Goal: Transaction & Acquisition: Purchase product/service

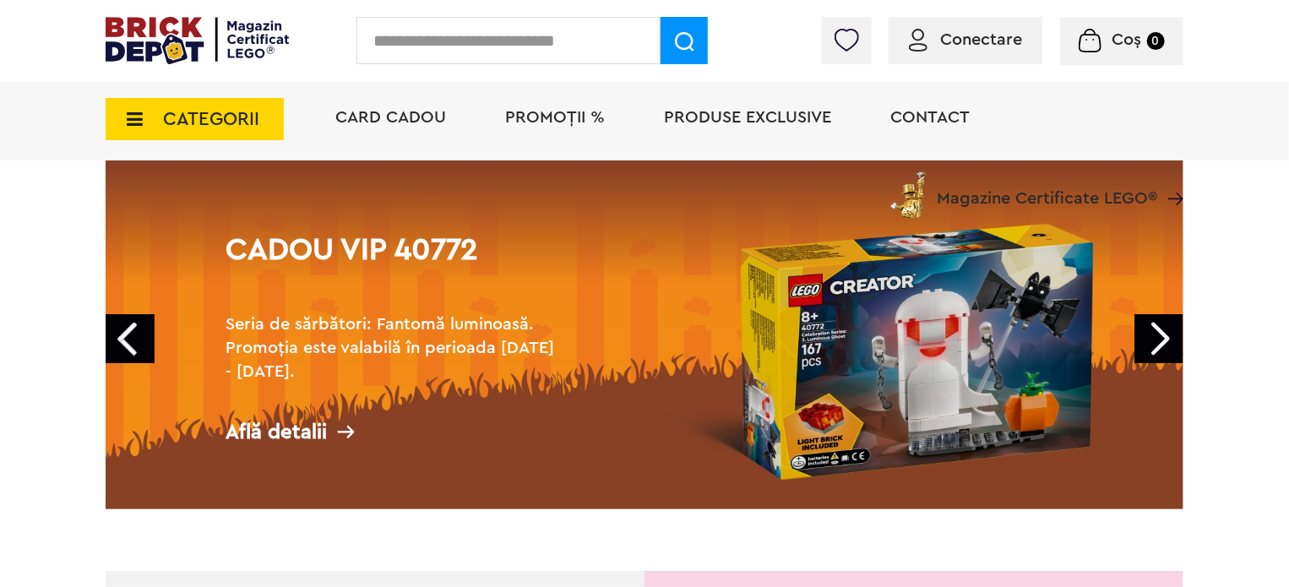
scroll to position [101, 0]
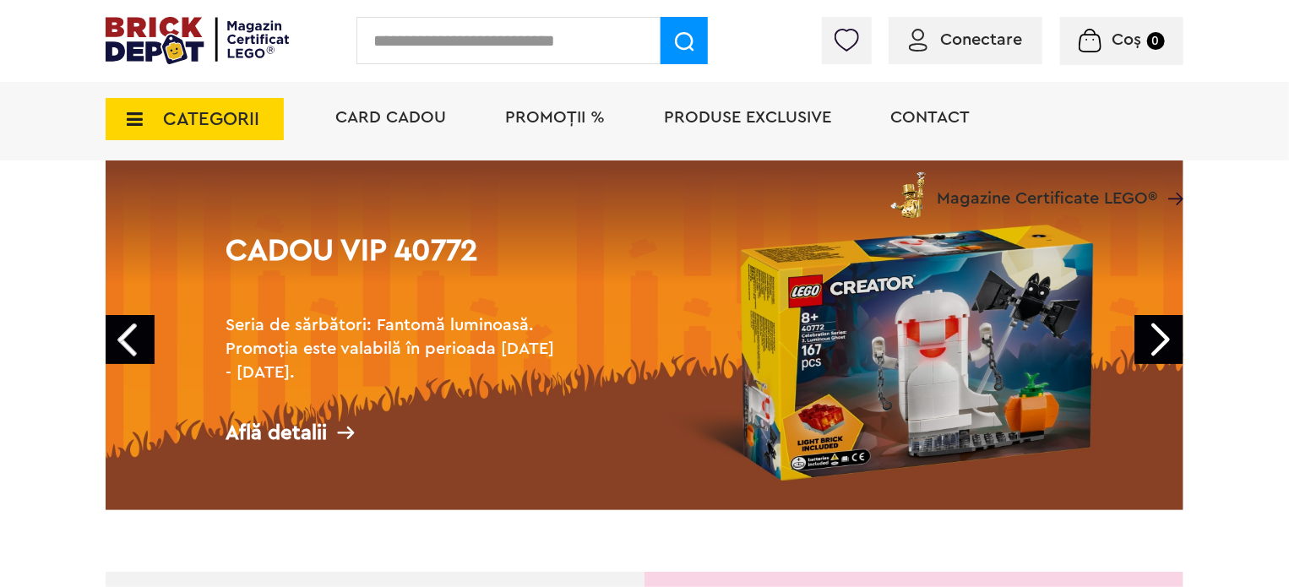
click at [1149, 341] on link "Next" at bounding box center [1158, 339] width 49 height 49
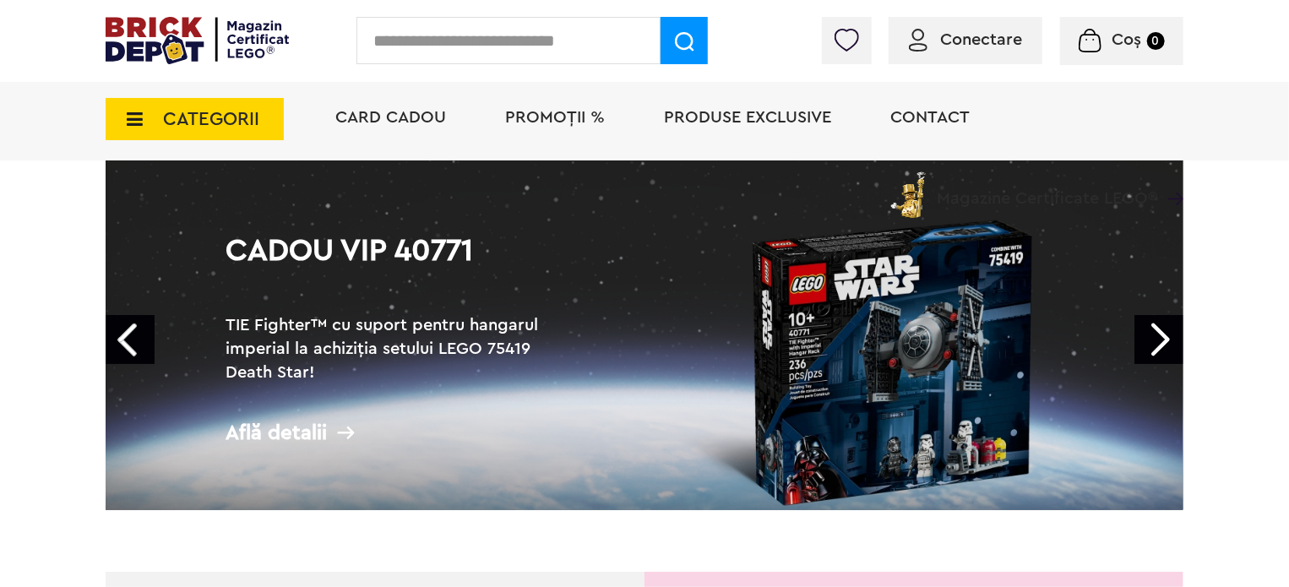
click at [1149, 341] on link "Next" at bounding box center [1158, 339] width 49 height 49
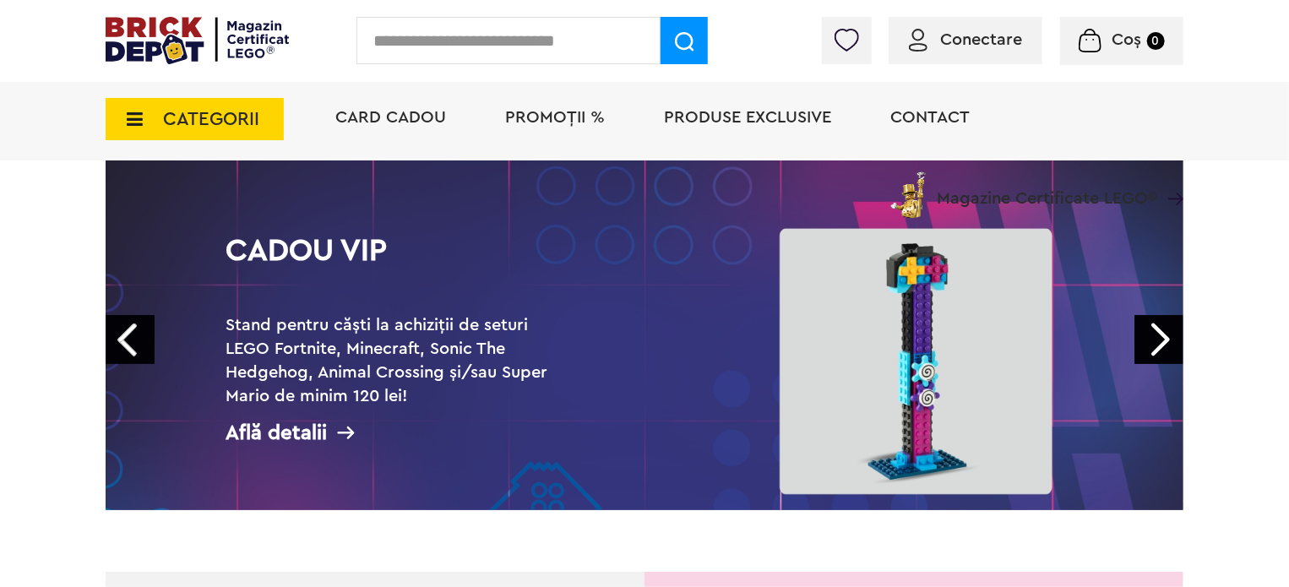
click at [1149, 341] on link "Next" at bounding box center [1158, 339] width 49 height 49
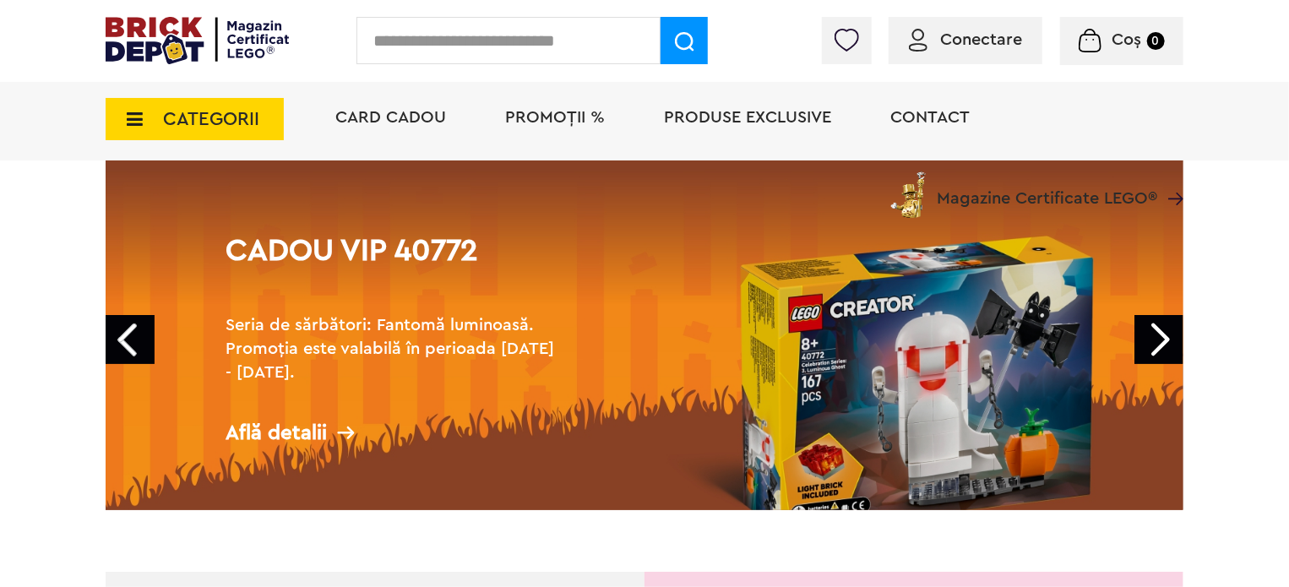
click at [1149, 341] on link "Next" at bounding box center [1158, 339] width 49 height 49
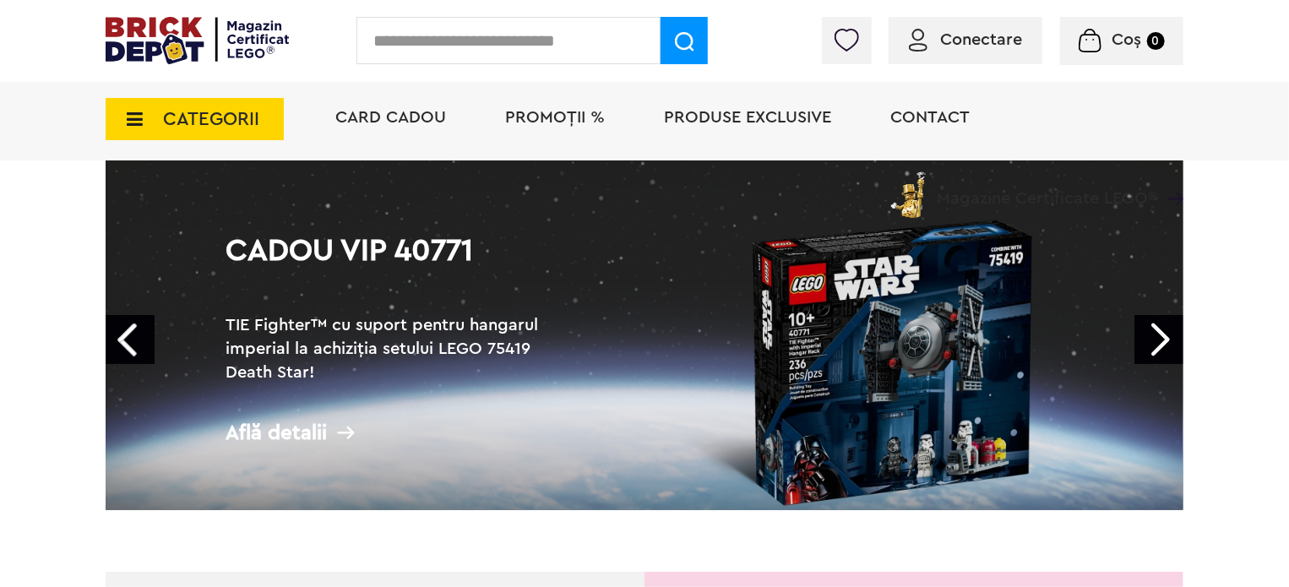
click at [1149, 341] on link "Next" at bounding box center [1158, 339] width 49 height 49
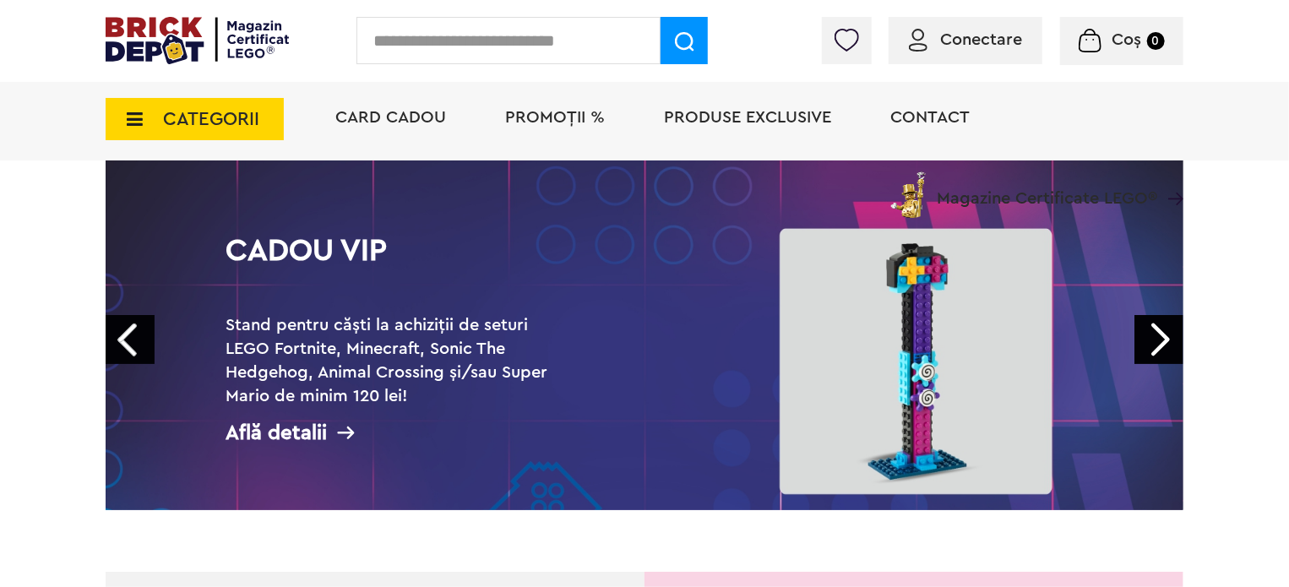
click at [1149, 341] on link "Next" at bounding box center [1158, 339] width 49 height 49
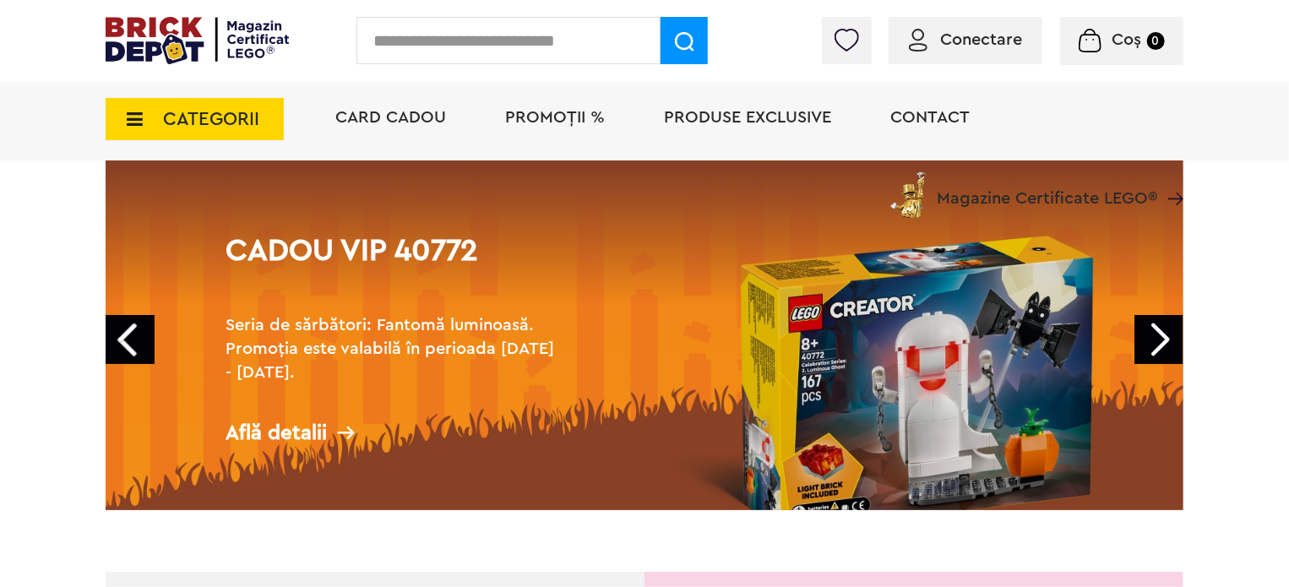
click at [1149, 341] on link "Next" at bounding box center [1158, 339] width 49 height 49
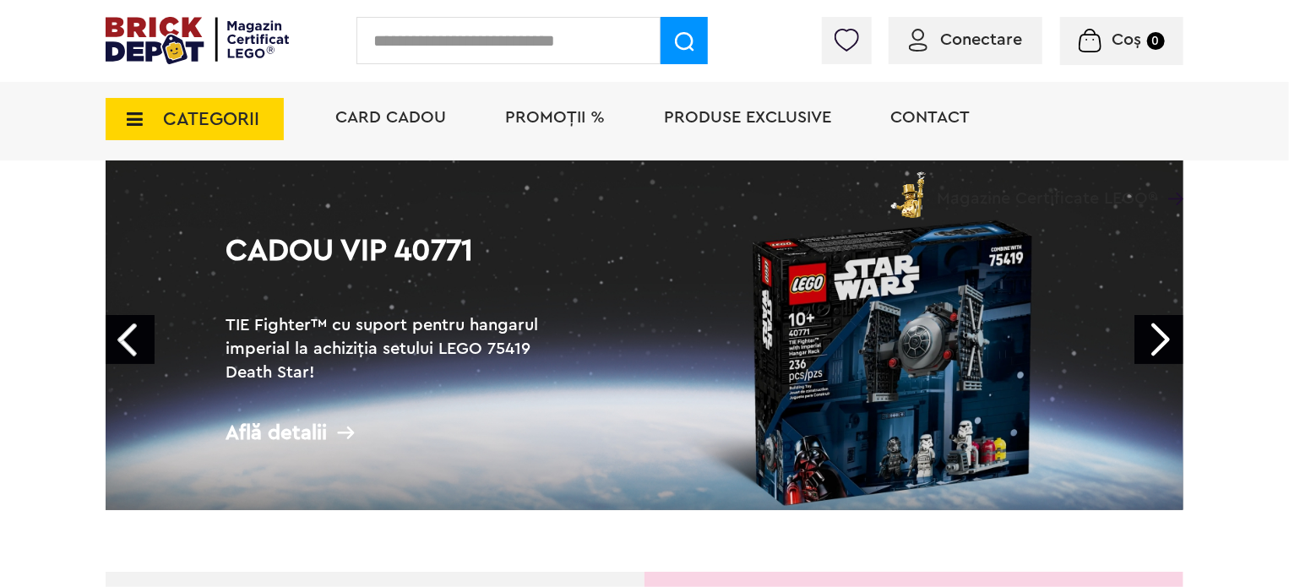
click at [1149, 341] on link "Next" at bounding box center [1158, 339] width 49 height 49
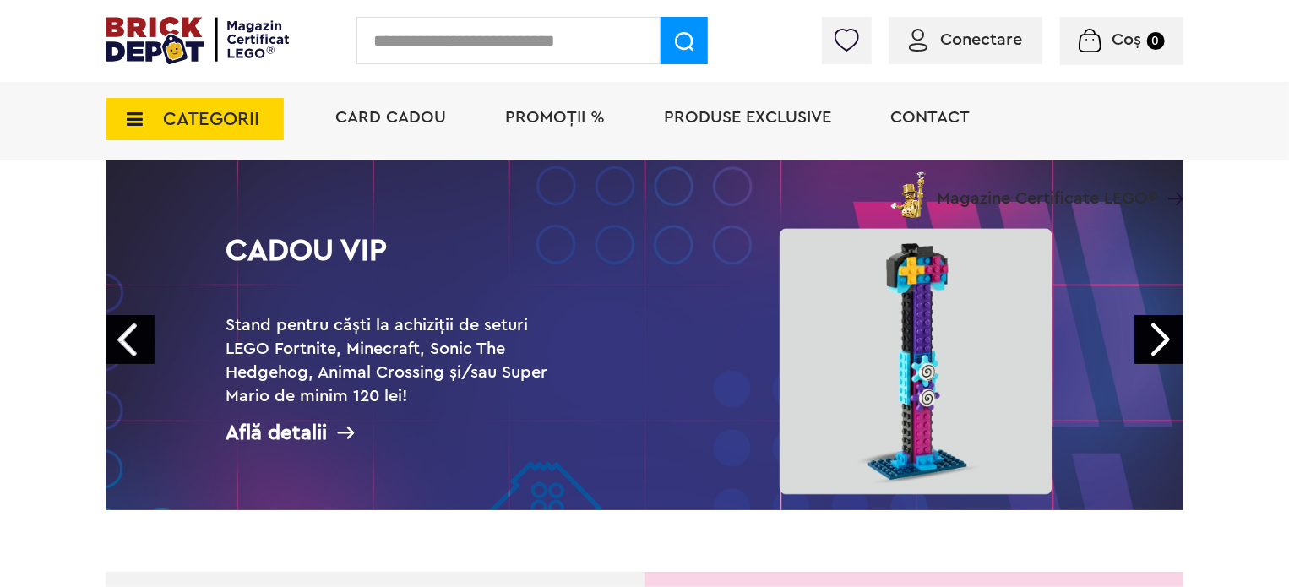
click at [1149, 341] on link "Next" at bounding box center [1158, 339] width 49 height 49
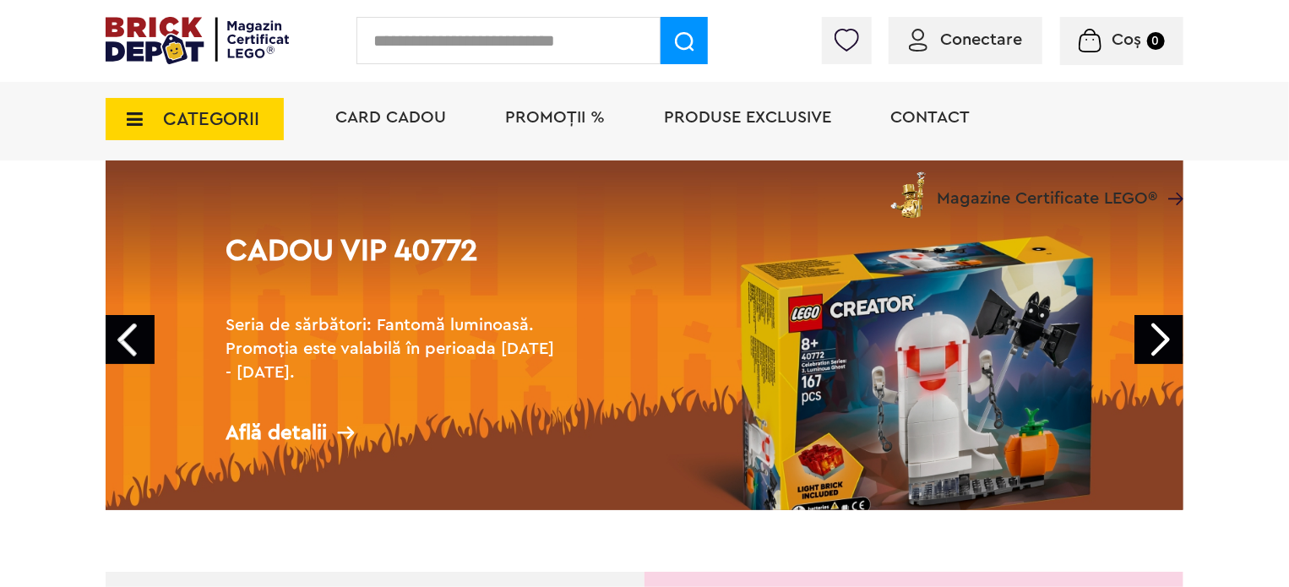
click at [239, 120] on span "CATEGORII" at bounding box center [211, 119] width 96 height 19
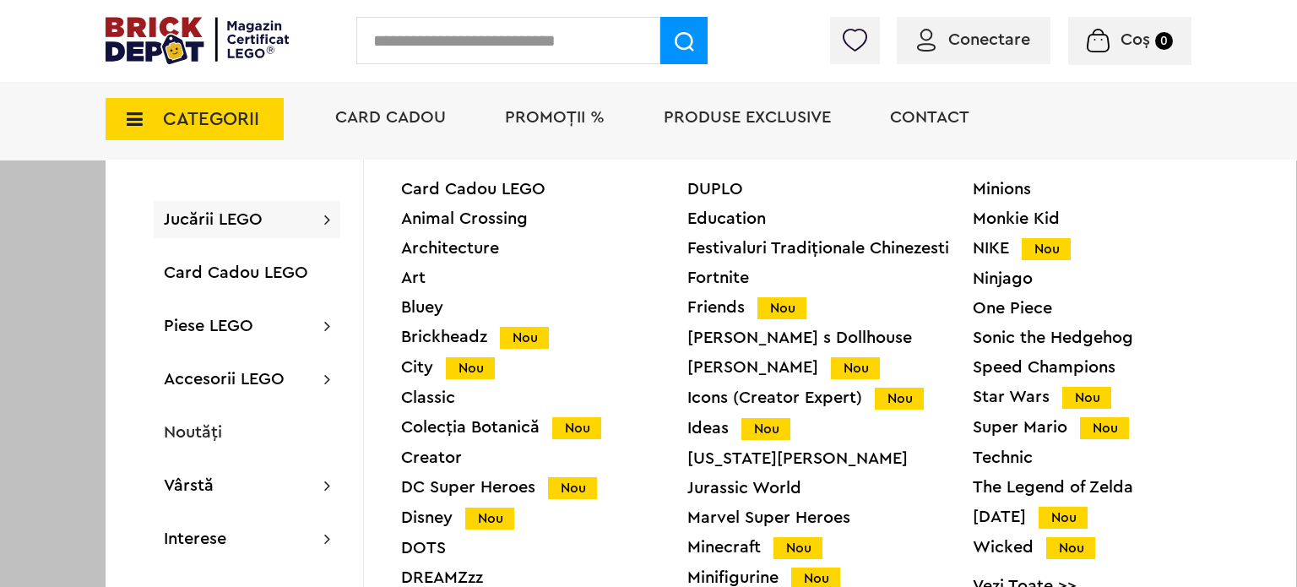
click at [480, 424] on div "Colecția Botanică Nou" at bounding box center [544, 428] width 286 height 18
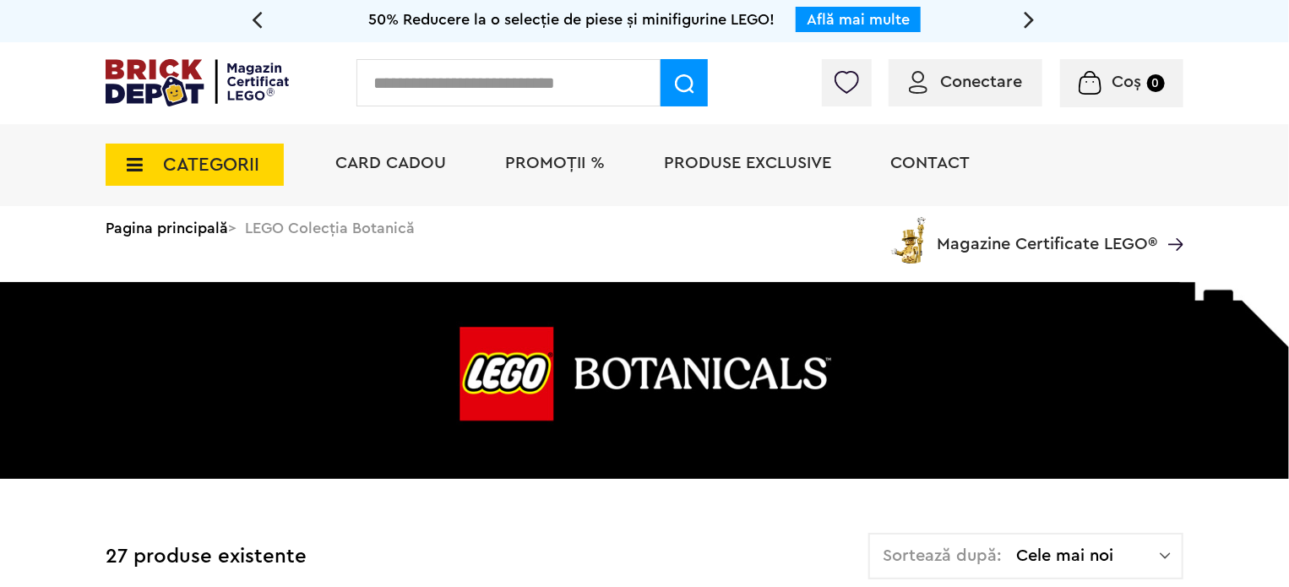
click at [226, 94] on img at bounding box center [197, 82] width 183 height 47
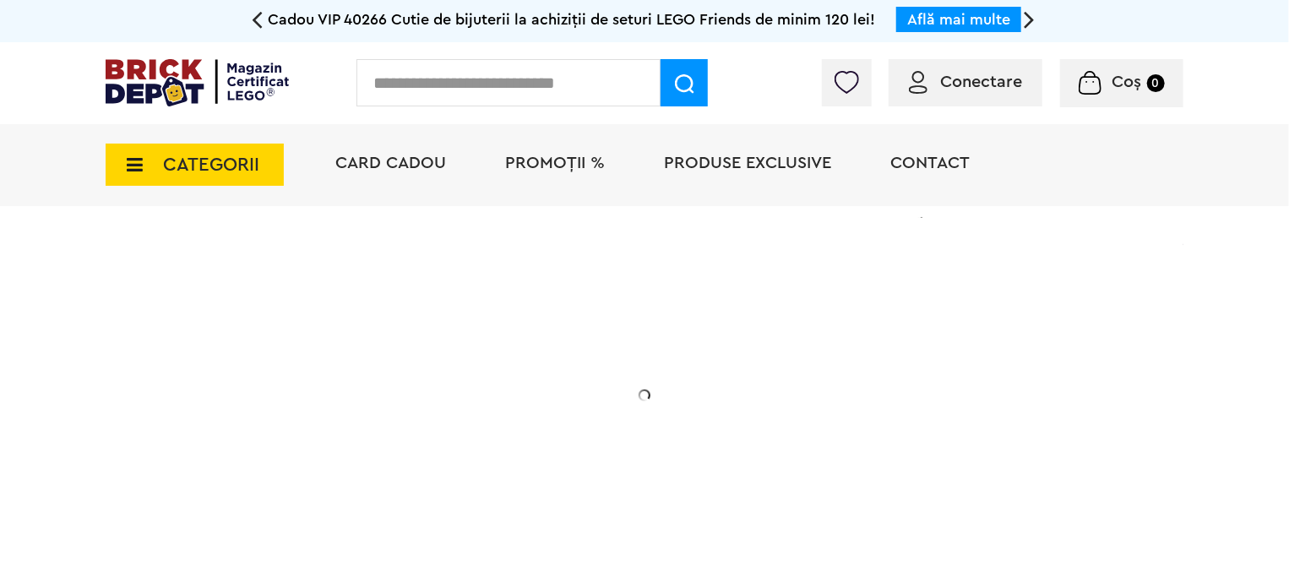
click at [220, 162] on span "CATEGORII" at bounding box center [211, 164] width 96 height 19
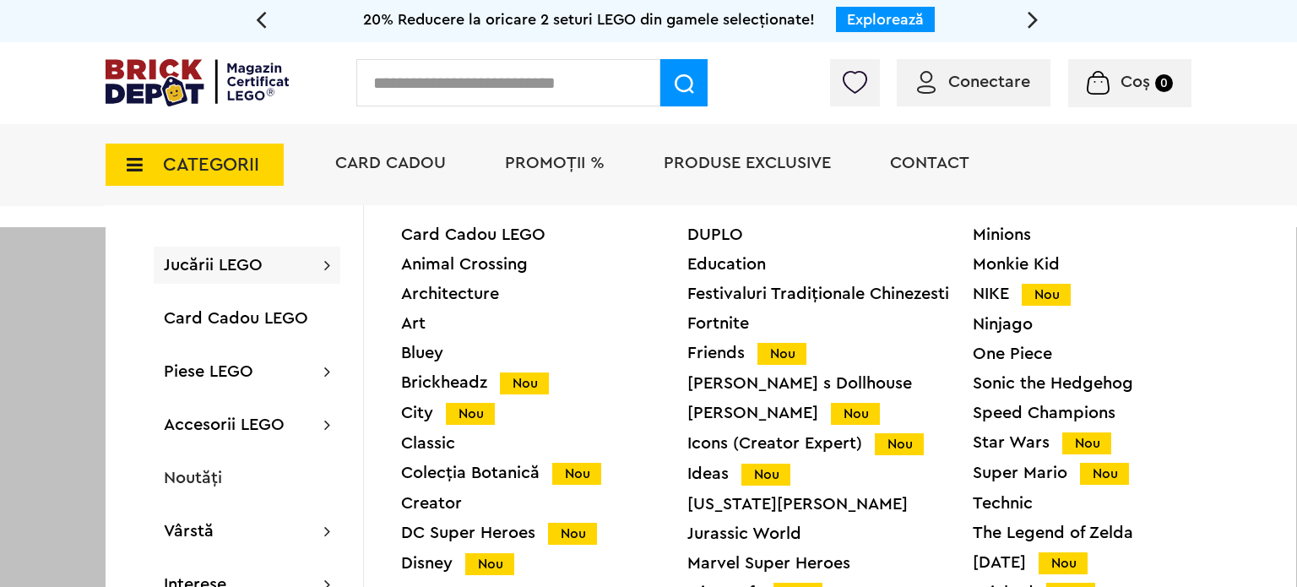
drag, startPoint x: 1296, startPoint y: 250, endPoint x: 1296, endPoint y: 285, distance: 35.5
click at [1288, 285] on div at bounding box center [648, 520] width 1297 height 587
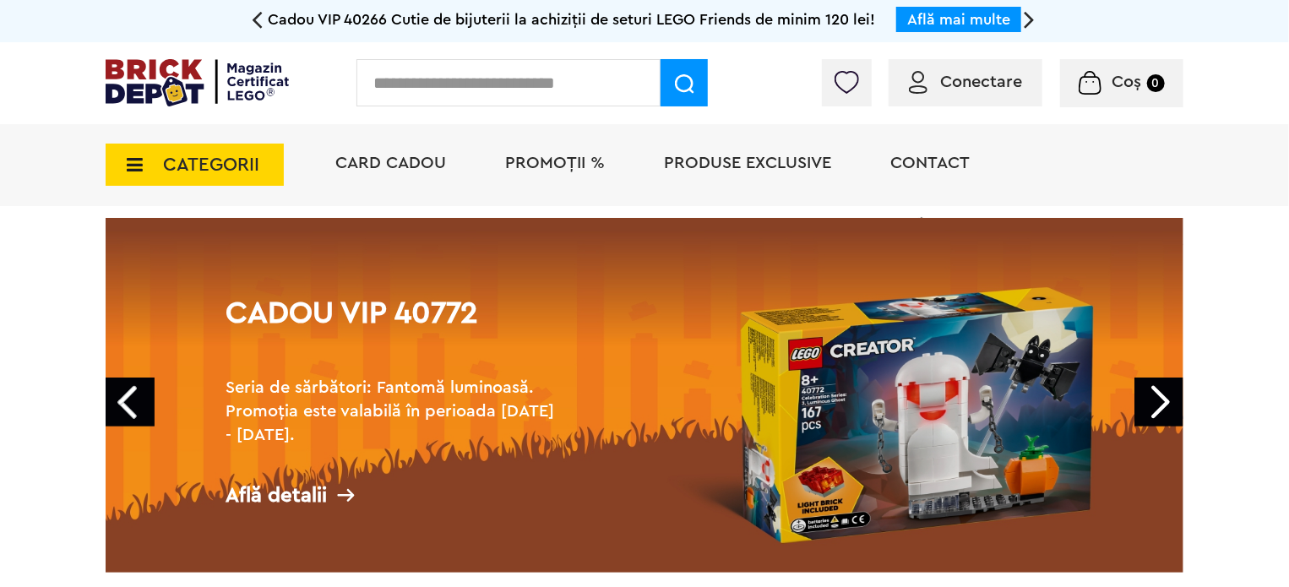
click at [252, 21] on icon at bounding box center [257, 19] width 11 height 30
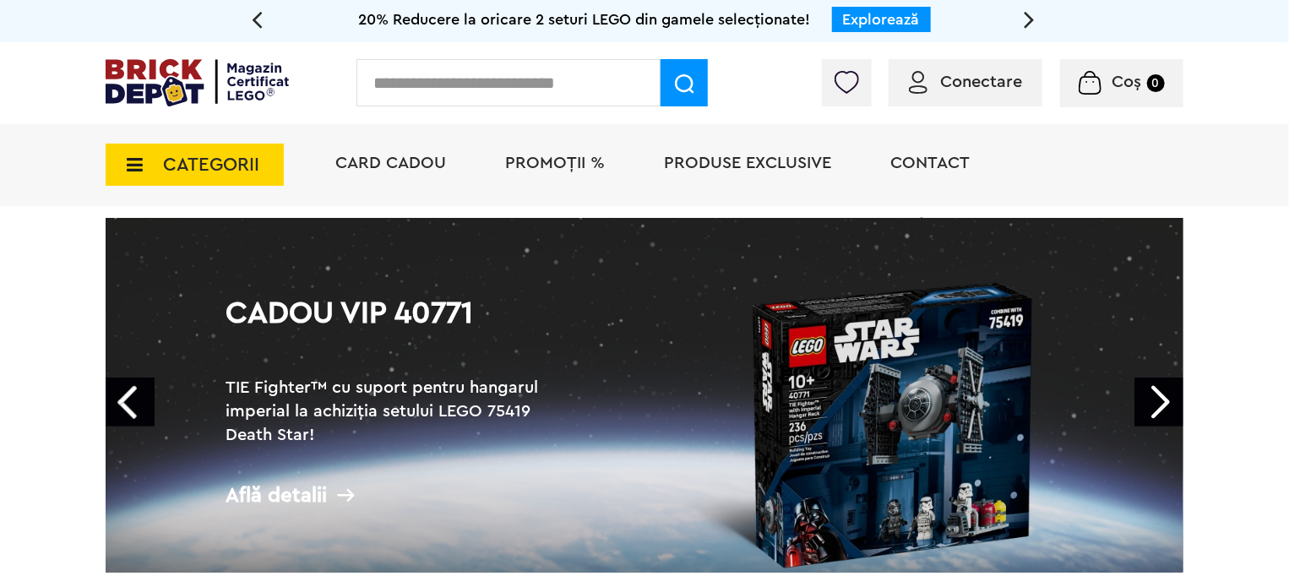
click at [906, 19] on link "Explorează" at bounding box center [881, 19] width 77 height 15
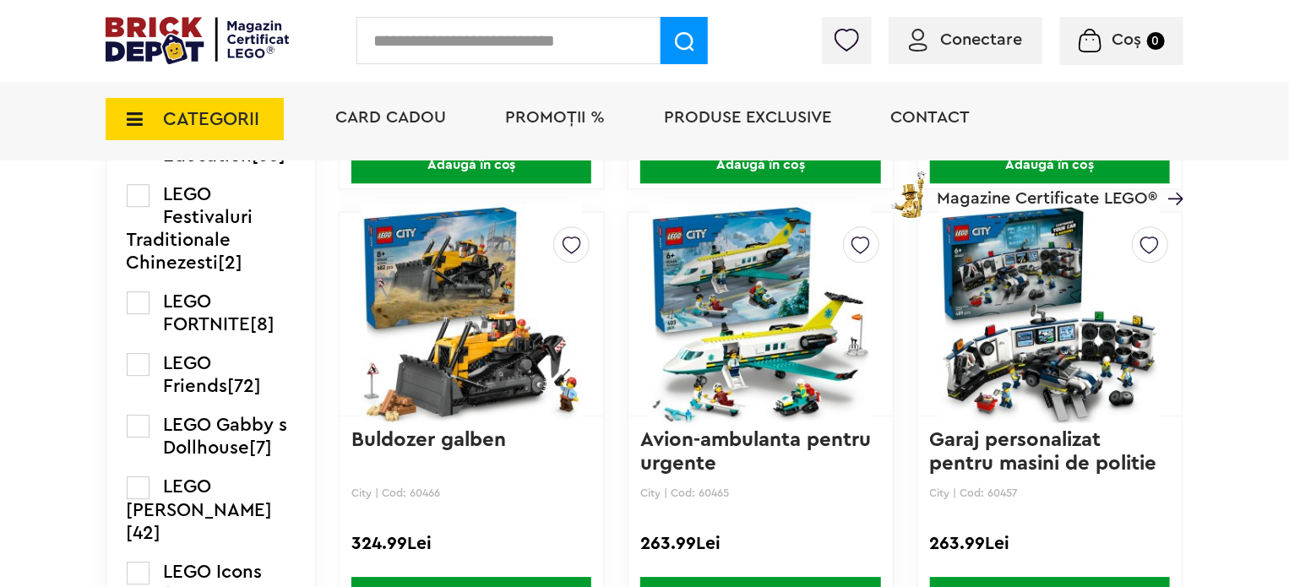
scroll to position [2297, 0]
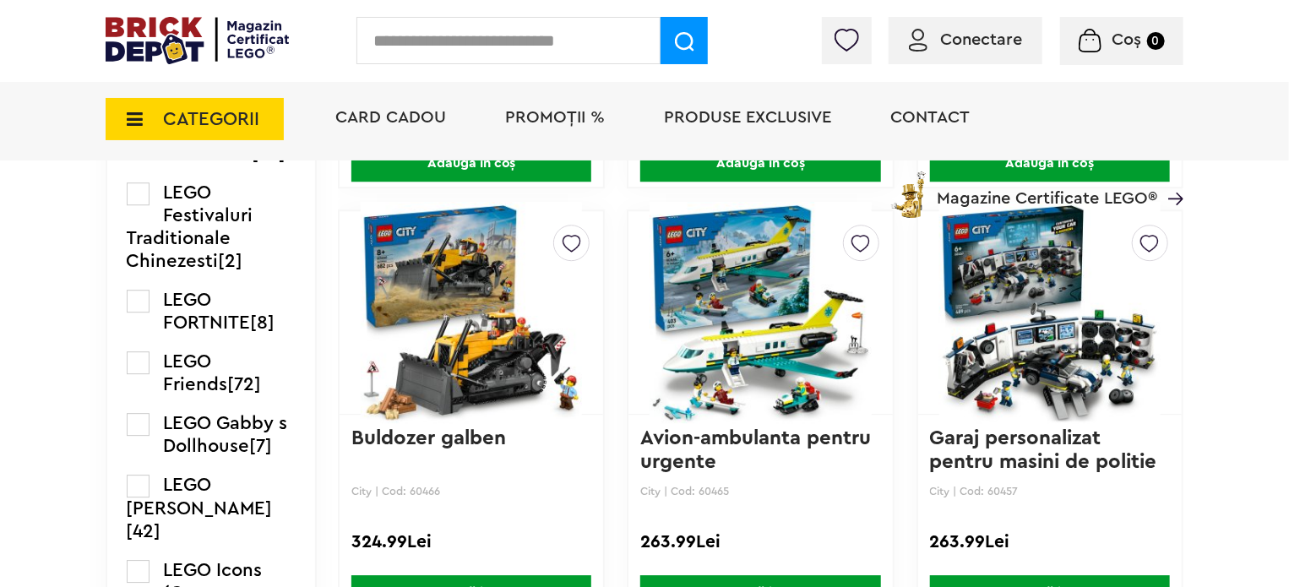
click at [220, 110] on span "CATEGORII" at bounding box center [211, 119] width 96 height 19
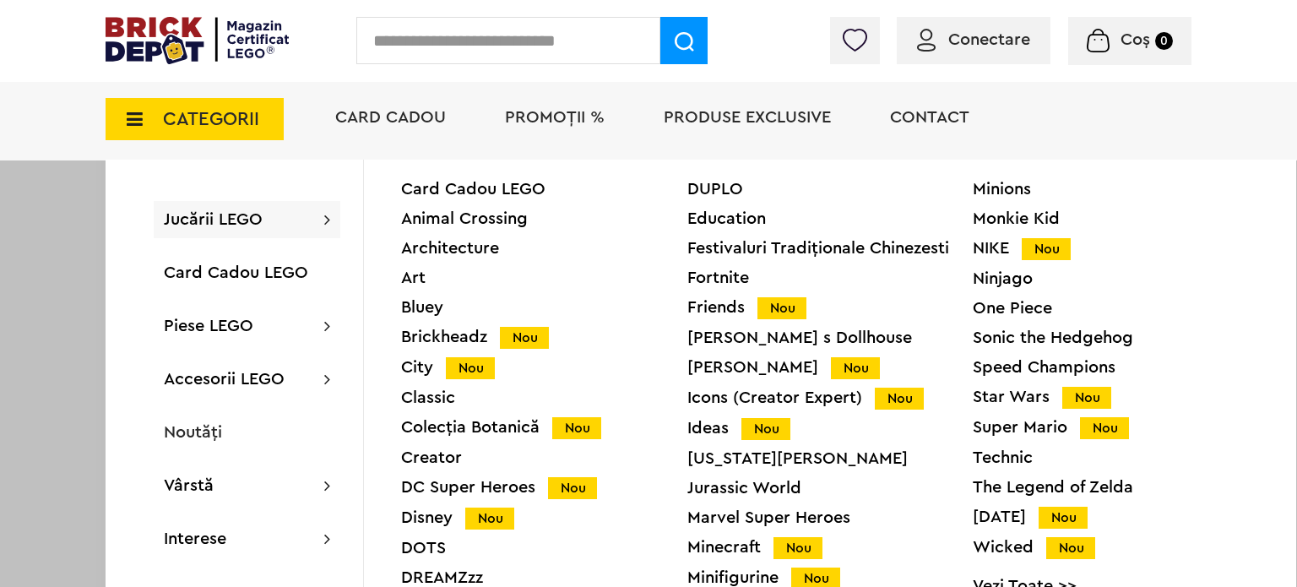
click at [715, 307] on div "Friends Nou" at bounding box center [830, 308] width 286 height 18
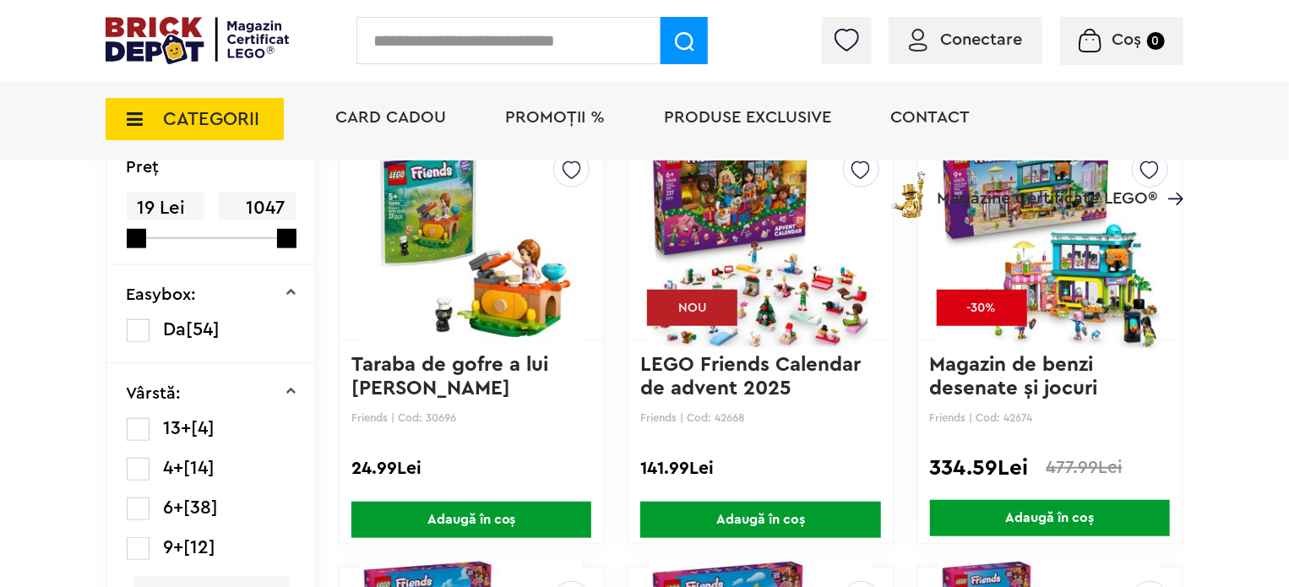
scroll to position [541, 0]
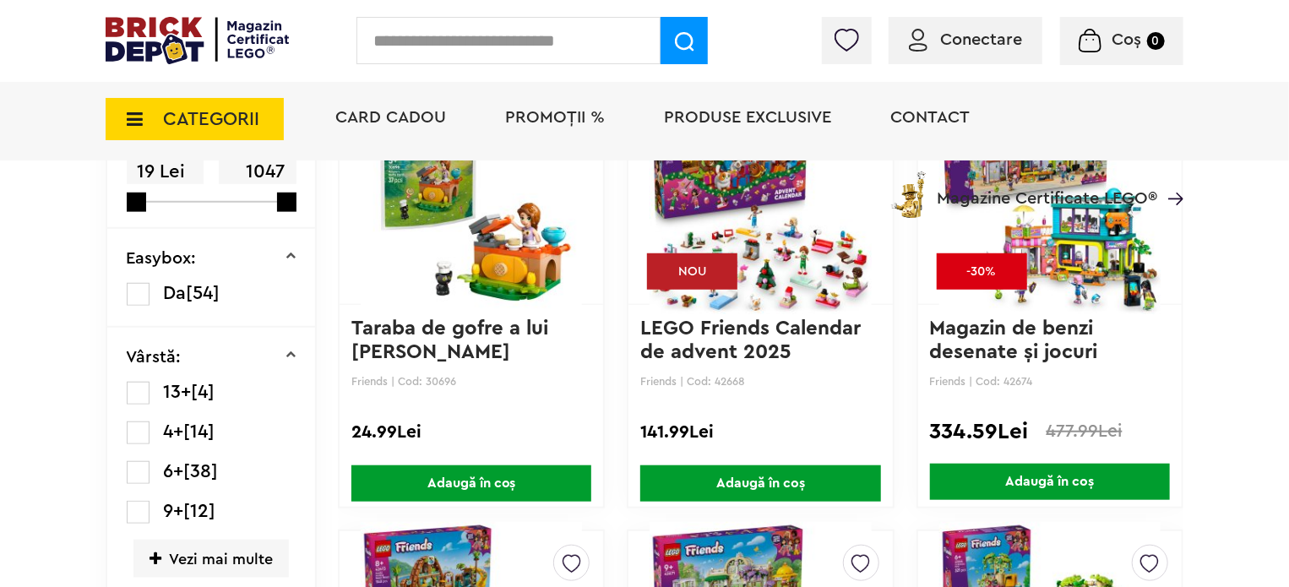
click at [220, 110] on span "CATEGORII" at bounding box center [211, 119] width 96 height 19
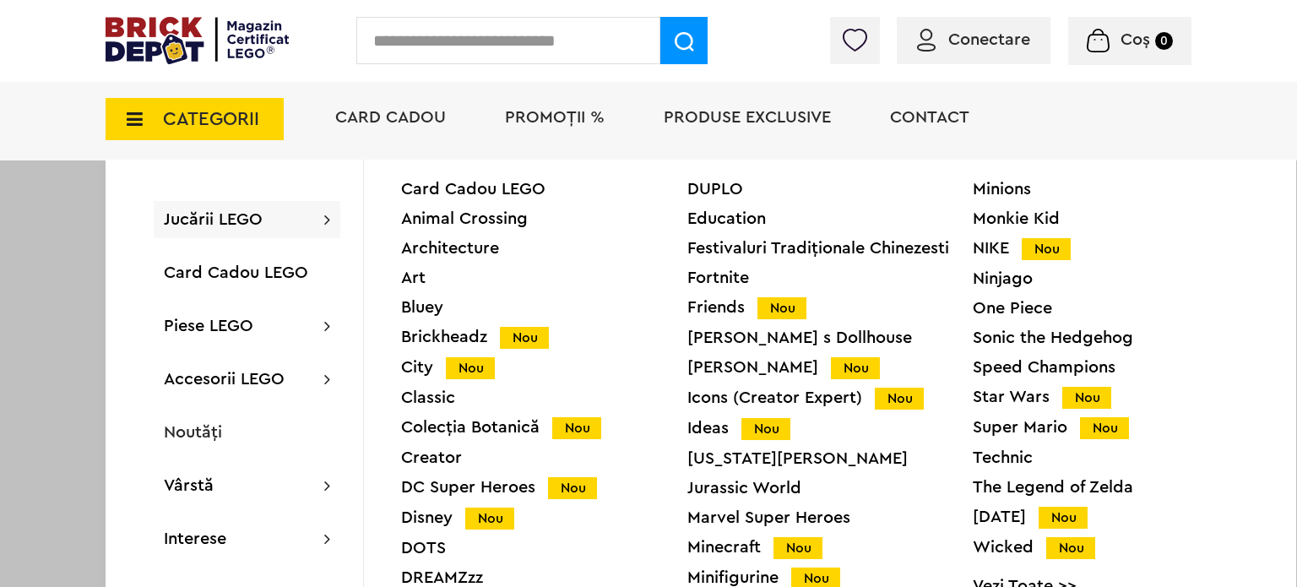
click at [698, 430] on div "Ideas Nou" at bounding box center [830, 429] width 286 height 18
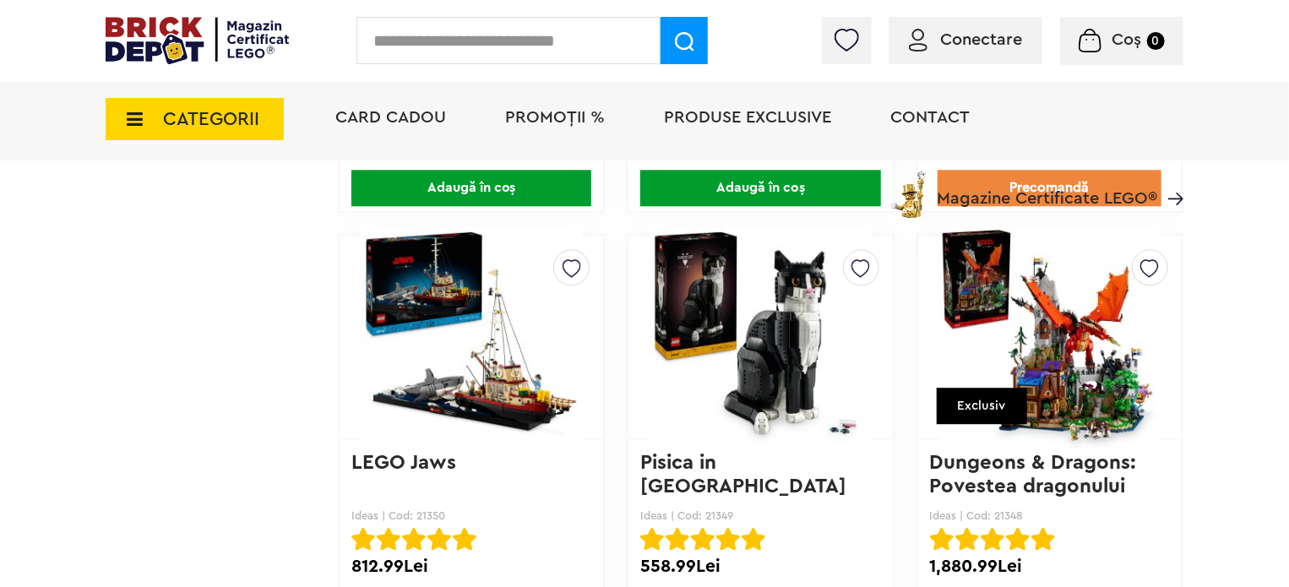
scroll to position [2128, 0]
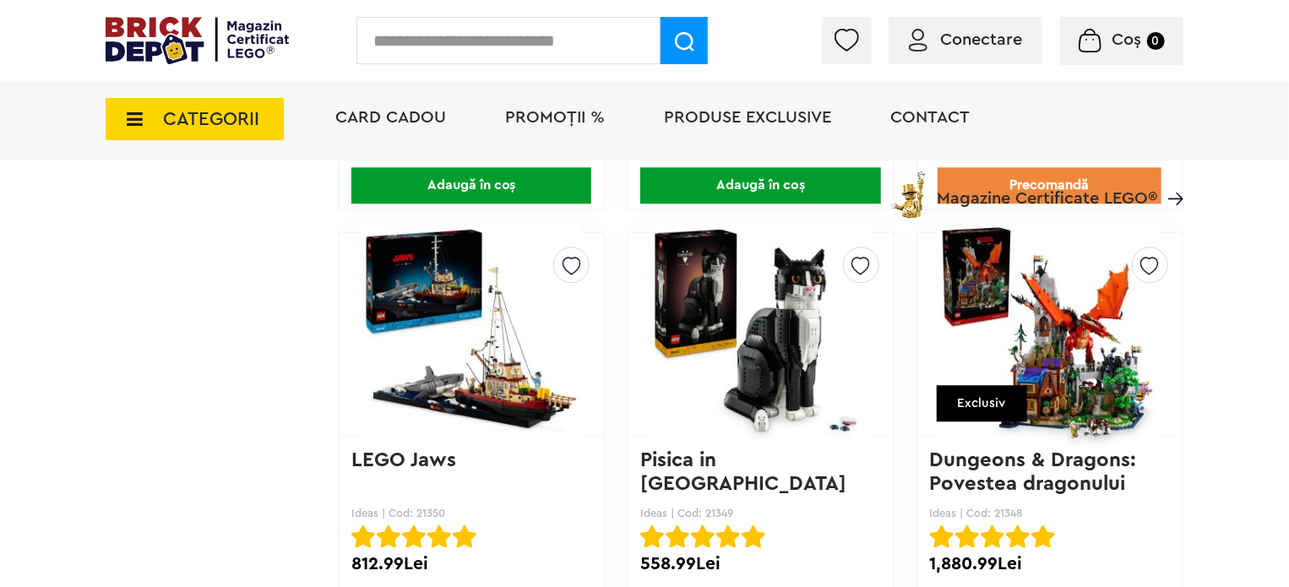
click at [243, 133] on span "CATEGORII" at bounding box center [195, 119] width 178 height 42
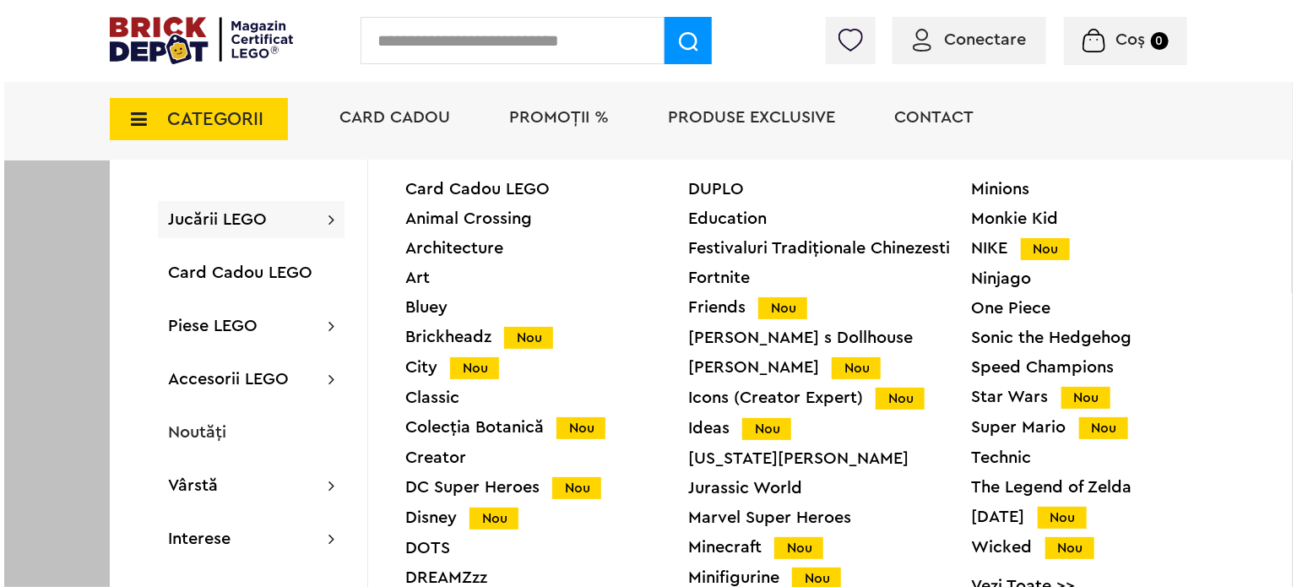
scroll to position [2129, 0]
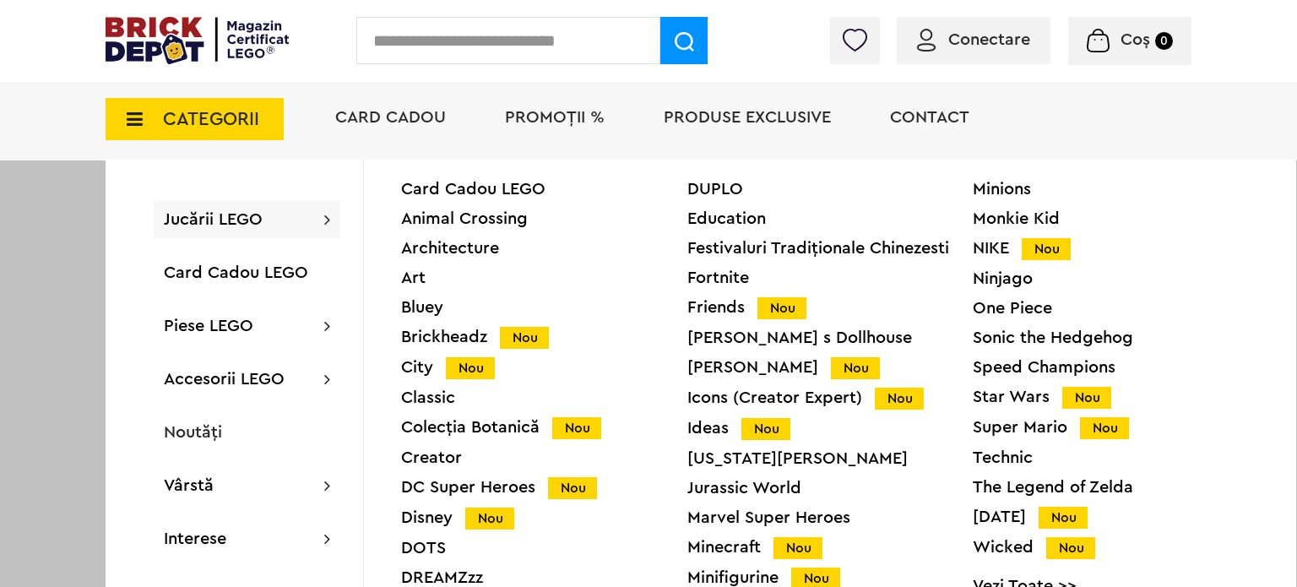
click at [520, 430] on div "Colecția Botanică Nou" at bounding box center [544, 428] width 286 height 18
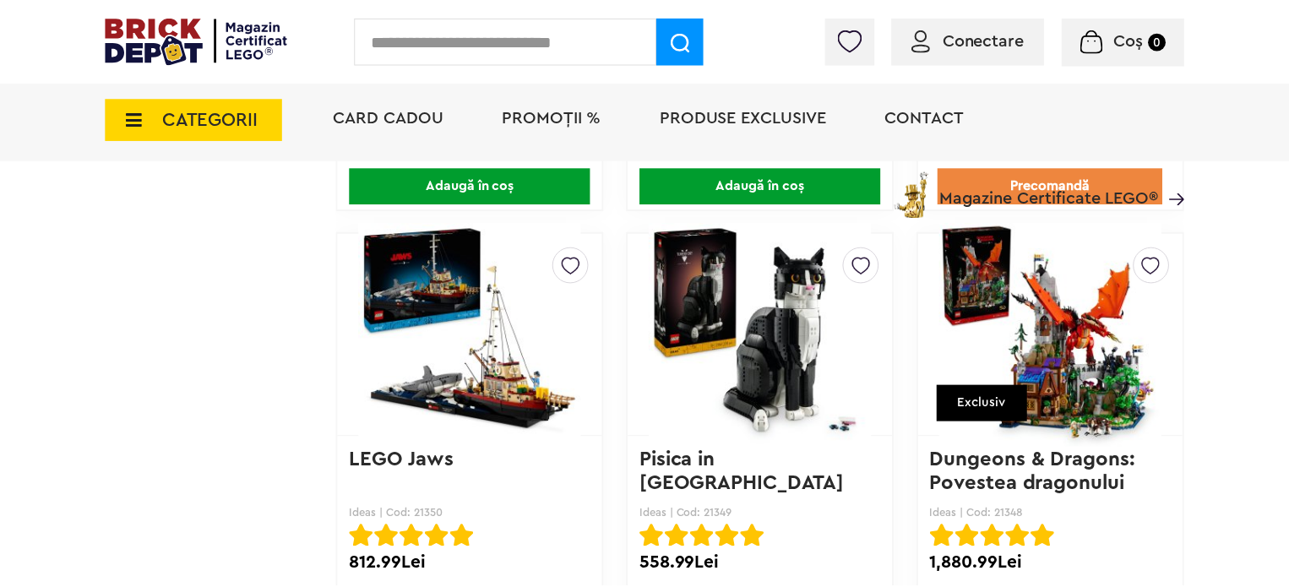
scroll to position [2128, 0]
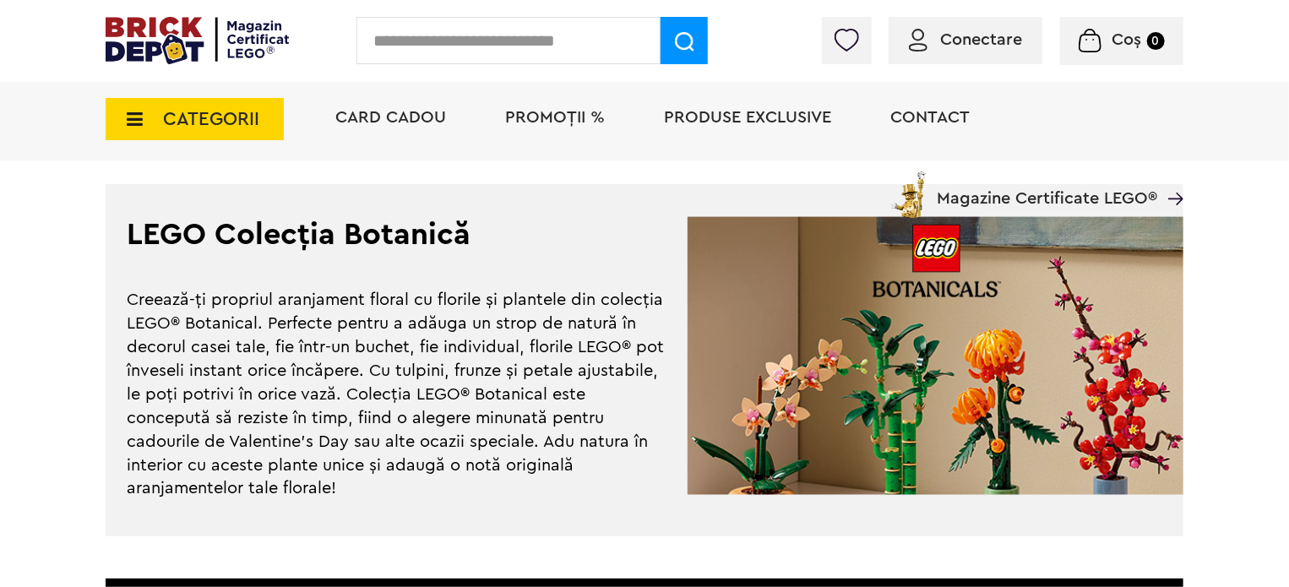
scroll to position [4358, 0]
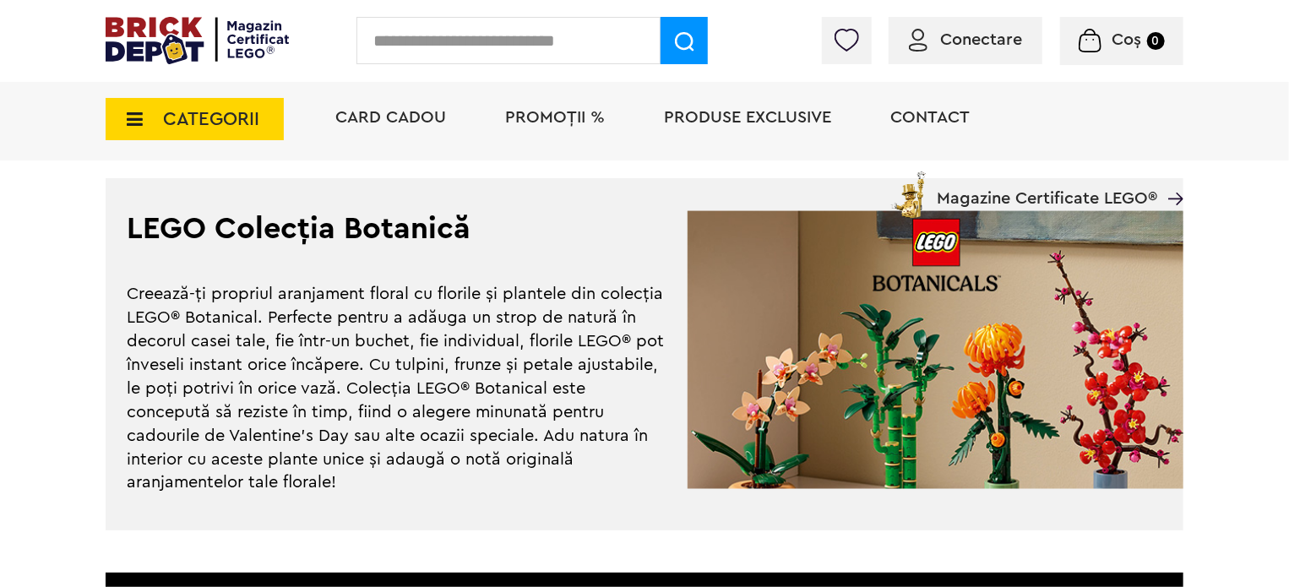
click at [253, 59] on img at bounding box center [197, 40] width 183 height 47
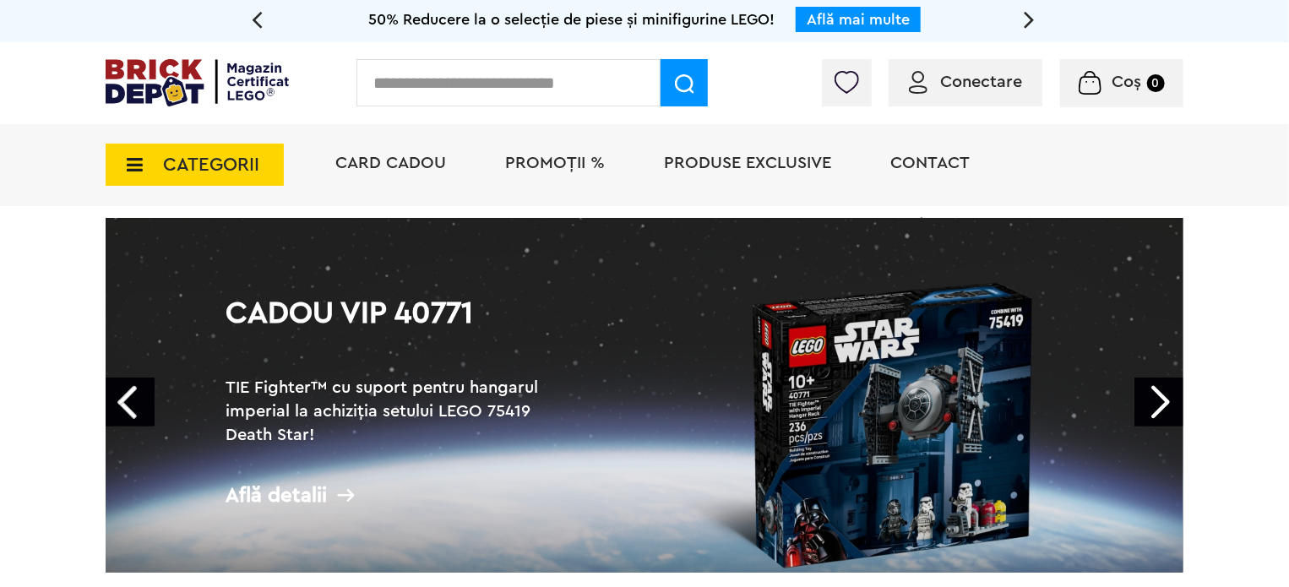
click at [1155, 397] on link "Next" at bounding box center [1158, 402] width 49 height 49
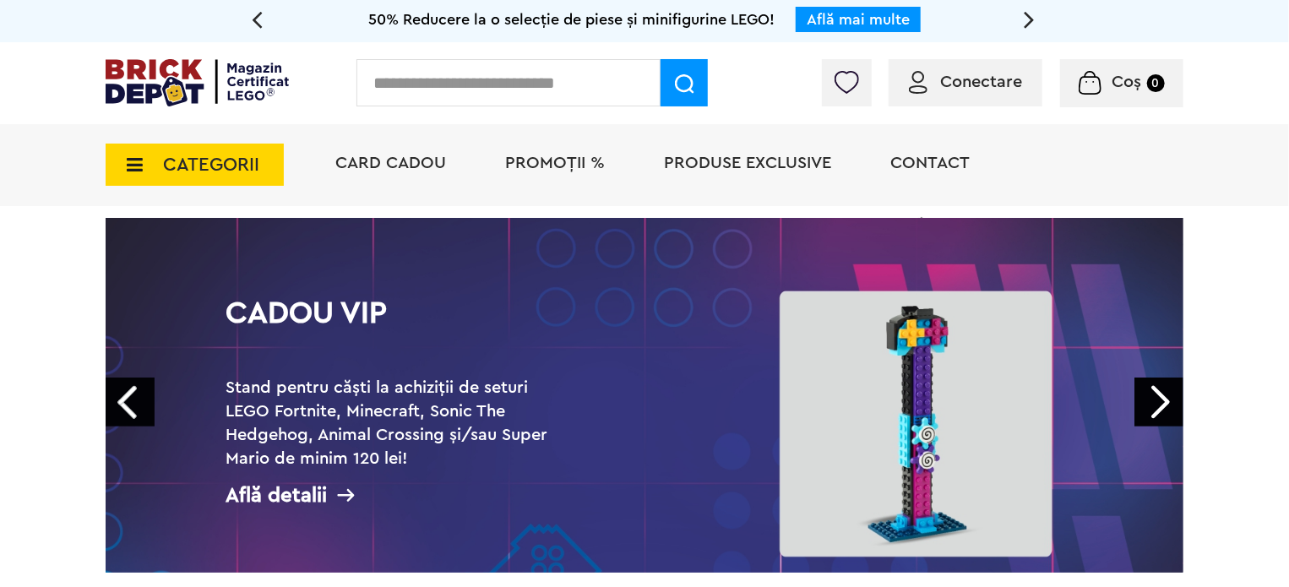
scroll to position [111, 0]
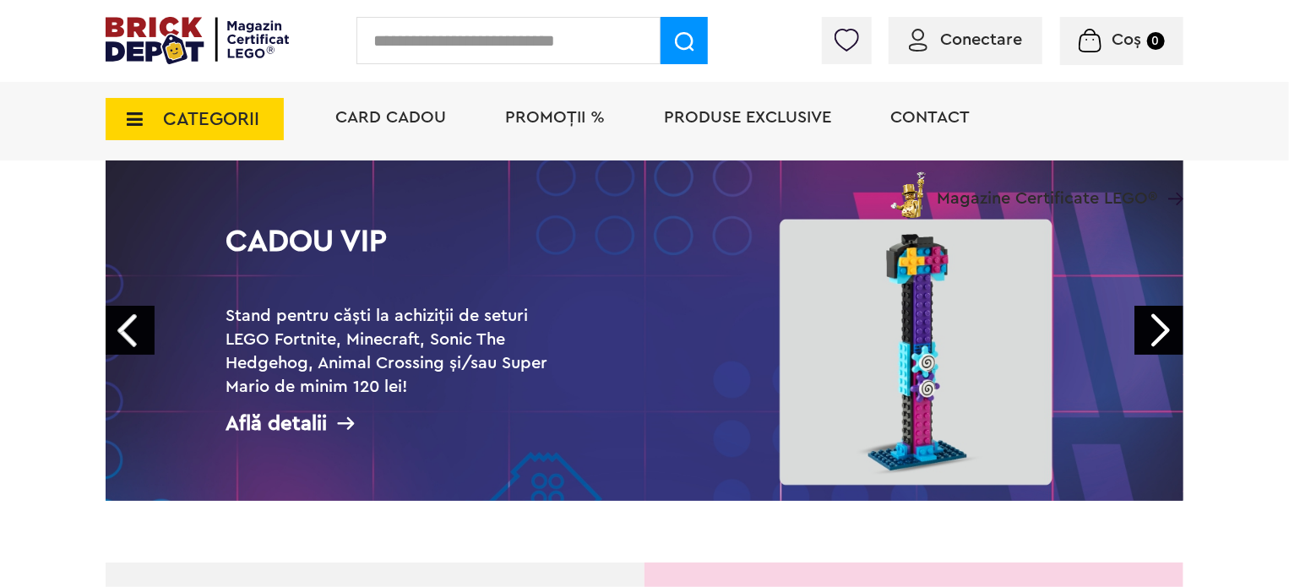
click at [1153, 337] on link "Next" at bounding box center [1158, 330] width 49 height 49
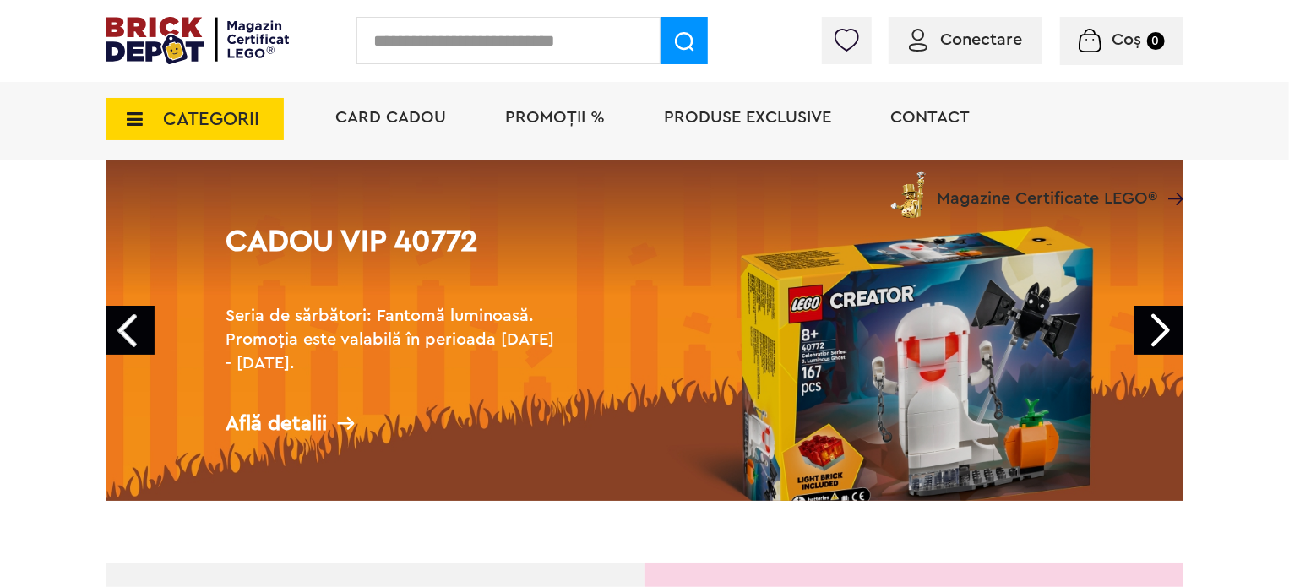
click at [1153, 337] on link "Next" at bounding box center [1158, 330] width 49 height 49
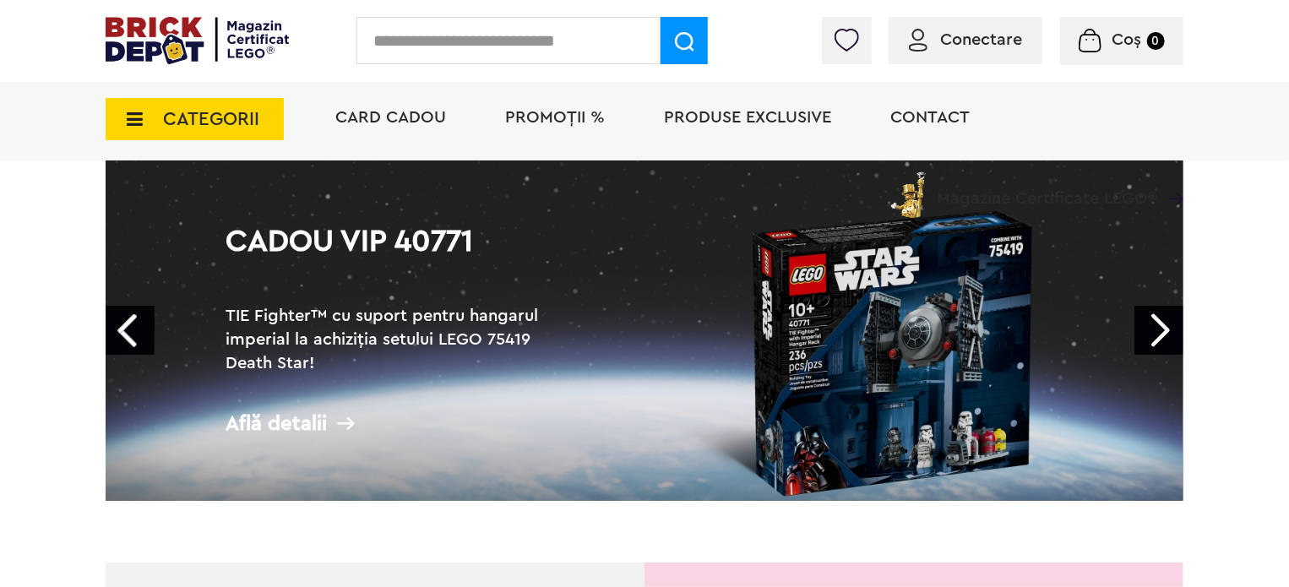
click at [1153, 337] on link "Next" at bounding box center [1158, 330] width 49 height 49
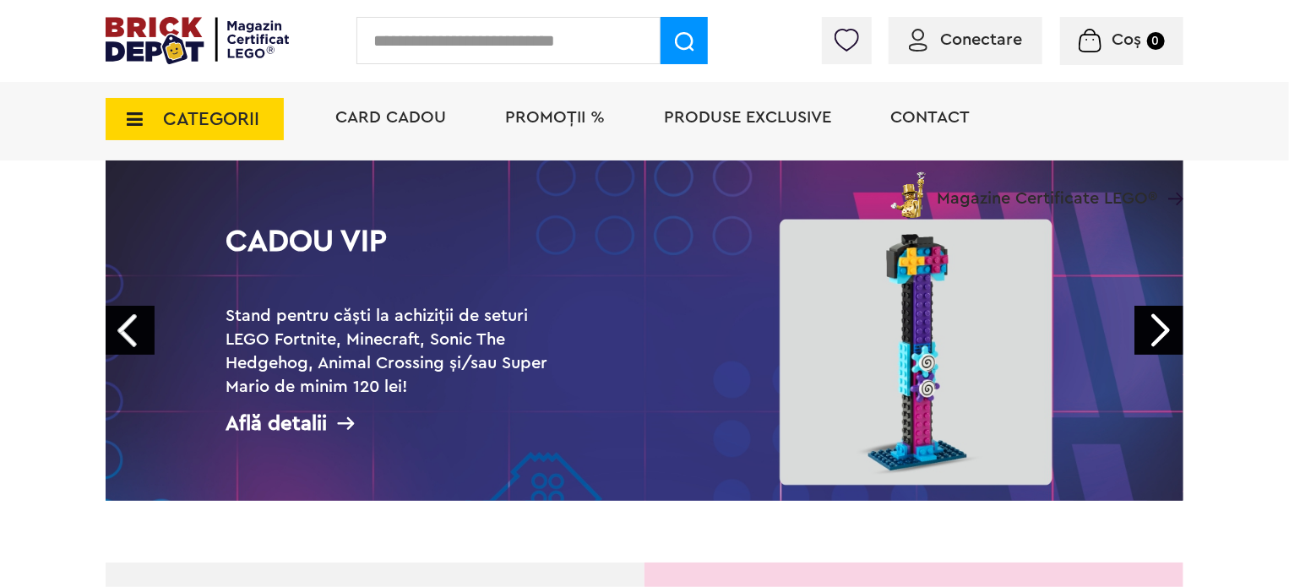
click at [1153, 337] on link "Next" at bounding box center [1158, 330] width 49 height 49
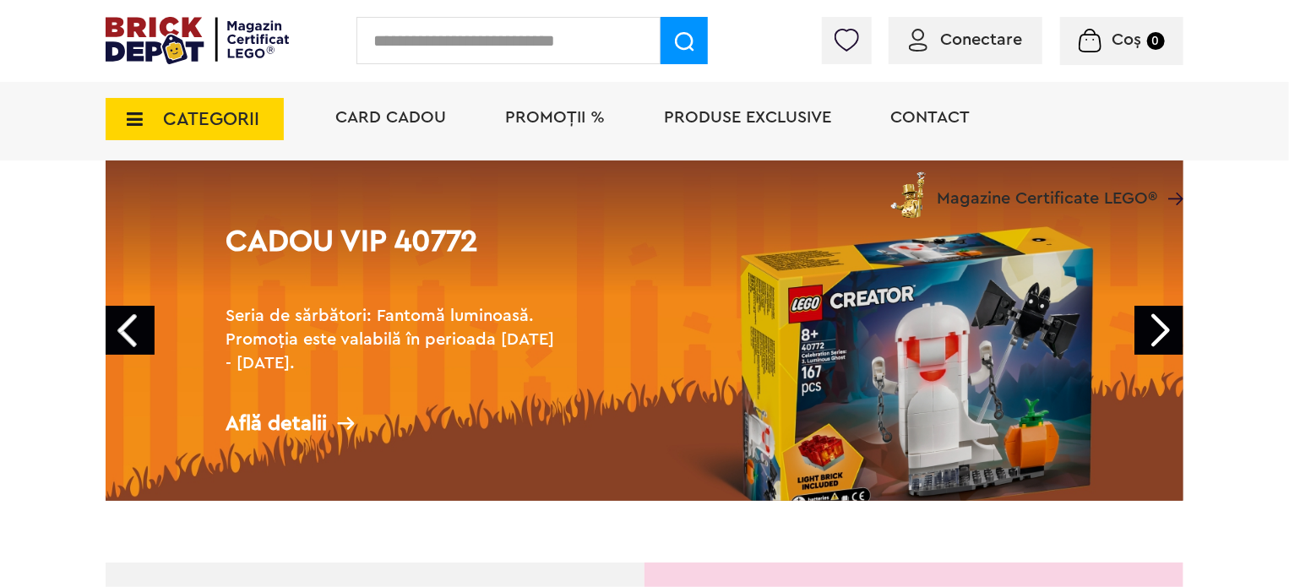
click at [224, 116] on span "CATEGORII" at bounding box center [211, 119] width 96 height 19
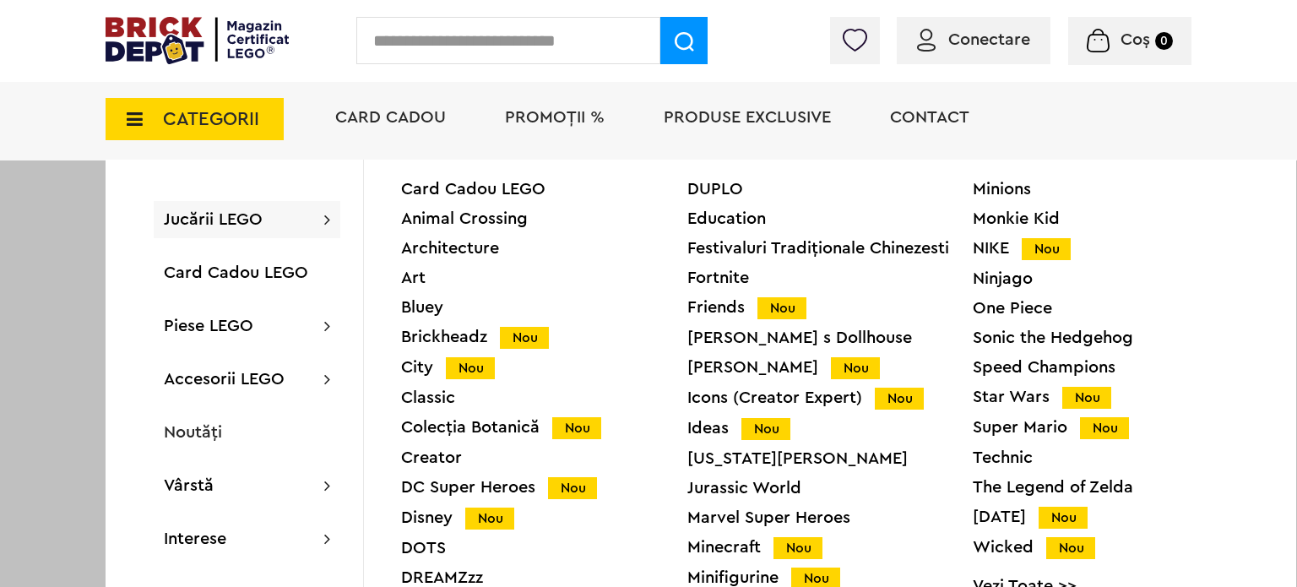
click at [503, 428] on div "Colecția Botanică Nou" at bounding box center [544, 428] width 286 height 18
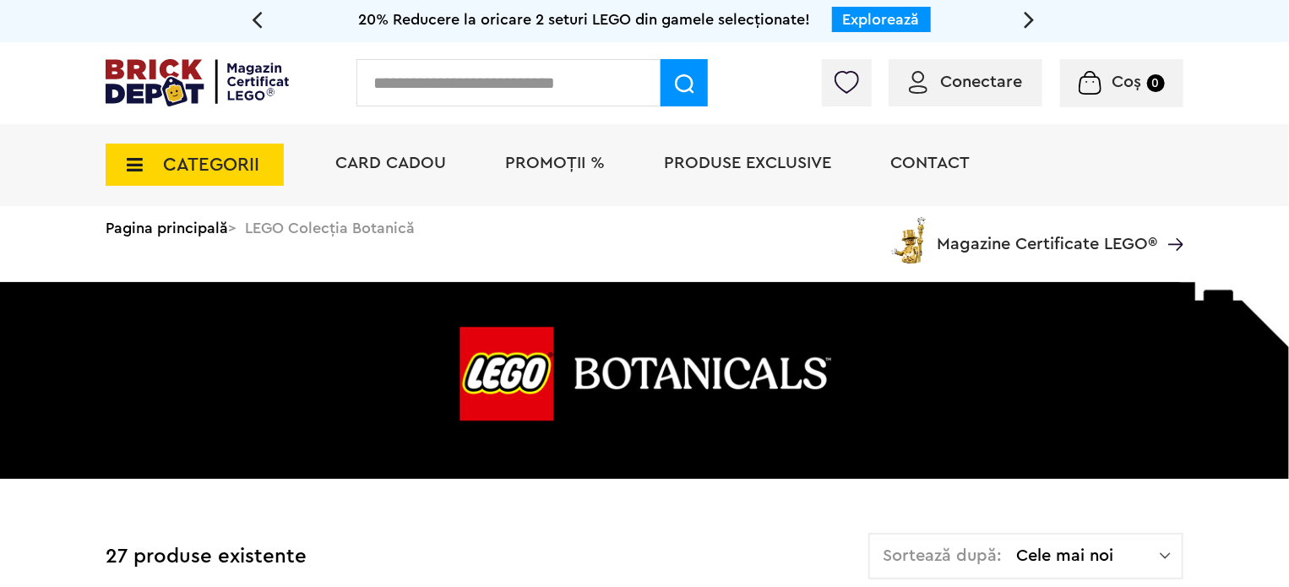
click at [230, 84] on img at bounding box center [197, 82] width 183 height 47
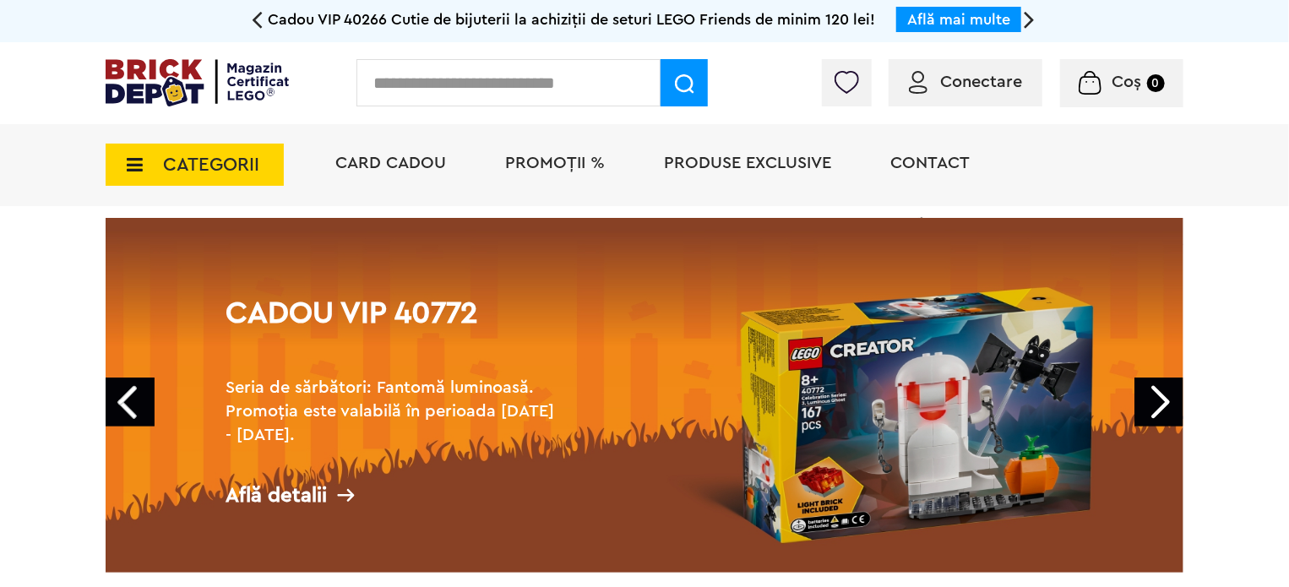
click at [972, 54] on div "Conectare Coș 0" at bounding box center [644, 83] width 1289 height 82
click at [968, 73] on span "Conectare" at bounding box center [981, 81] width 82 height 17
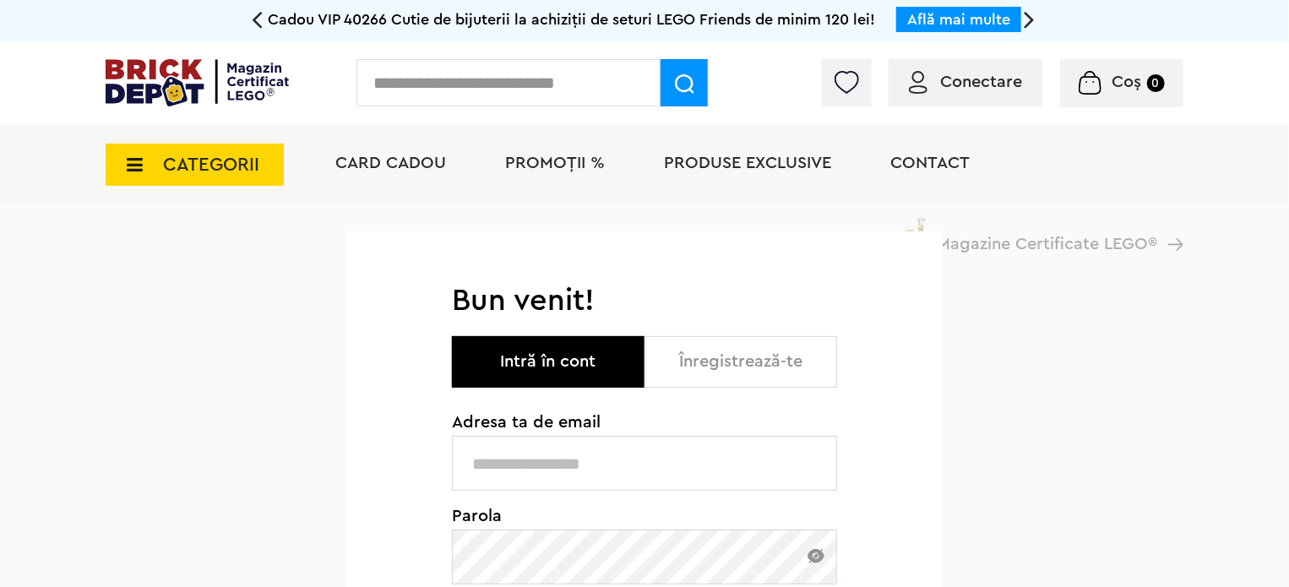
type input "**********"
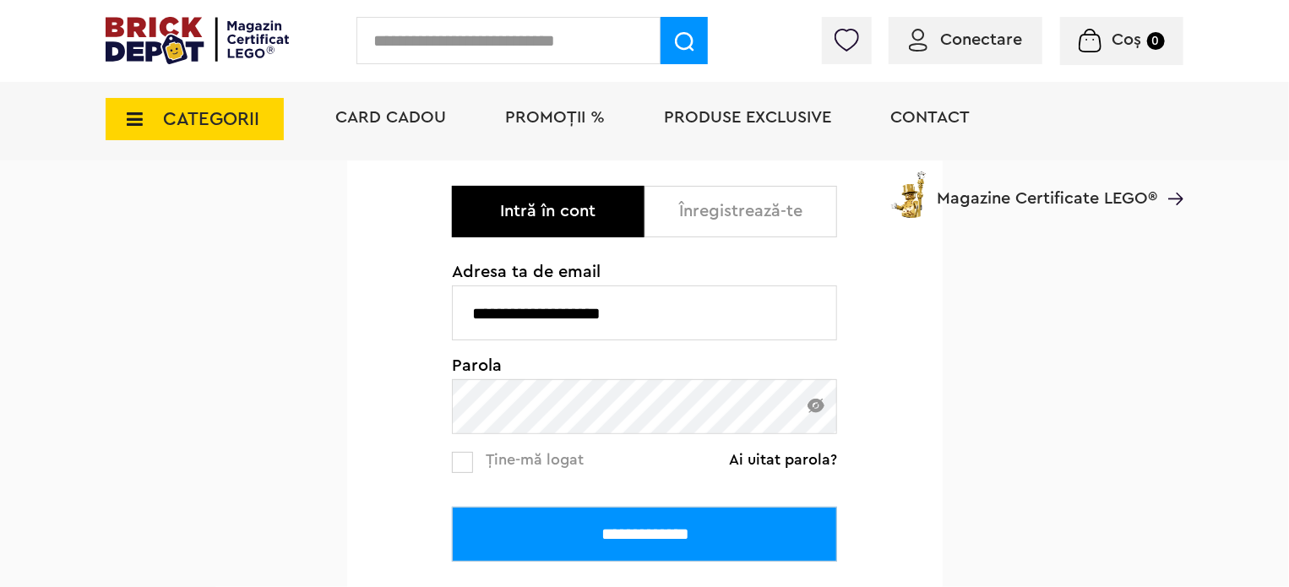
scroll to position [191, 0]
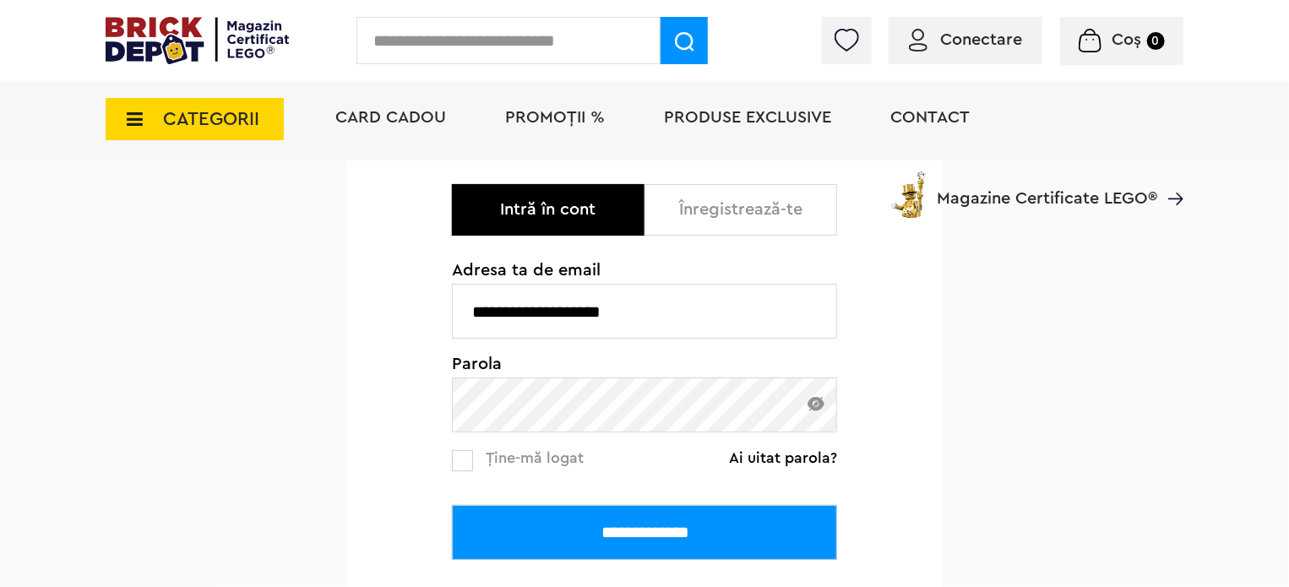
click at [720, 530] on input "**********" at bounding box center [644, 532] width 385 height 55
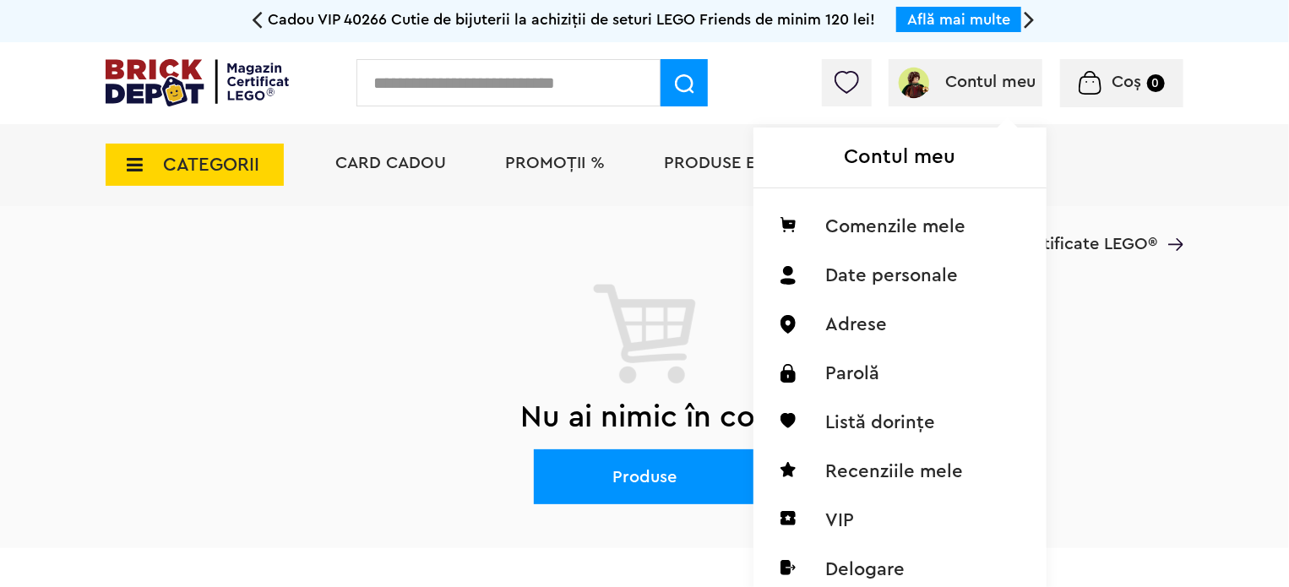
click at [997, 128] on div "Contul meu Comenzile mele Date personale Adrese Parolă Listă dorințe Recenziile…" at bounding box center [899, 368] width 293 height 480
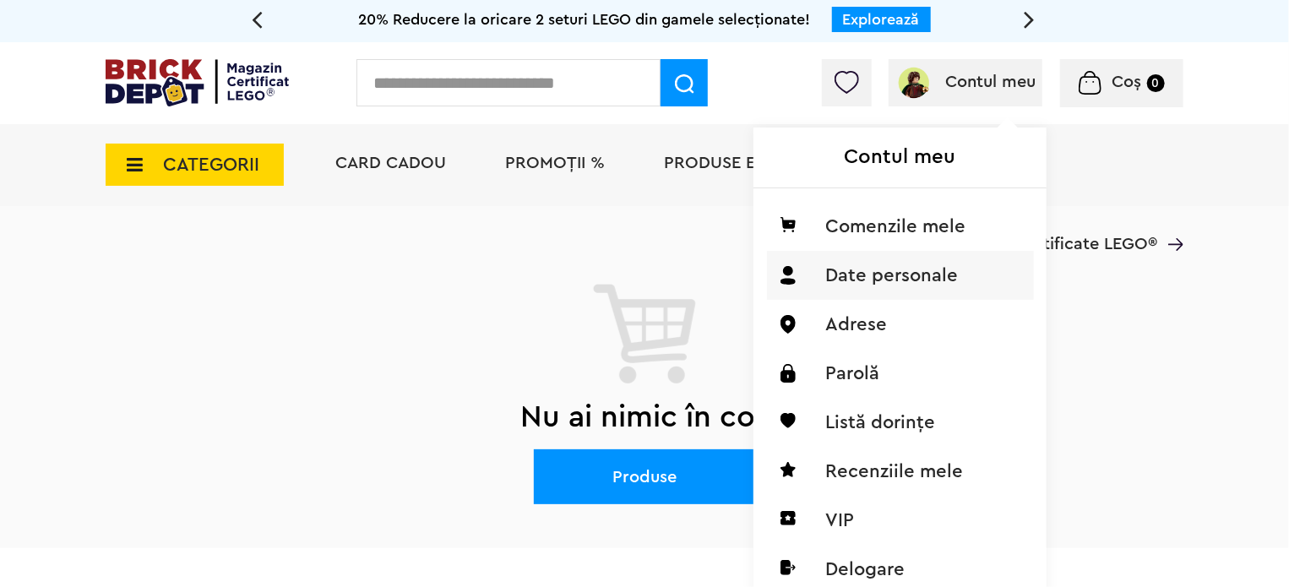
click at [878, 268] on li "Date personale" at bounding box center [900, 275] width 267 height 49
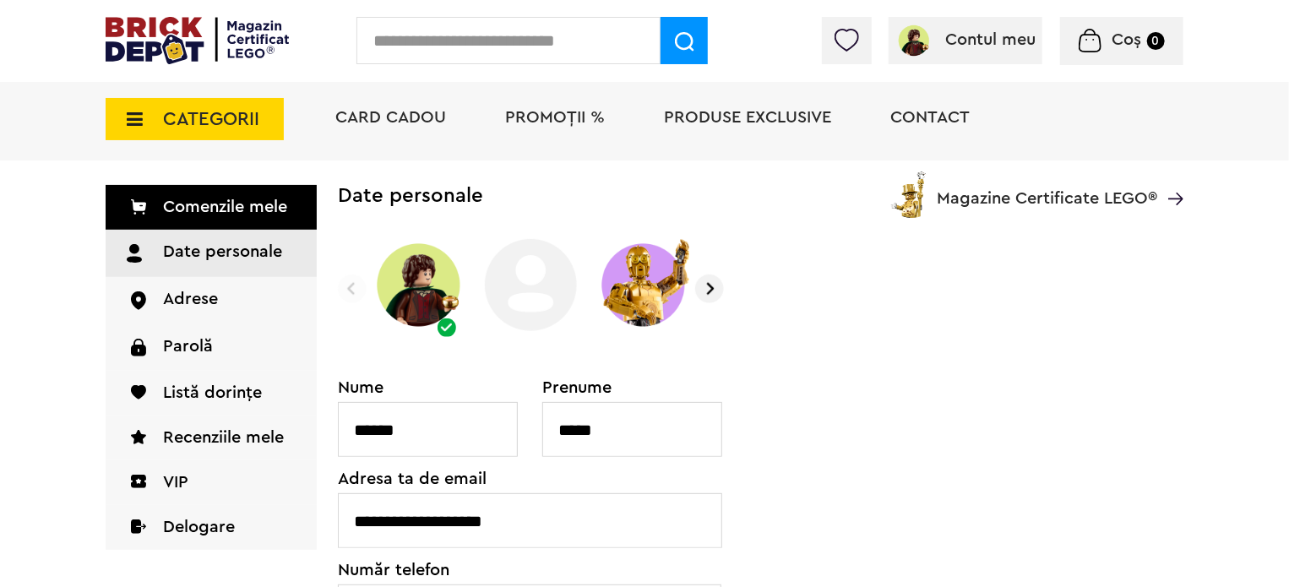
scroll to position [68, 0]
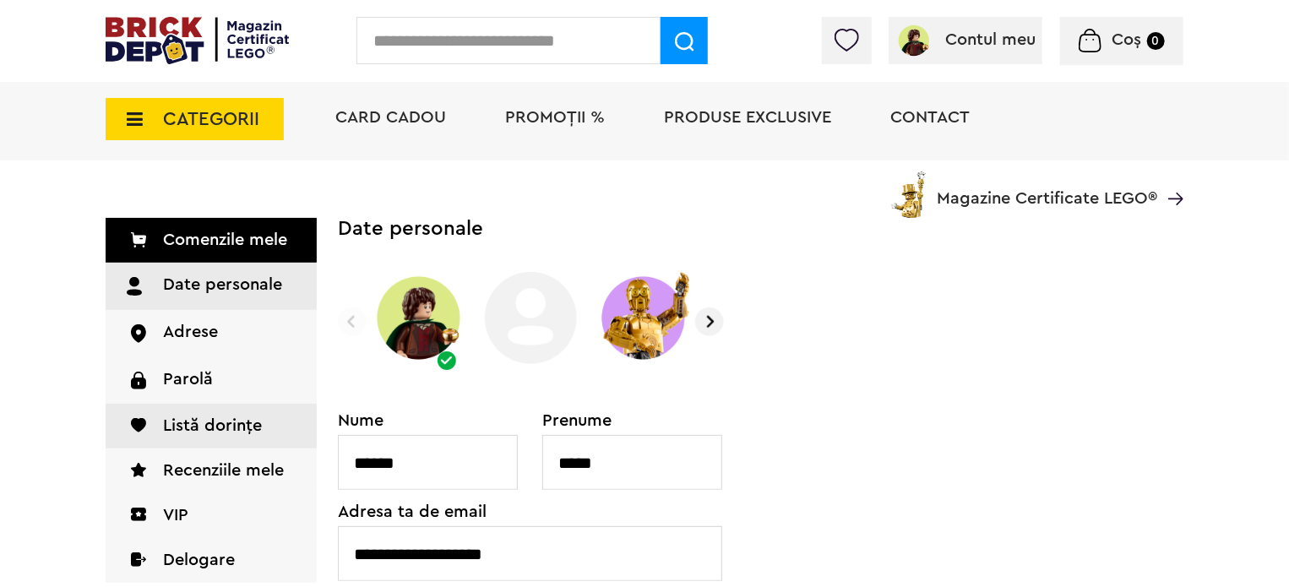
click at [213, 419] on link "Listă dorințe" at bounding box center [211, 426] width 211 height 45
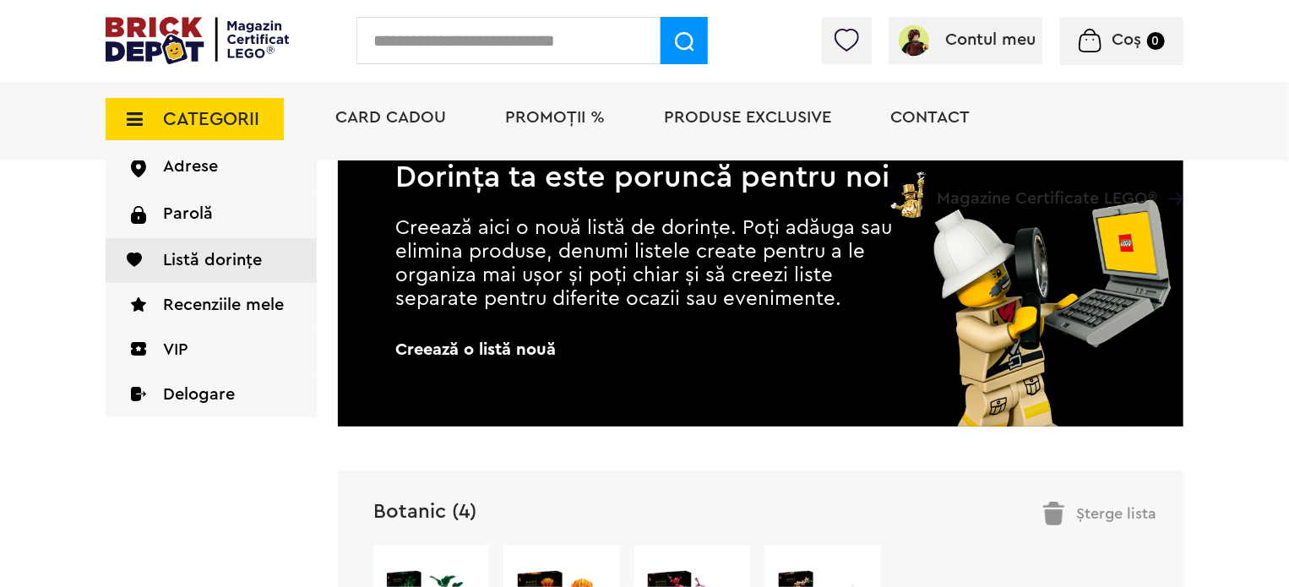
scroll to position [203, 0]
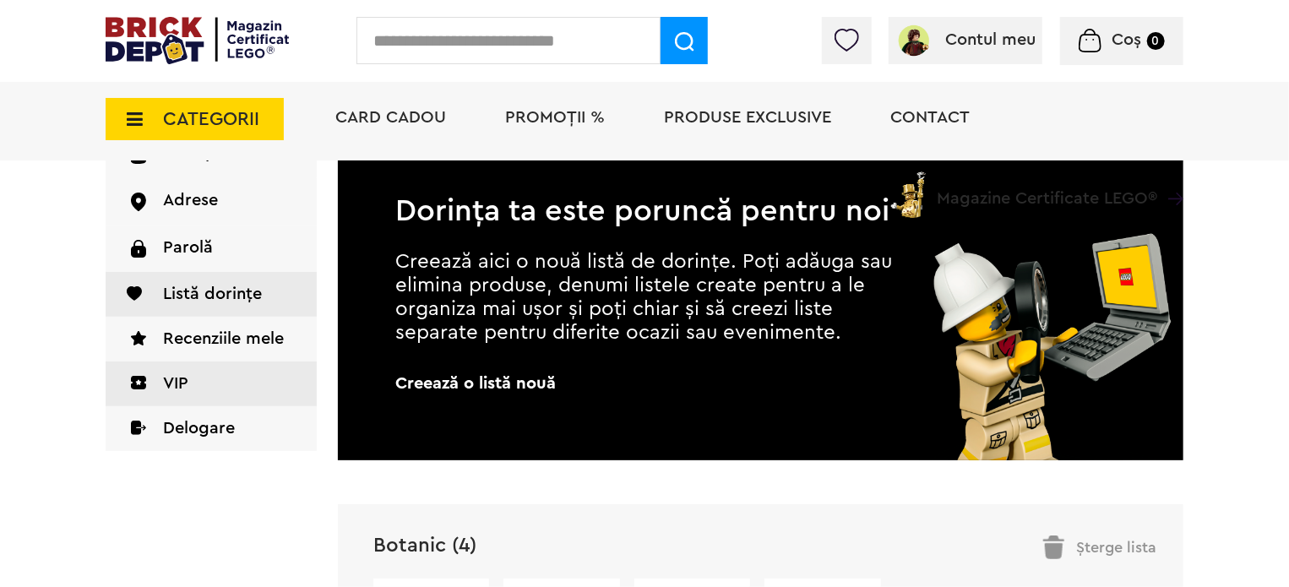
click at [213, 391] on link "VIP" at bounding box center [211, 383] width 211 height 45
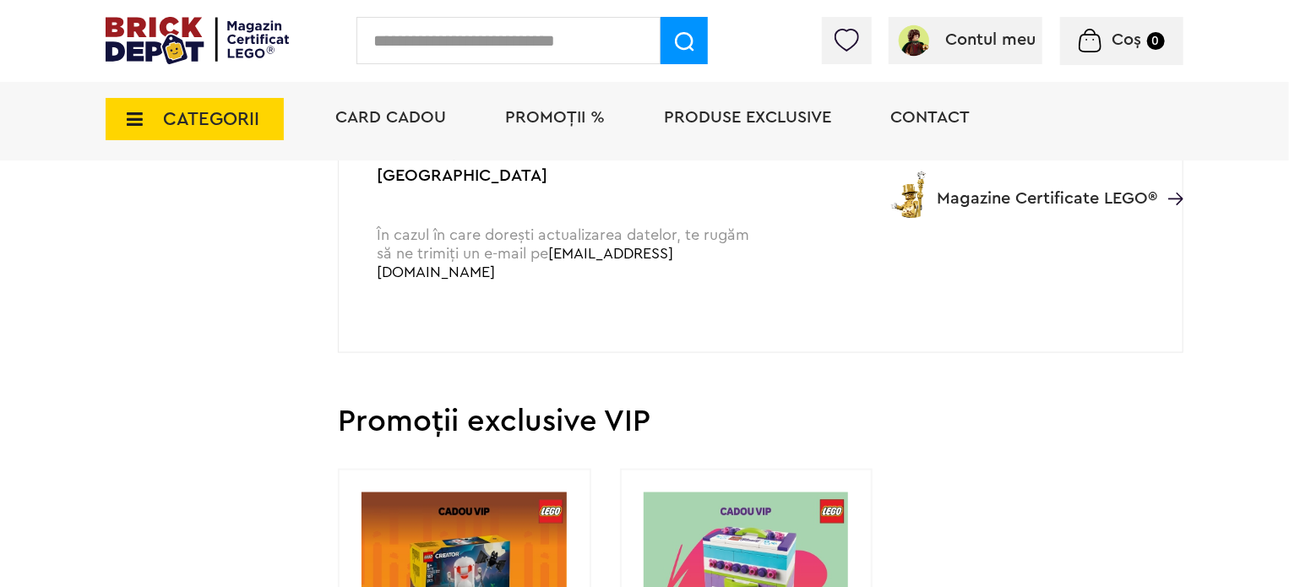
scroll to position [1216, 0]
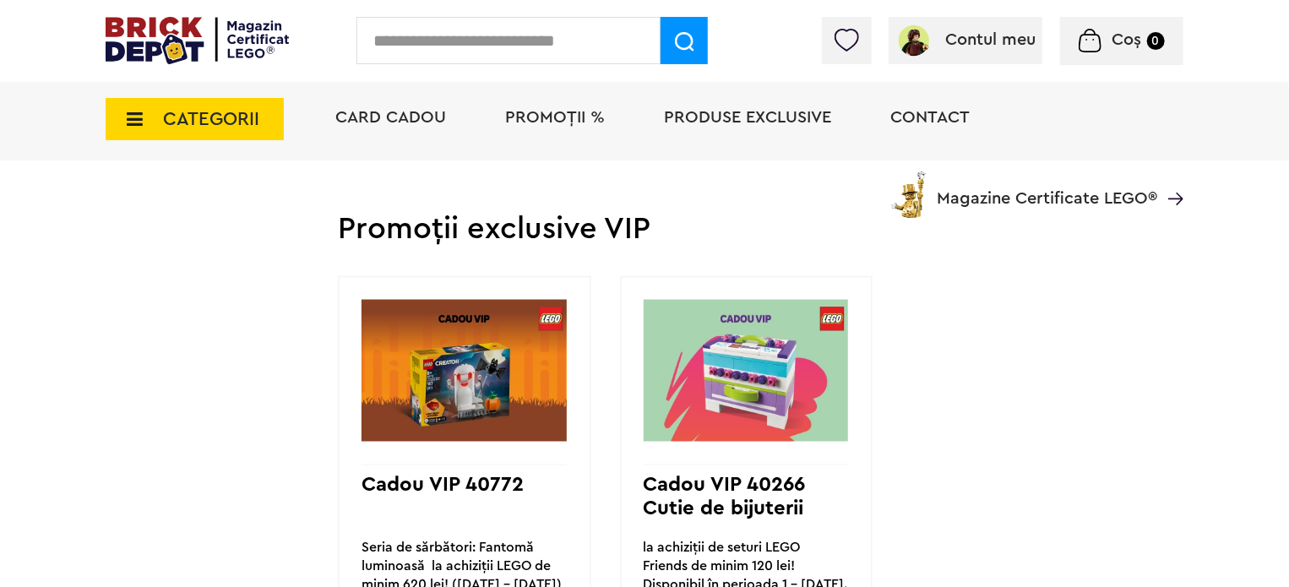
click at [188, 106] on span "CATEGORII" at bounding box center [195, 119] width 178 height 42
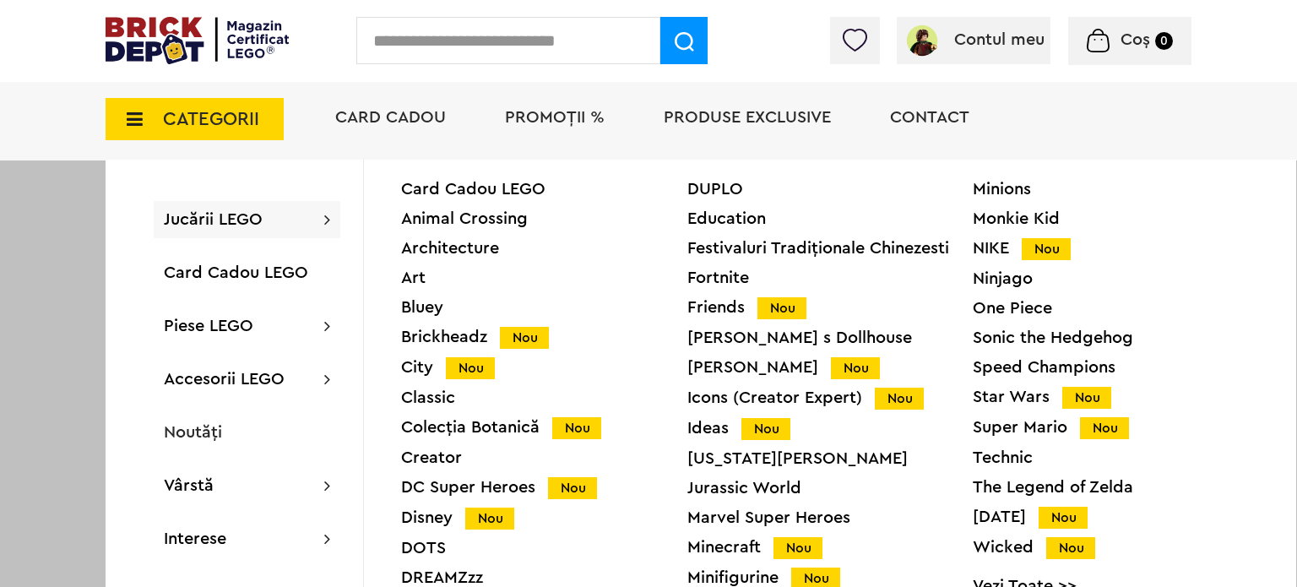
click at [455, 425] on div "Colecția Botanică Nou" at bounding box center [544, 428] width 286 height 18
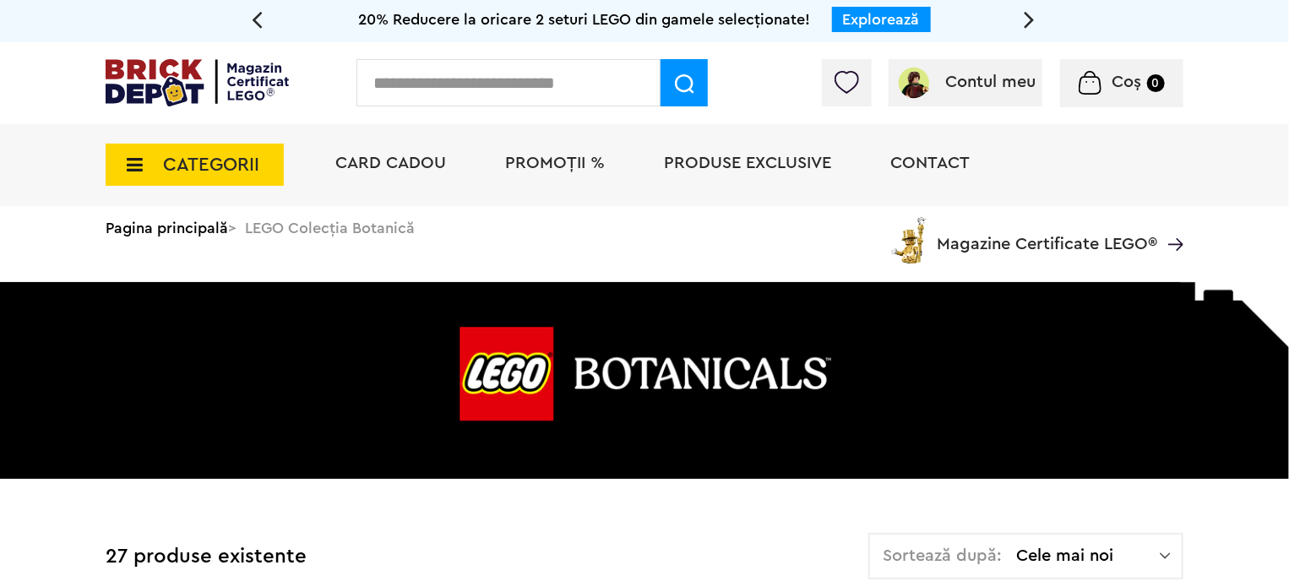
click at [243, 164] on span "CATEGORII" at bounding box center [211, 164] width 96 height 19
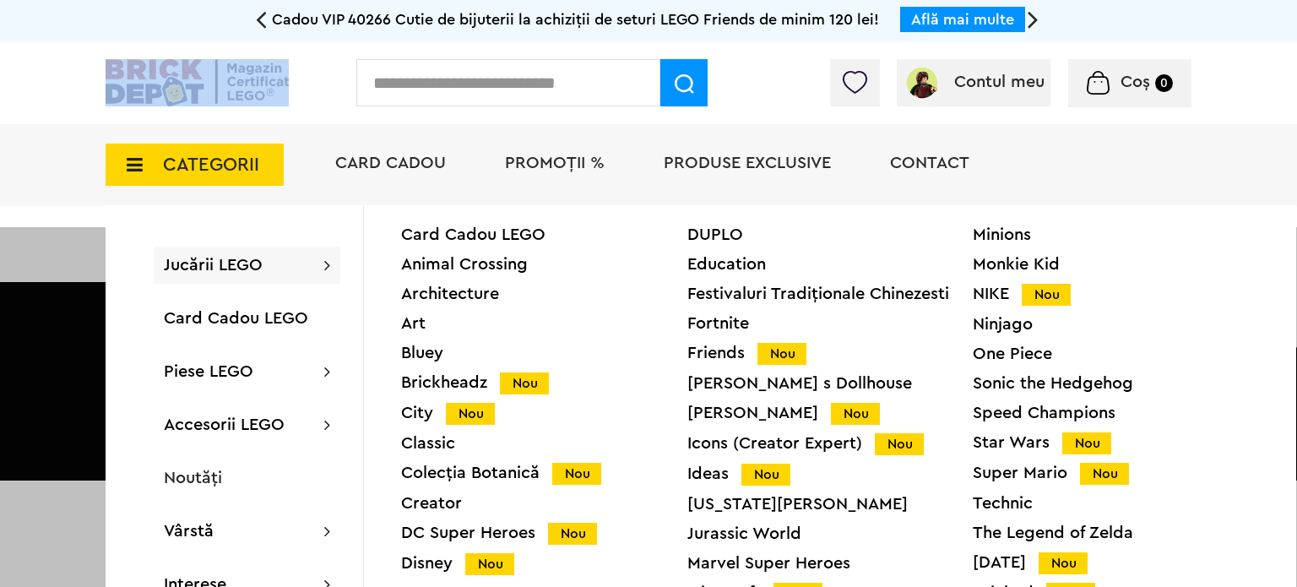
drag, startPoint x: 204, startPoint y: 107, endPoint x: 221, endPoint y: 81, distance: 31.2
click at [221, 81] on div "Contul meu Contul meu Comenzile mele Date personale Adrese Parolă Listă dorințe…" at bounding box center [648, 83] width 1297 height 82
click at [221, 81] on img at bounding box center [197, 82] width 183 height 47
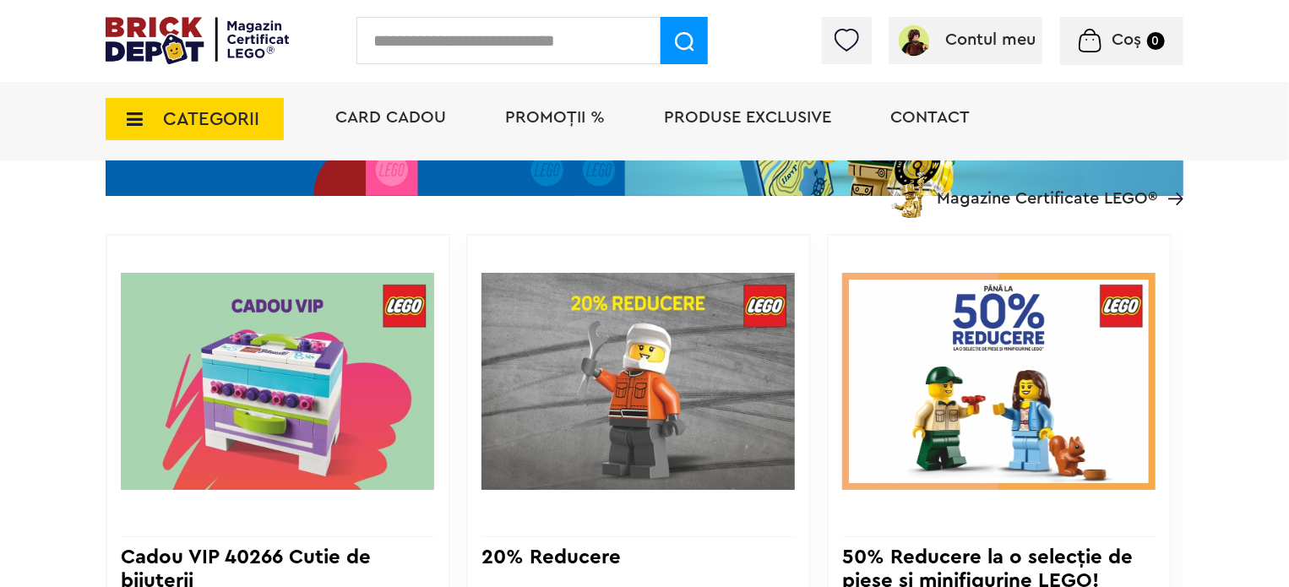
scroll to position [1182, 0]
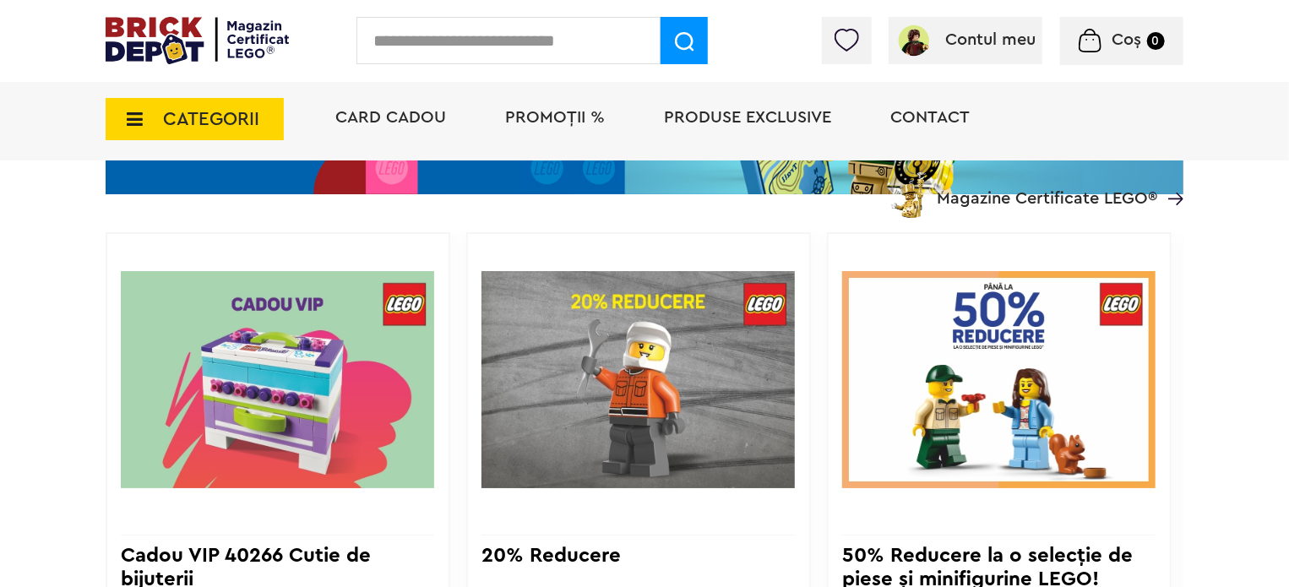
click at [686, 124] on span "Produse exclusive" at bounding box center [747, 117] width 167 height 17
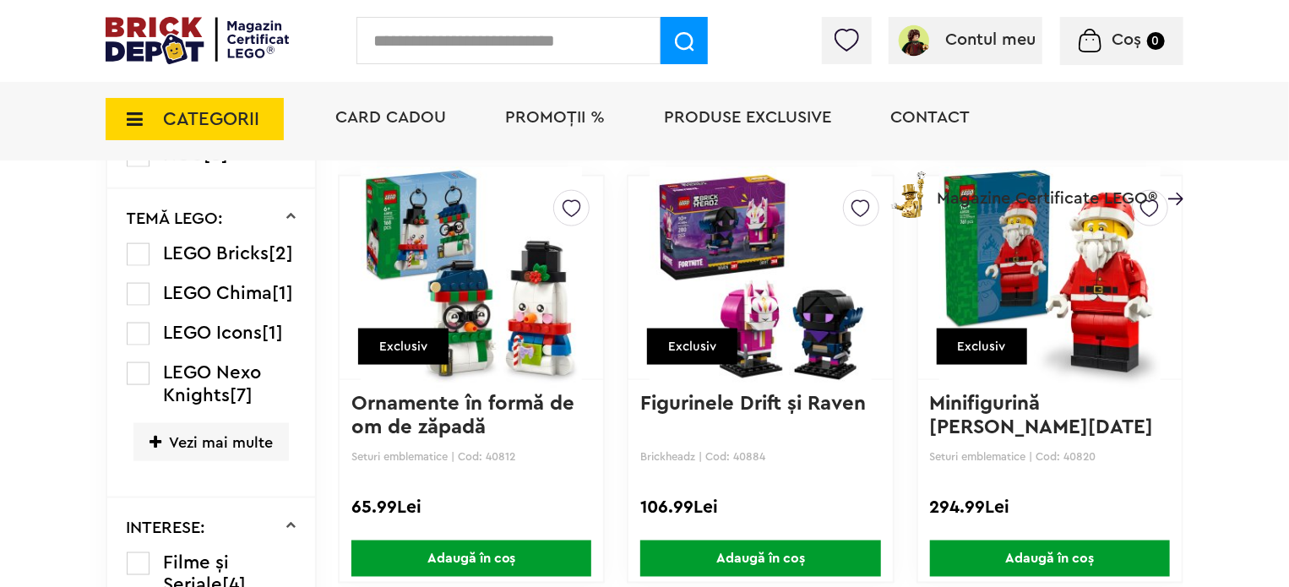
scroll to position [1051, 0]
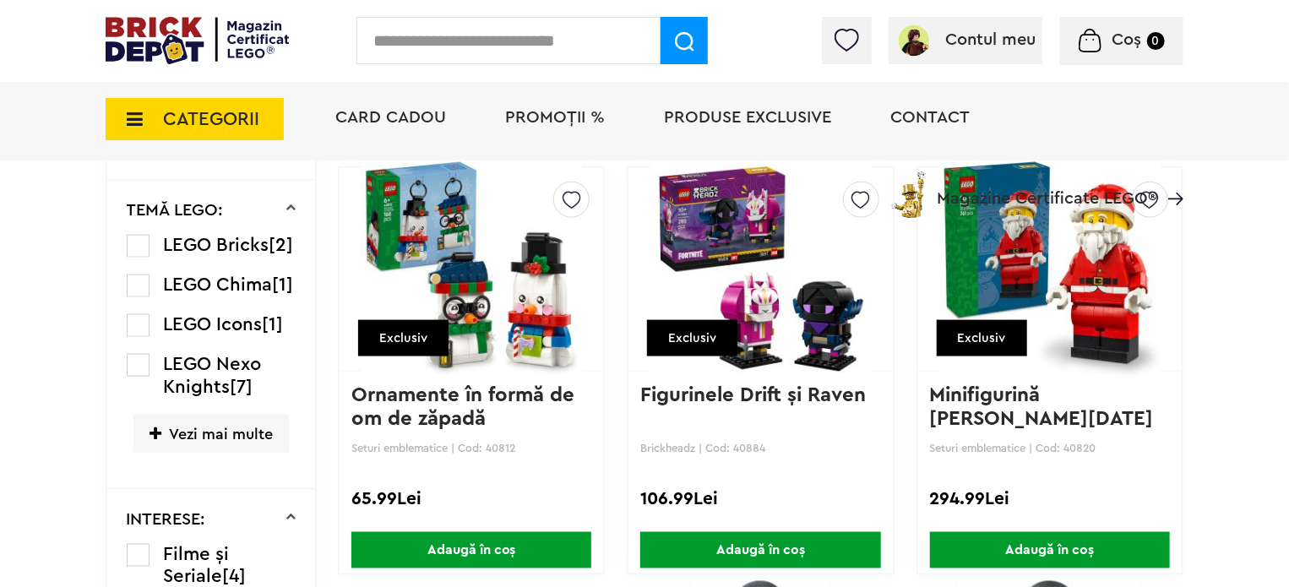
click at [160, 442] on icon at bounding box center [155, 434] width 12 height 15
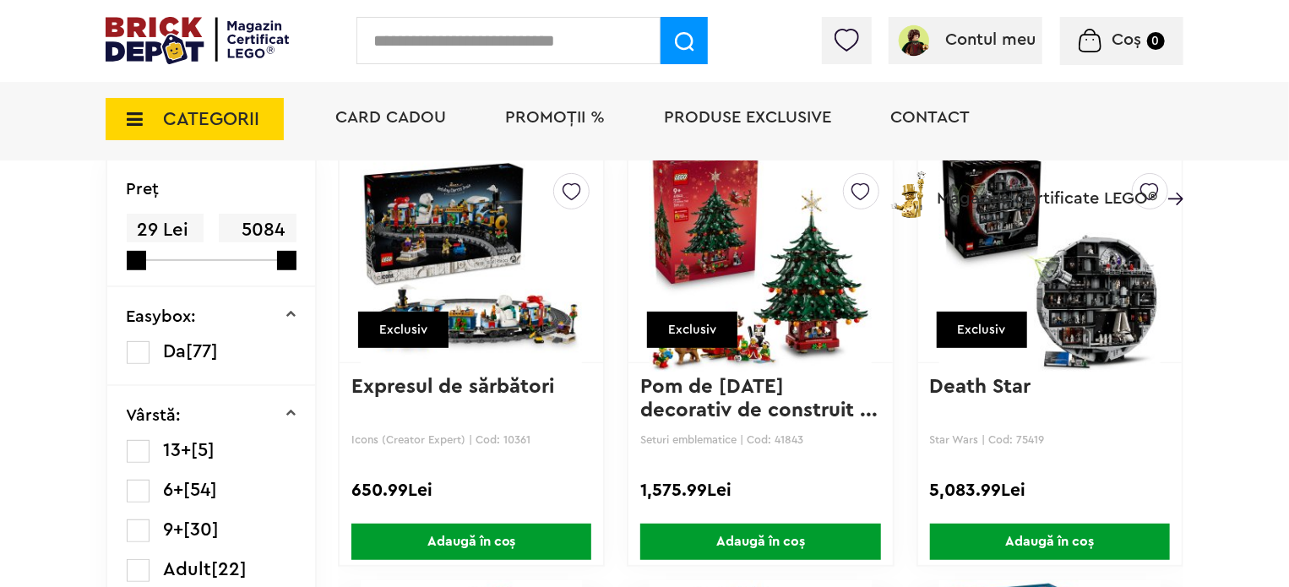
scroll to position [203, 0]
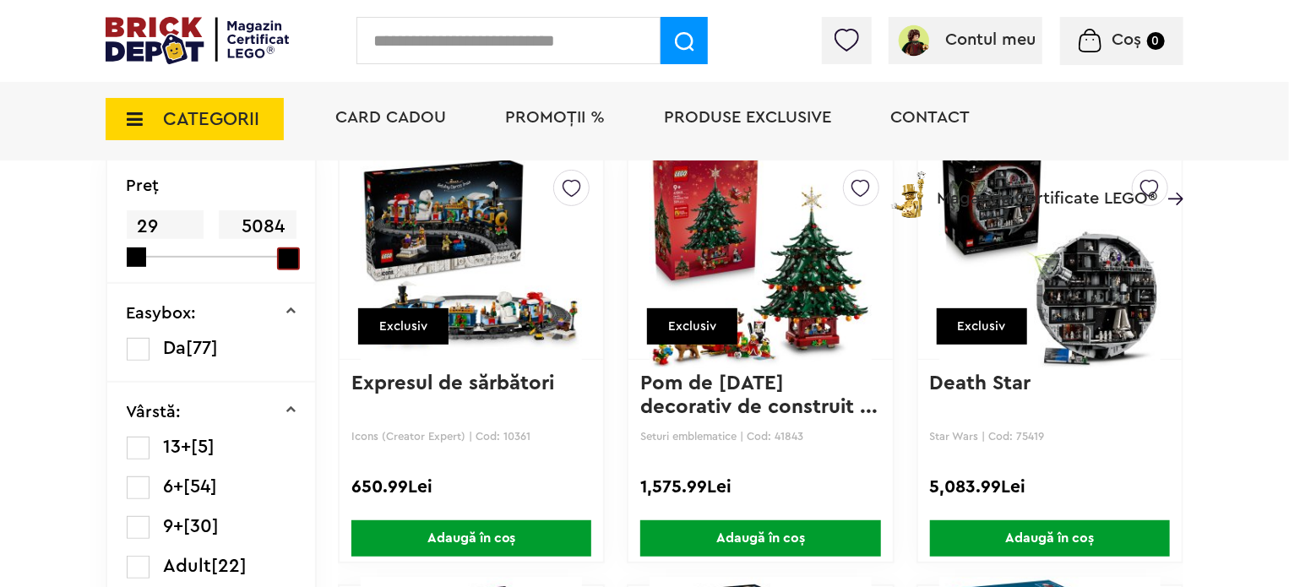
drag, startPoint x: 284, startPoint y: 258, endPoint x: 290, endPoint y: 251, distance: 9.6
click at [290, 251] on span at bounding box center [288, 258] width 23 height 23
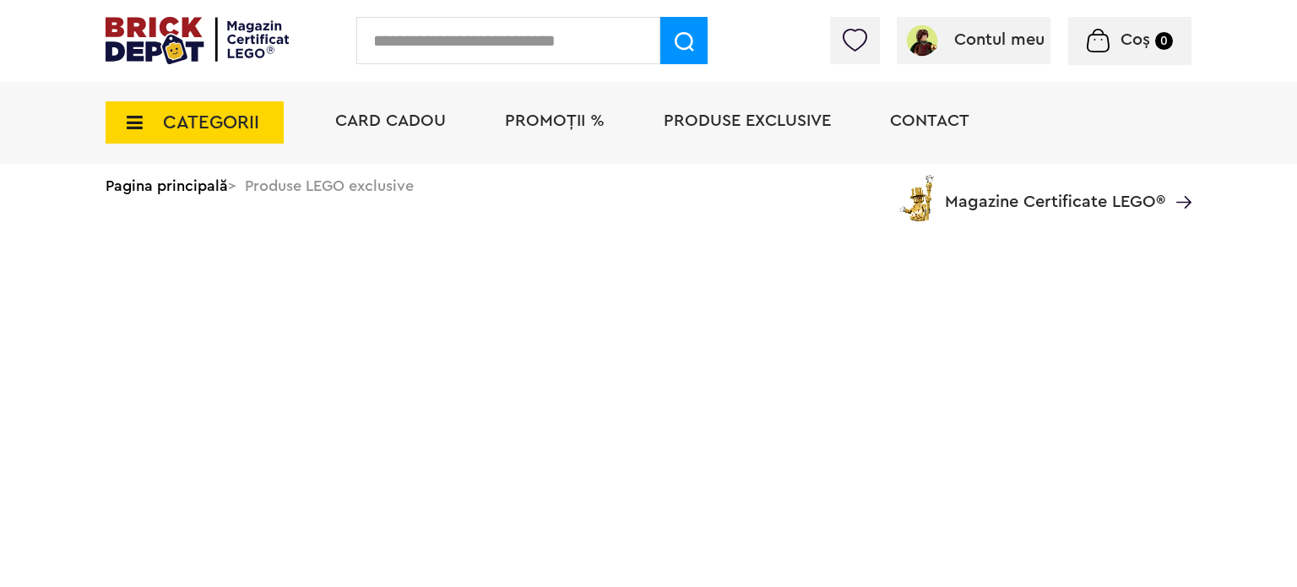
click at [228, 250] on html "Adăugat în coș Către coșul tău Continuă cumpărăturile 50% Reducere la o selecți…" at bounding box center [648, 125] width 1297 height 250
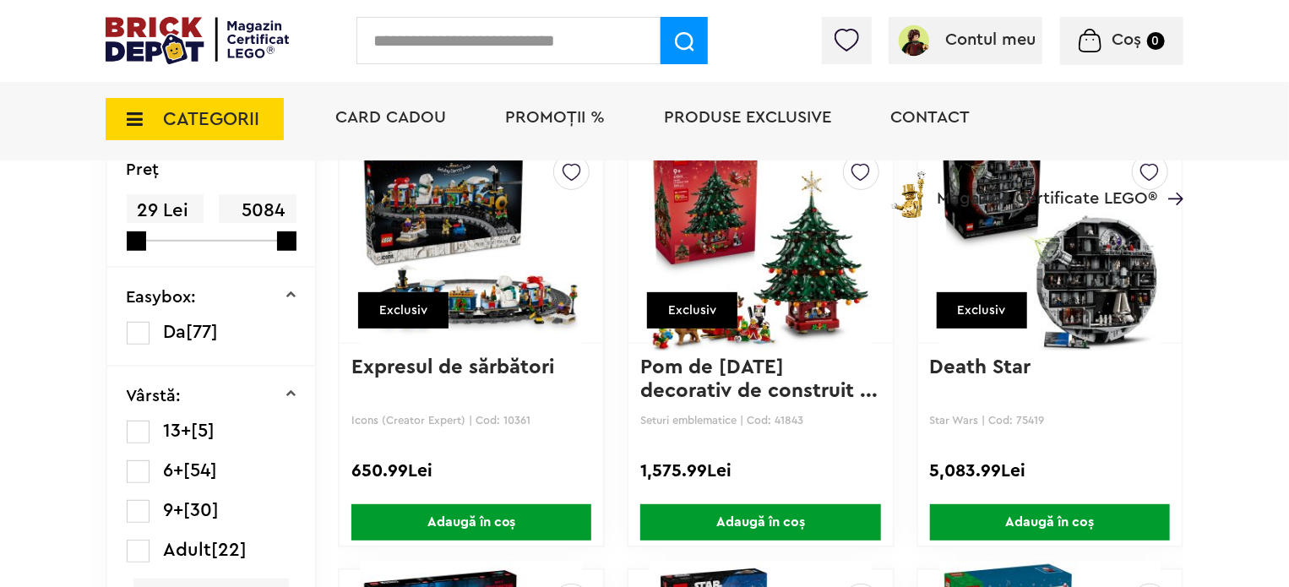
scroll to position [236, 0]
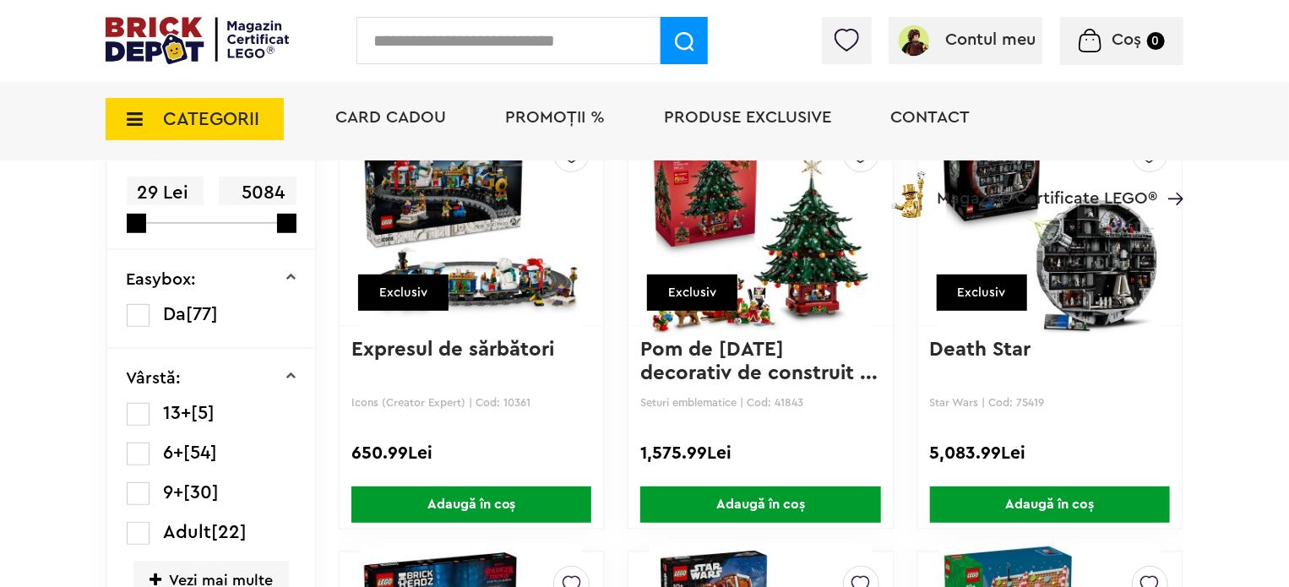
click at [217, 530] on span "[22]" at bounding box center [229, 532] width 35 height 19
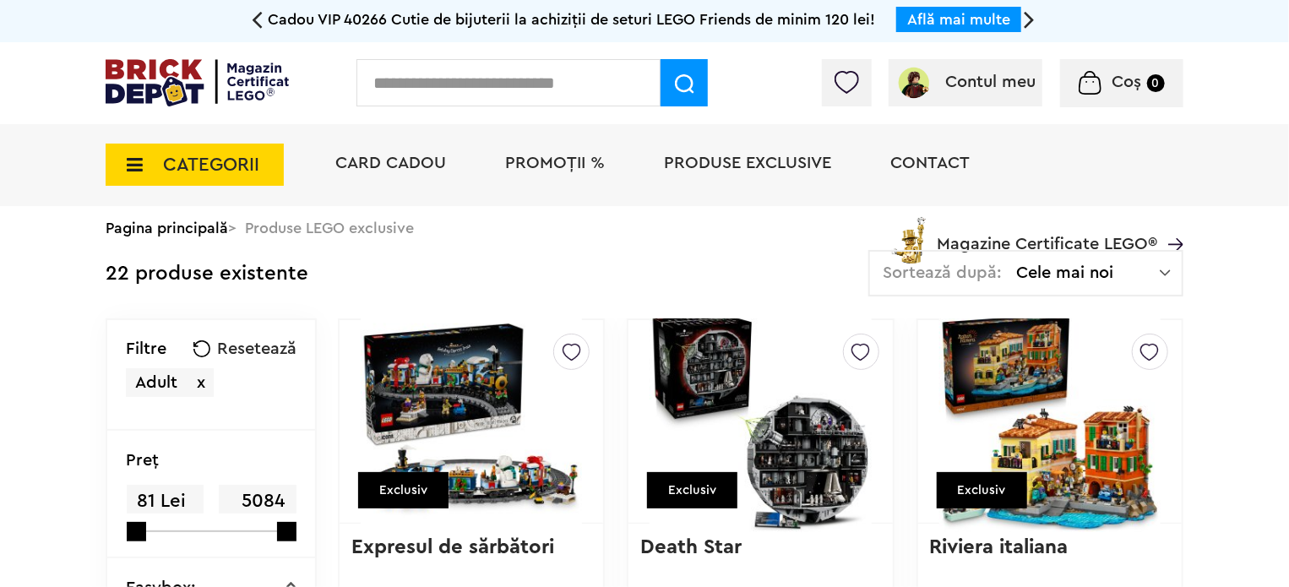
click at [220, 84] on img at bounding box center [197, 82] width 183 height 47
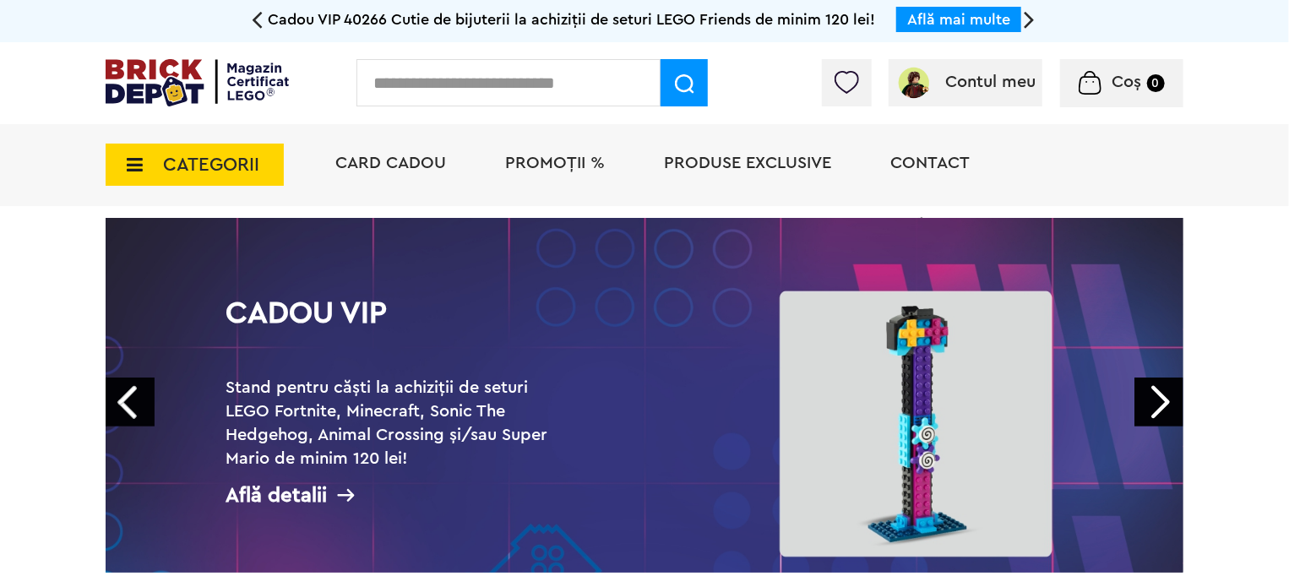
click at [247, 138] on div "CATEGORII Jucării LEGO Card Cadou LEGO Animal Crossing Architecture Art Bluey B…" at bounding box center [195, 155] width 178 height 62
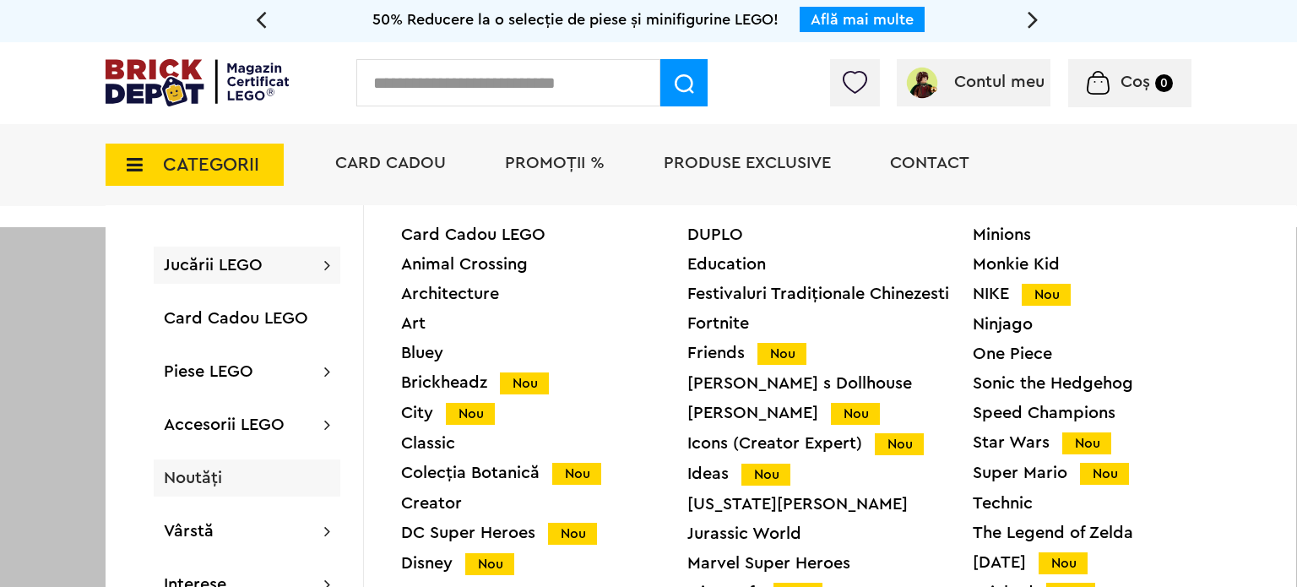
click at [230, 474] on div "Noutăți" at bounding box center [247, 477] width 187 height 37
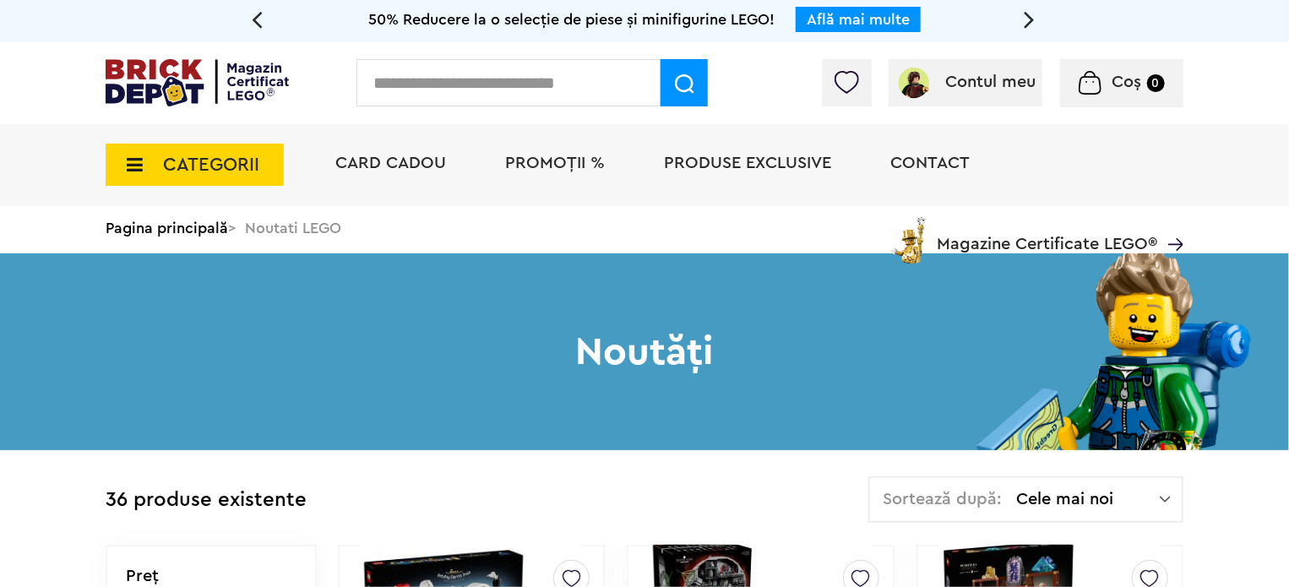
click at [243, 63] on img at bounding box center [197, 82] width 183 height 47
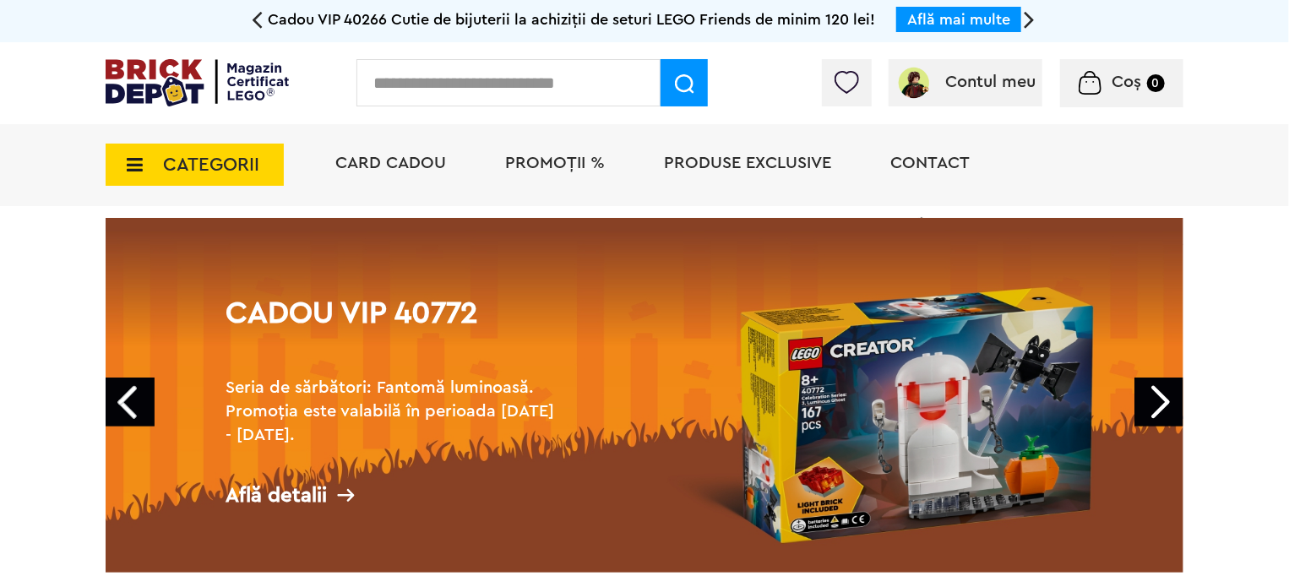
click at [187, 155] on span "CATEGORII" at bounding box center [211, 164] width 96 height 19
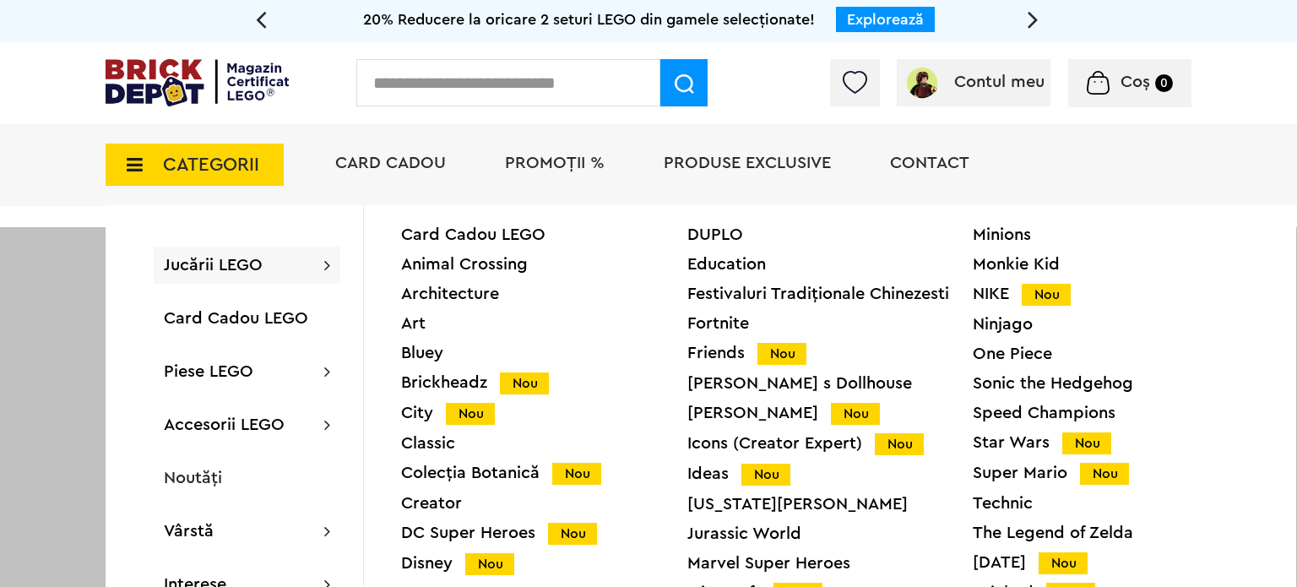
click at [497, 476] on div "Colecția Botanică Nou" at bounding box center [544, 474] width 286 height 18
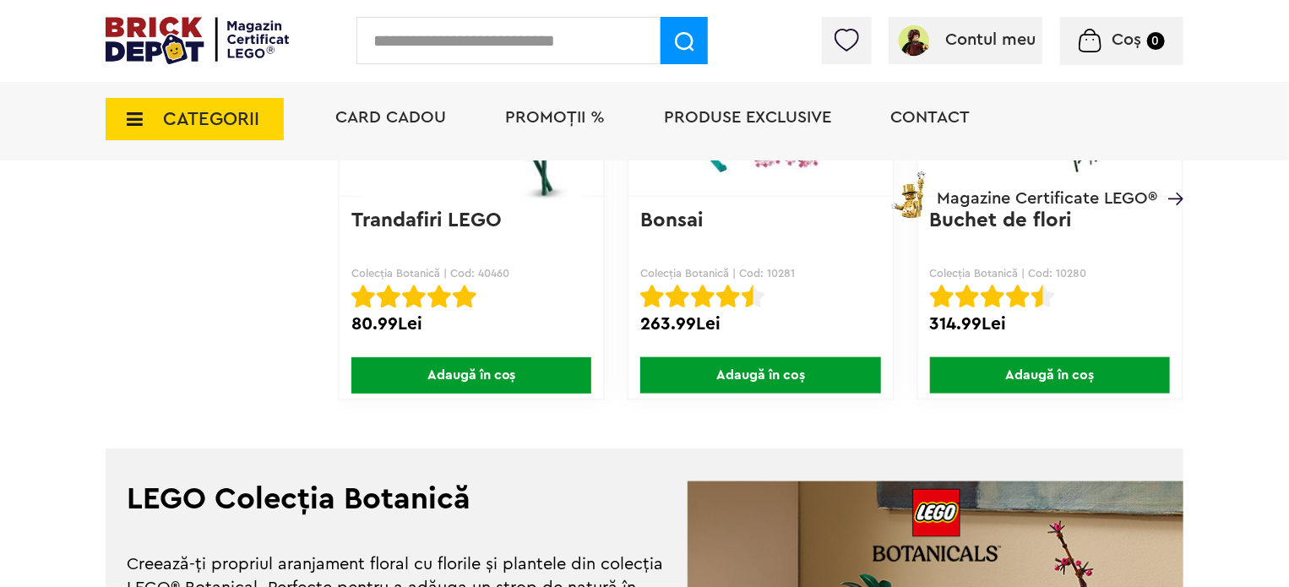
scroll to position [4121, 0]
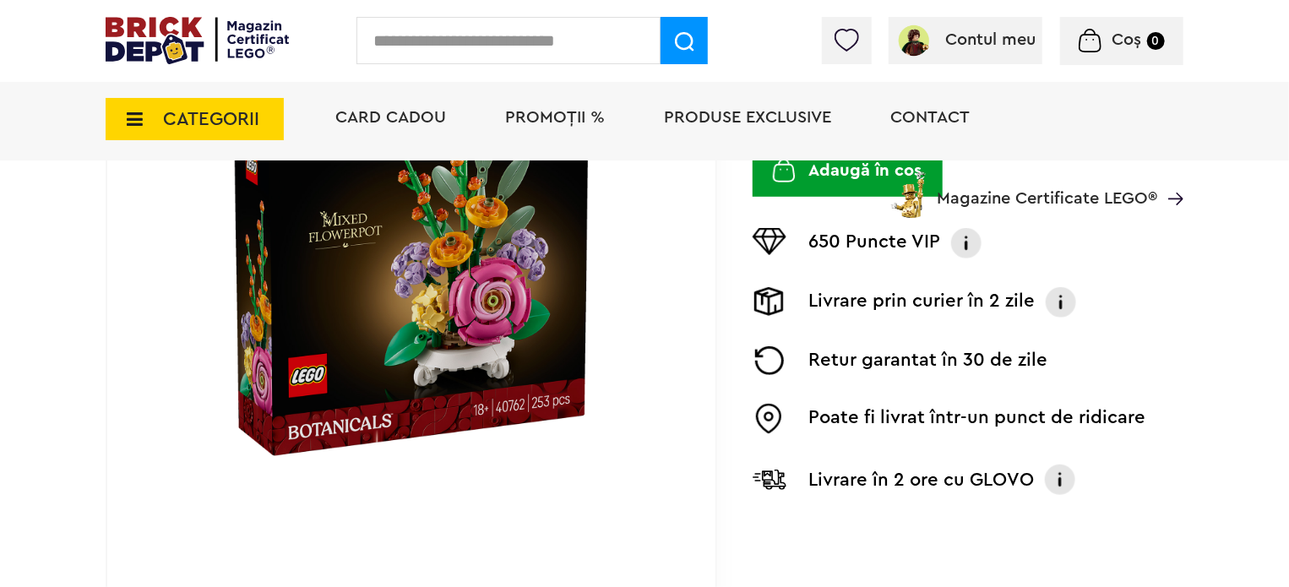
scroll to position [473, 0]
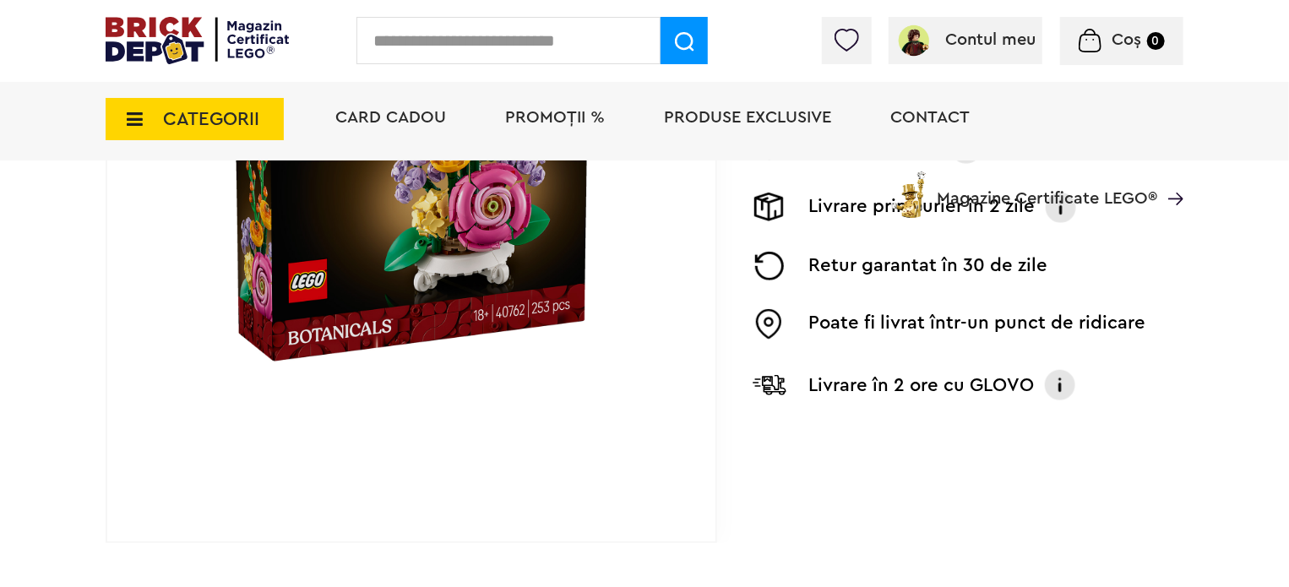
click at [943, 309] on p "Poate fi livrat într-un punct de ridicare" at bounding box center [977, 324] width 337 height 30
click at [762, 309] on img at bounding box center [770, 324] width 34 height 30
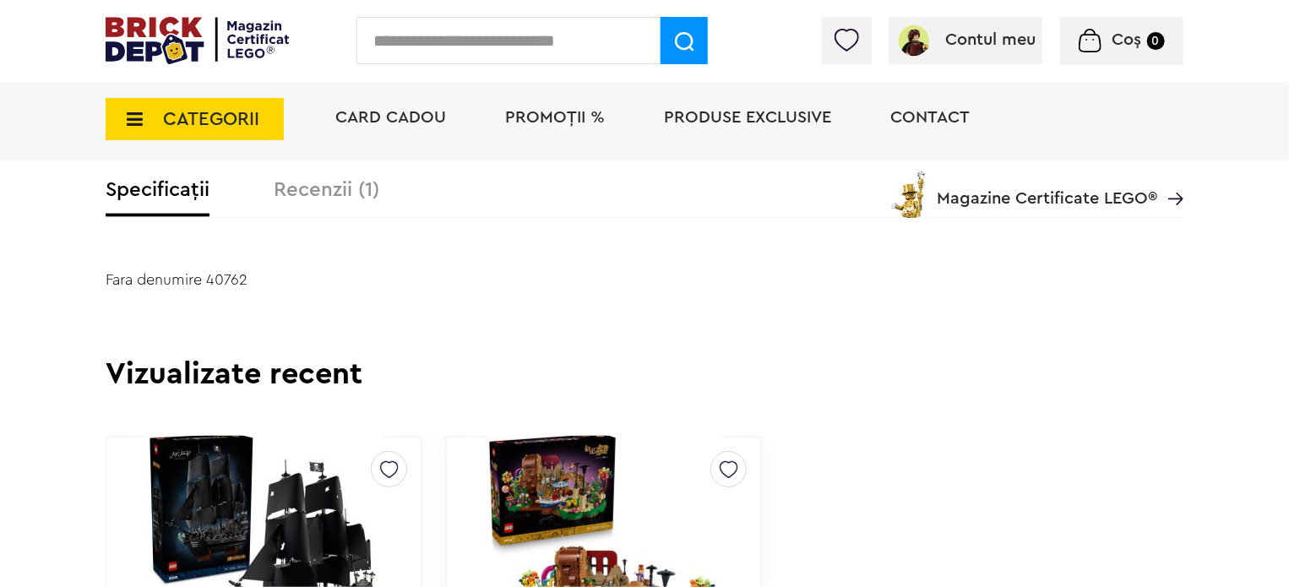
scroll to position [1081, 0]
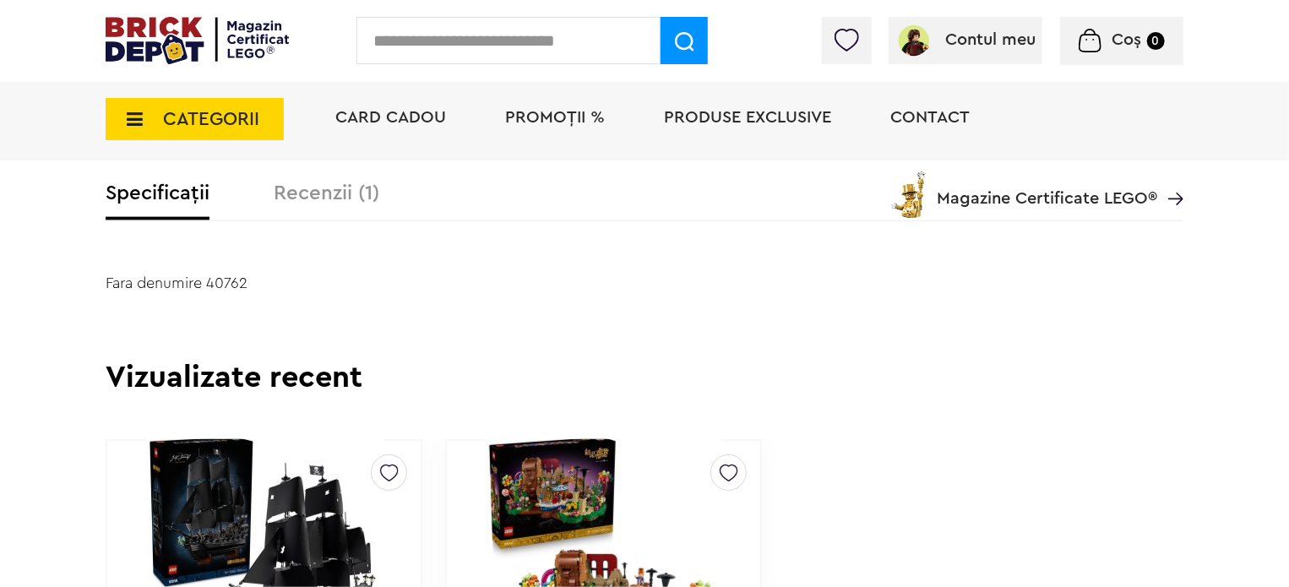
click at [328, 185] on div "Card Cadou PROMOȚII % Produse exclusive Contact Magazine Certificate LEGO®" at bounding box center [750, 148] width 865 height 139
click at [319, 195] on div "Card Cadou PROMOȚII % Produse exclusive Contact Magazine Certificate LEGO®" at bounding box center [750, 148] width 865 height 139
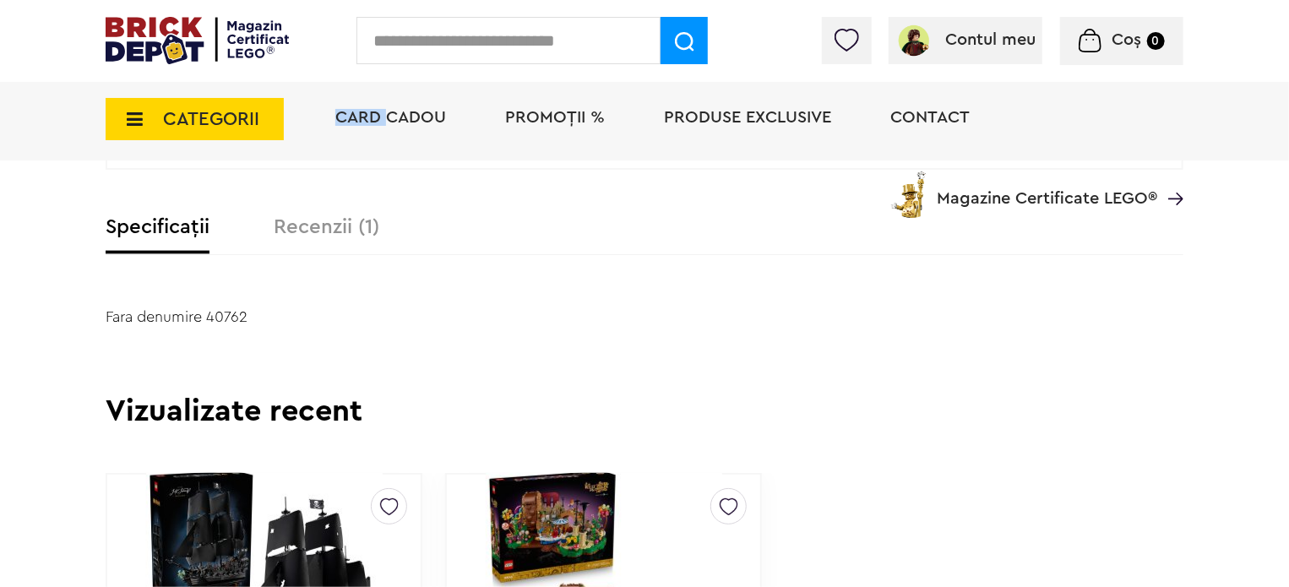
scroll to position [1013, 0]
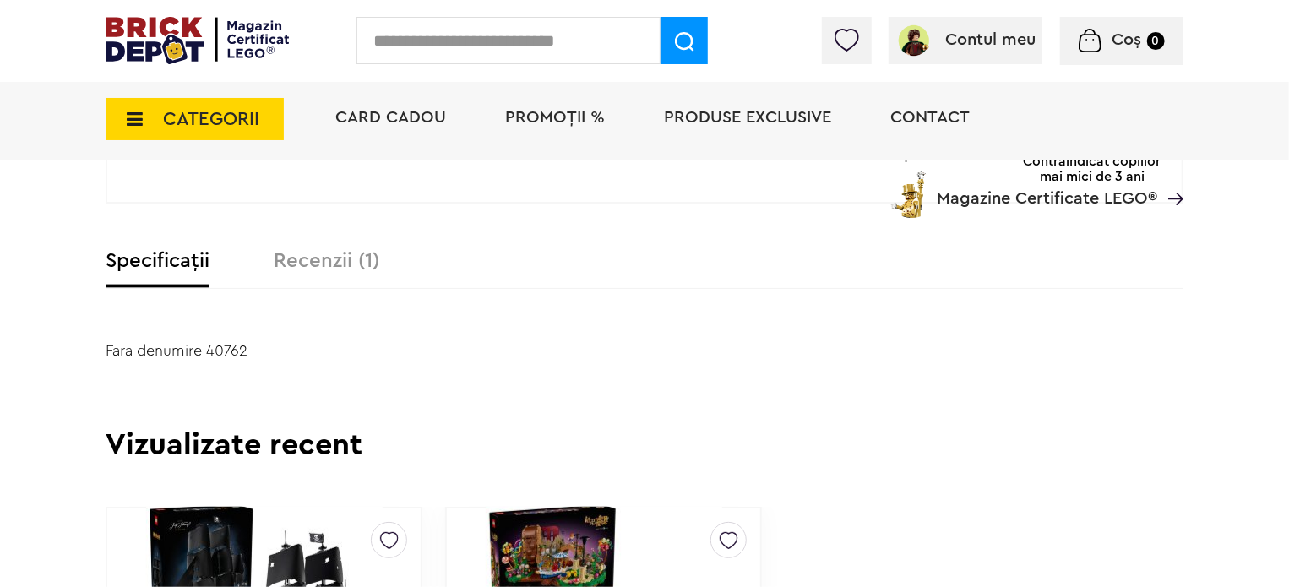
click at [355, 259] on label "Recenzii (1)" at bounding box center [327, 261] width 106 height 20
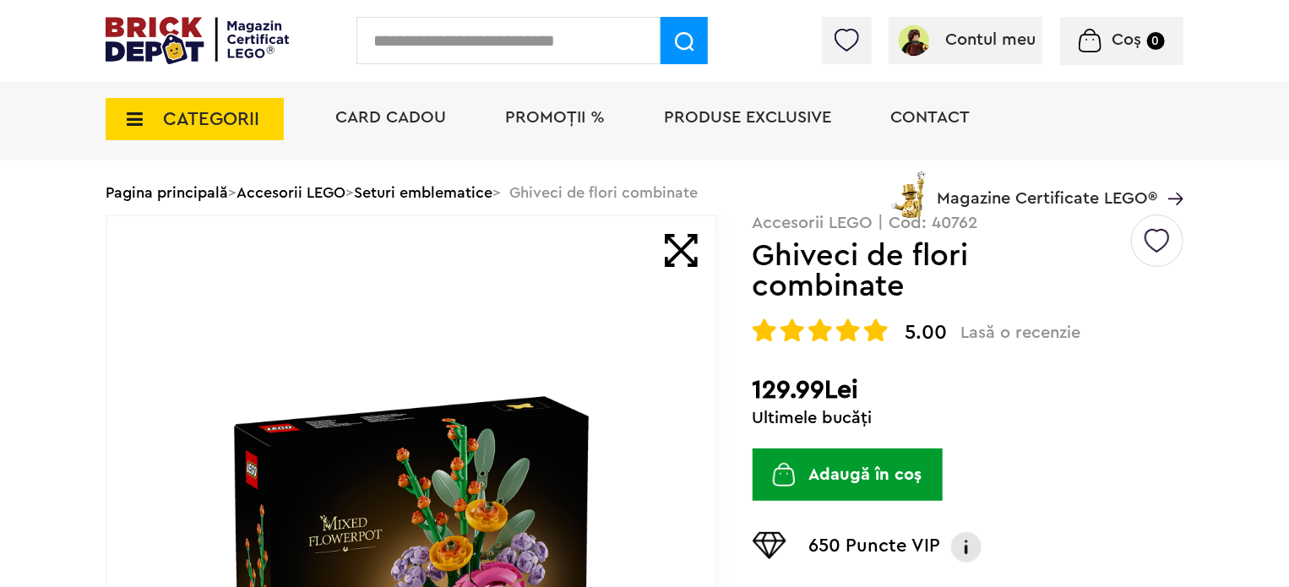
scroll to position [0, 0]
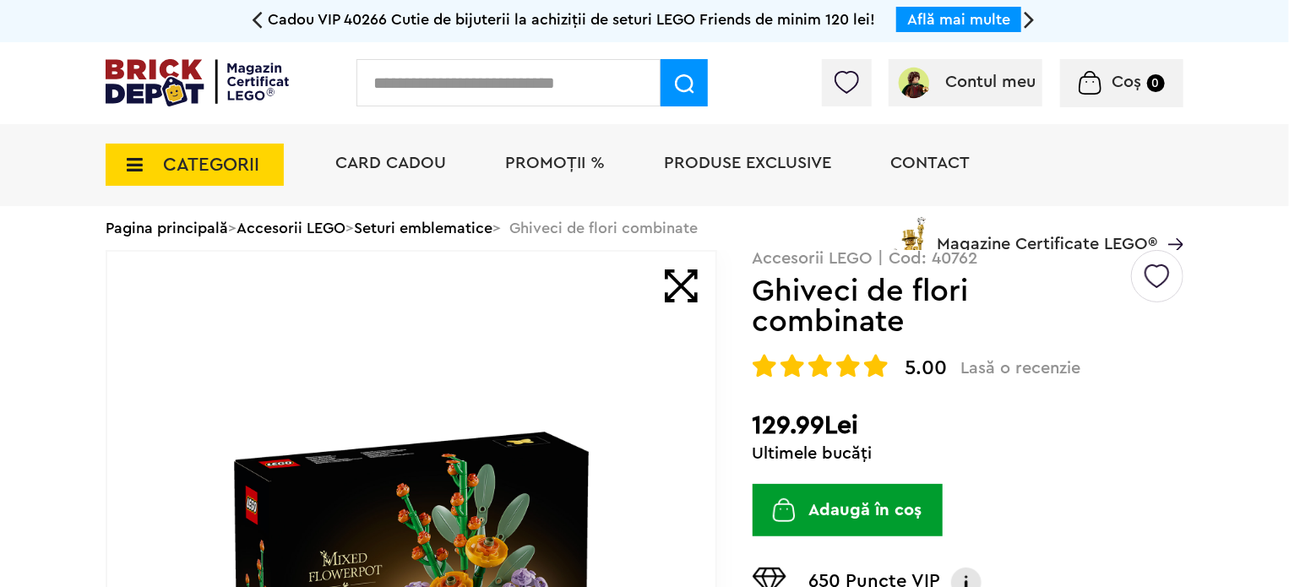
click at [446, 231] on div "Card Cadou PROMOȚII % Produse exclusive Contact Magazine Certificate LEGO®" at bounding box center [750, 193] width 865 height 139
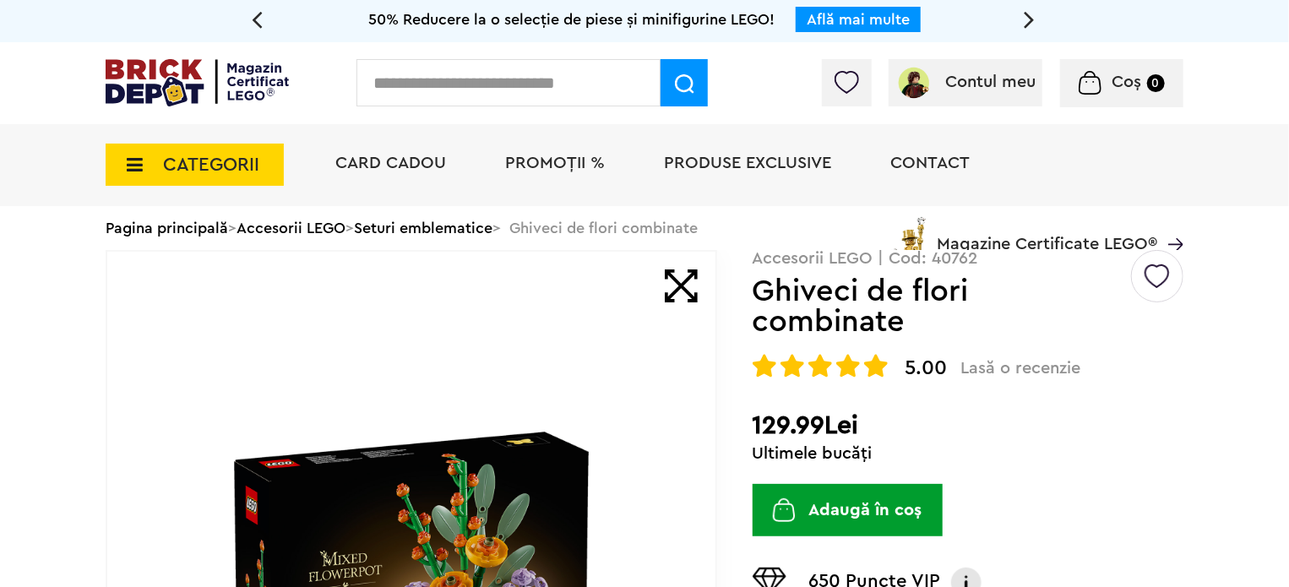
click at [405, 228] on div "Card Cadou PROMOȚII % Produse exclusive Contact Magazine Certificate LEGO®" at bounding box center [750, 193] width 865 height 139
click at [405, 227] on div "Card Cadou PROMOȚII % Produse exclusive Contact Magazine Certificate LEGO®" at bounding box center [750, 193] width 865 height 139
click at [206, 171] on span "CATEGORII" at bounding box center [211, 164] width 96 height 19
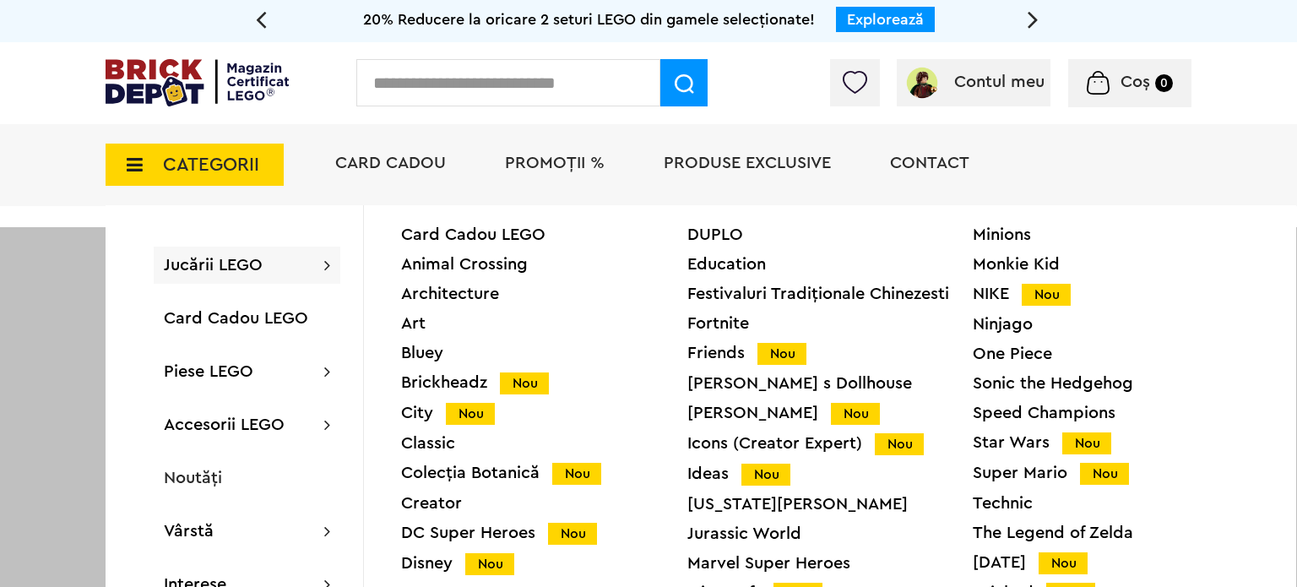
click at [1258, 239] on div "Card Cadou LEGO Animal Crossing Architecture Art Bluey Brickheadz Nou City Nou …" at bounding box center [830, 481] width 932 height 553
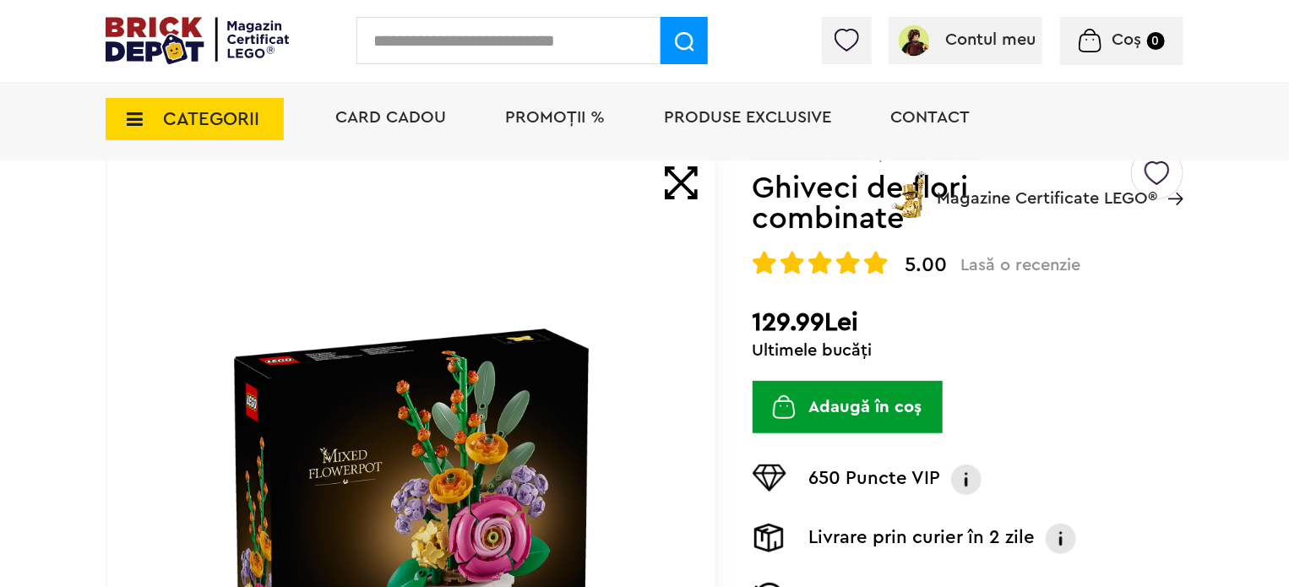
scroll to position [338, 0]
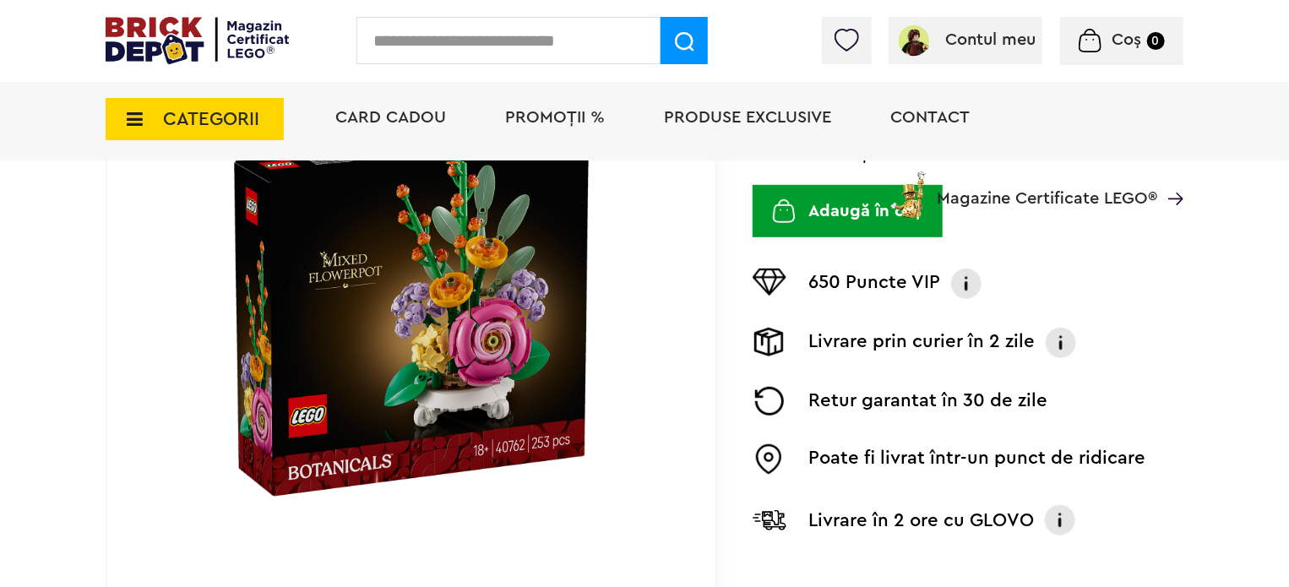
click at [926, 387] on p "Retur garantat în 30 de zile" at bounding box center [928, 401] width 239 height 29
click at [763, 444] on img at bounding box center [770, 459] width 34 height 30
click at [829, 190] on div "Card Cadou PROMOȚII % Produse exclusive Contact Magazine Certificate LEGO®" at bounding box center [750, 148] width 865 height 139
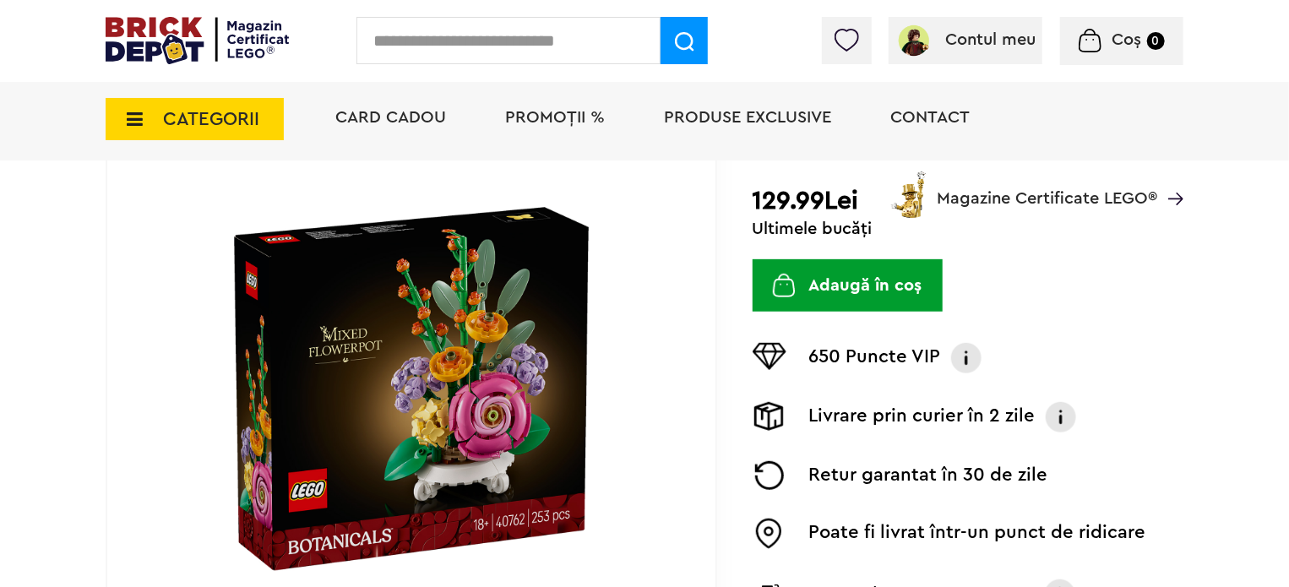
scroll to position [236, 0]
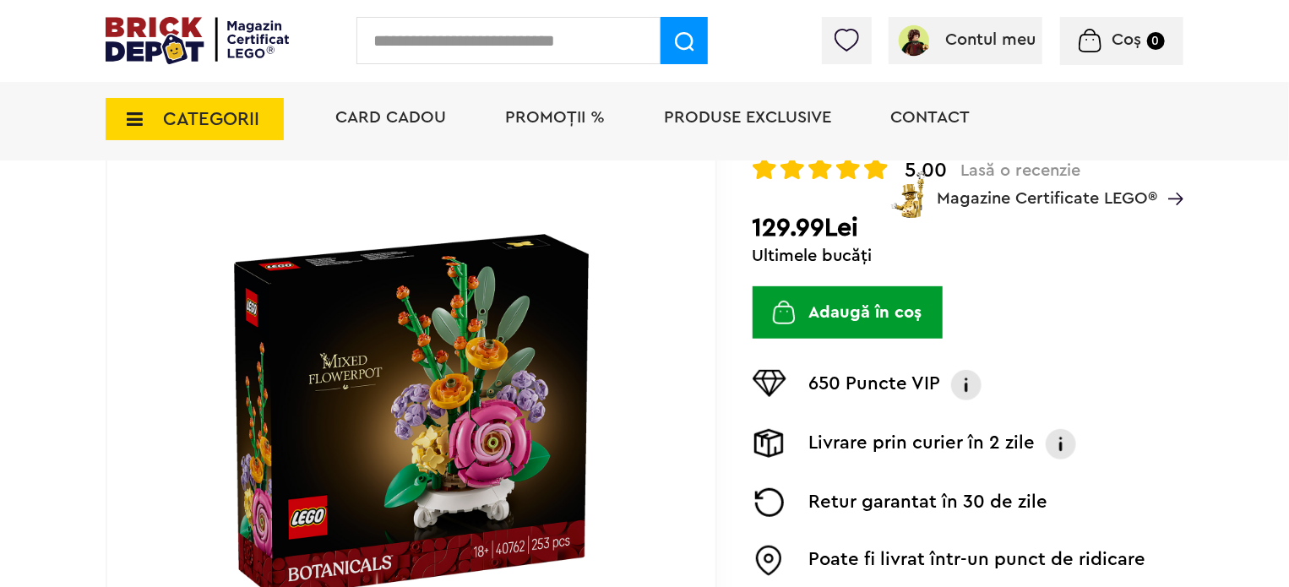
click at [814, 286] on button "Adaugă în coș" at bounding box center [848, 312] width 190 height 52
click at [572, 35] on input "text" at bounding box center [508, 40] width 304 height 47
click at [223, 114] on span "CATEGORII" at bounding box center [211, 119] width 96 height 19
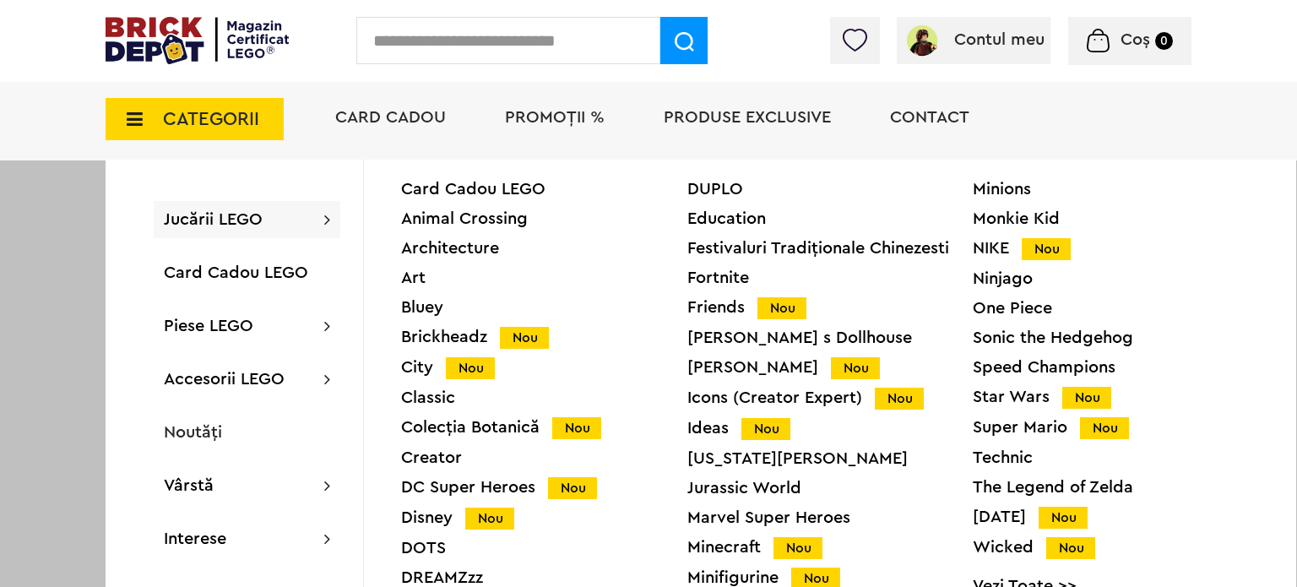
click at [697, 394] on div "Icons (Creator Expert) Nou" at bounding box center [830, 398] width 286 height 18
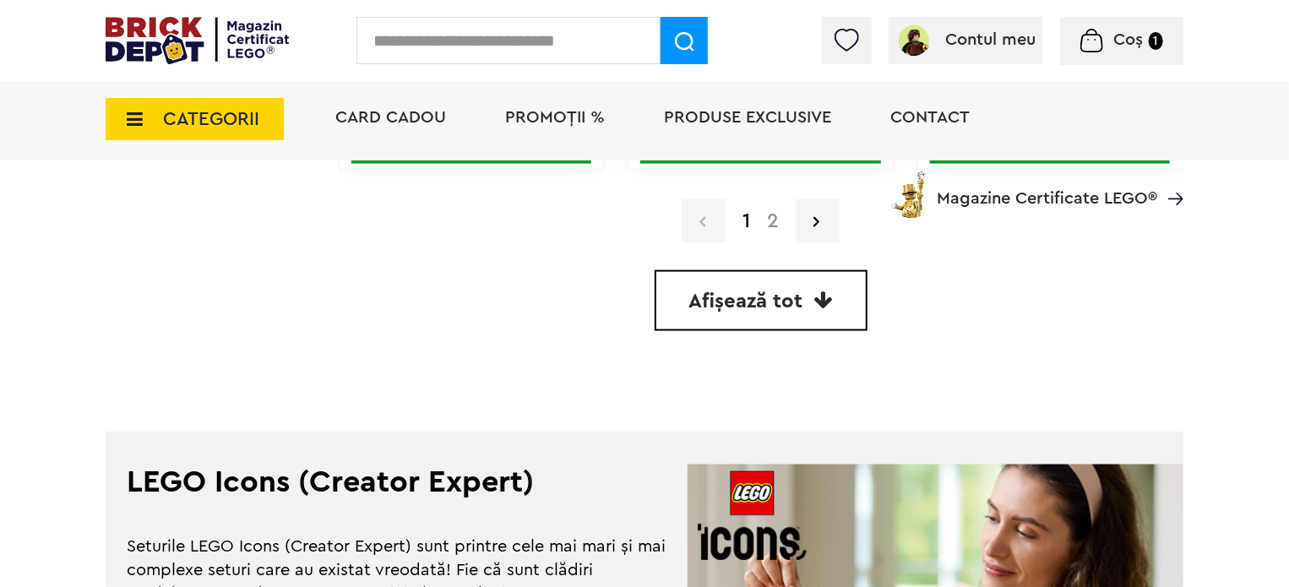
scroll to position [4324, 0]
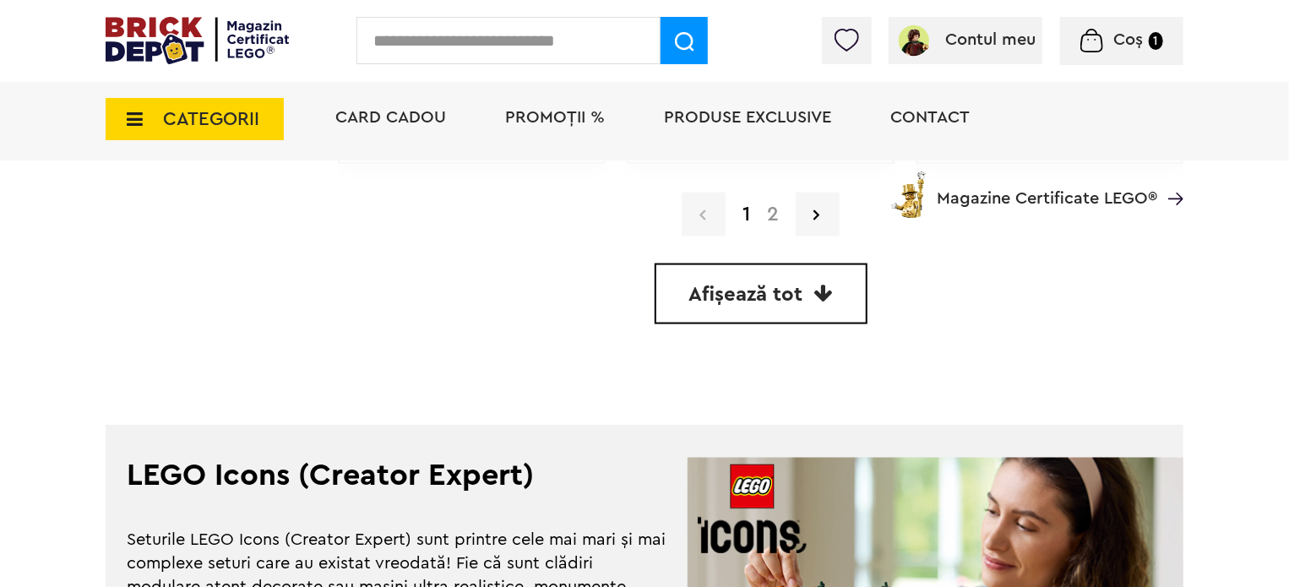
click at [797, 215] on div "Card Cadou PROMOȚII % Produse exclusive Contact Magazine Certificate LEGO®" at bounding box center [750, 148] width 865 height 139
click at [814, 215] on div "Card Cadou PROMOȚII % Produse exclusive Contact Magazine Certificate LEGO®" at bounding box center [750, 148] width 865 height 139
click at [769, 211] on div "Card Cadou PROMOȚII % Produse exclusive Contact Magazine Certificate LEGO®" at bounding box center [750, 148] width 865 height 139
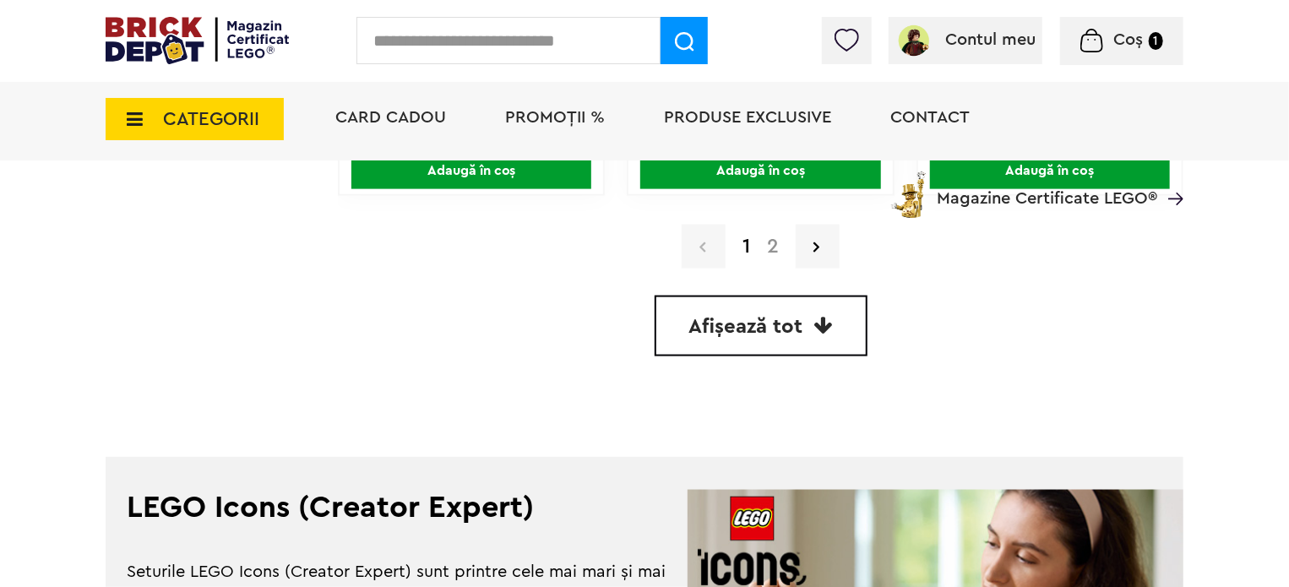
scroll to position [4290, 0]
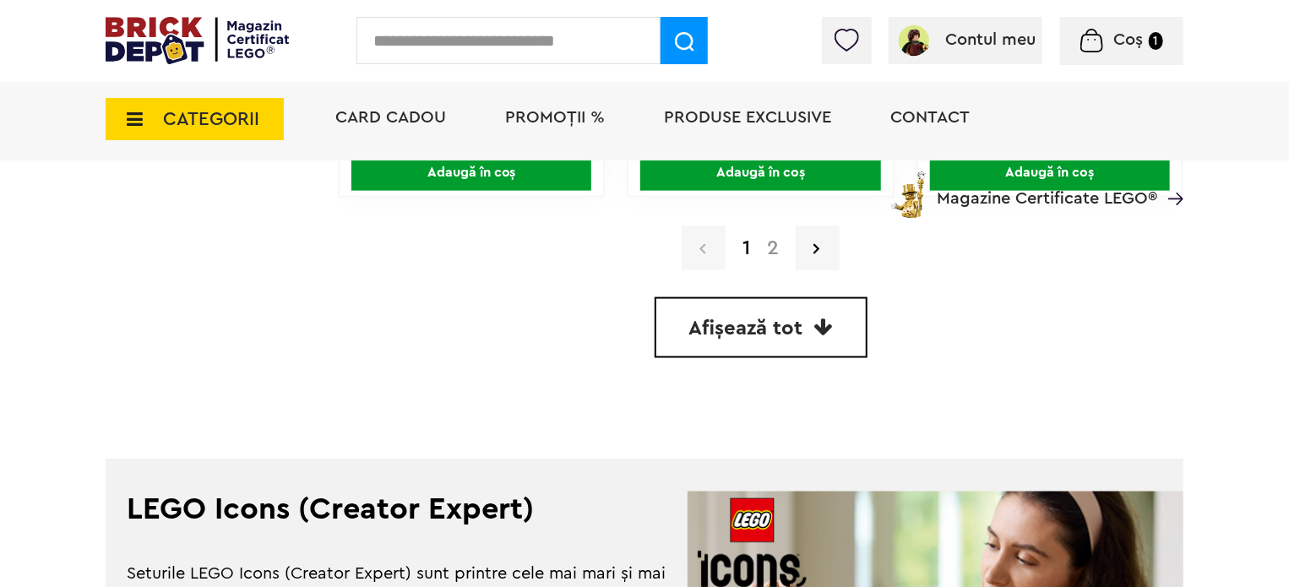
click at [748, 323] on span "Afișează tot" at bounding box center [746, 328] width 114 height 20
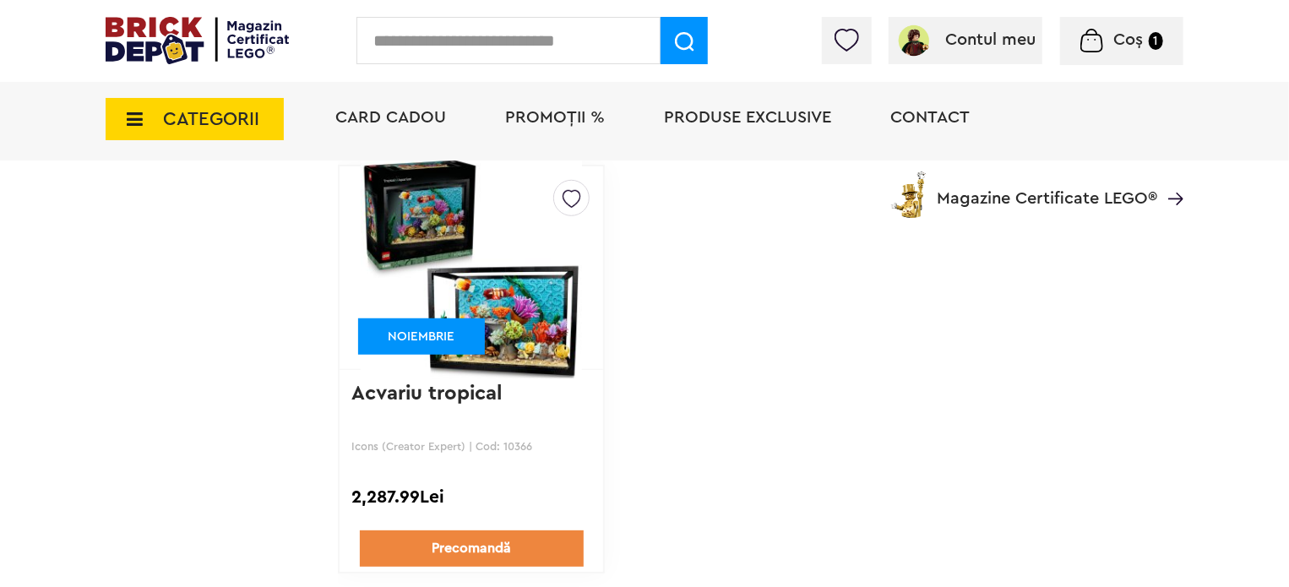
scroll to position [6925, 0]
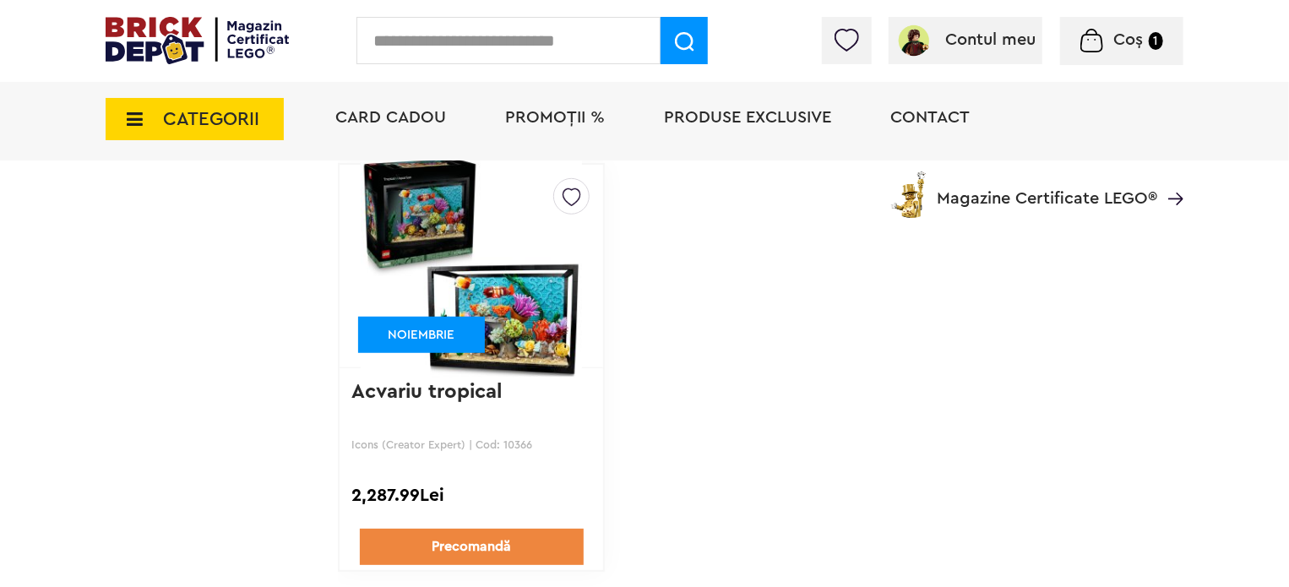
click at [475, 382] on link "Acvariu tropical" at bounding box center [426, 392] width 150 height 20
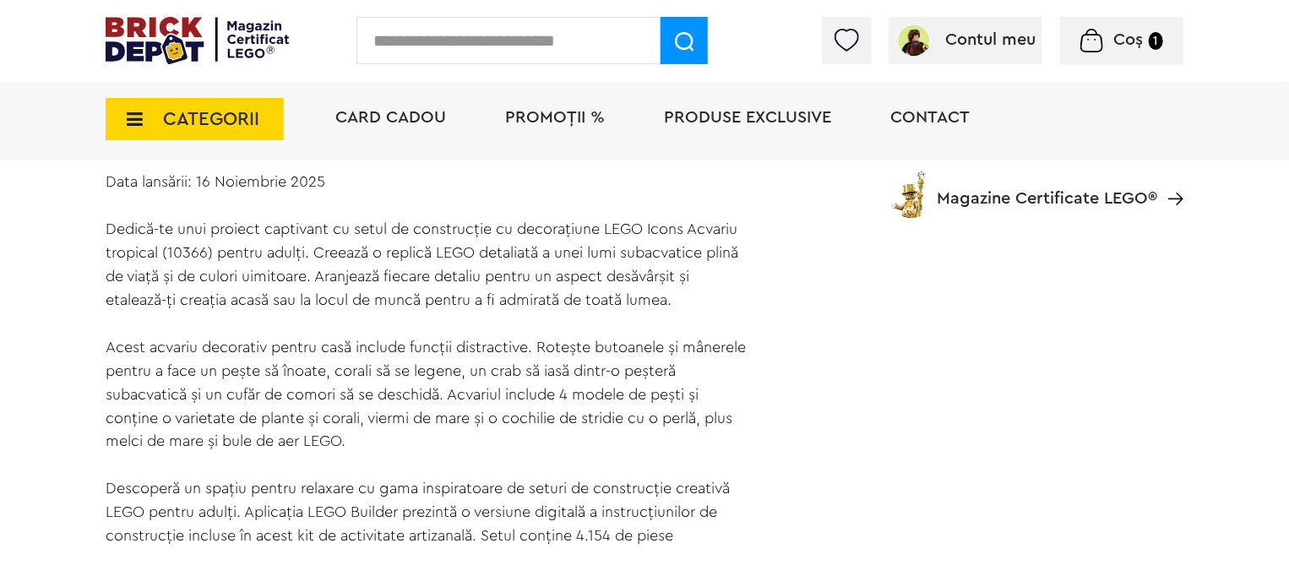
scroll to position [1155, 0]
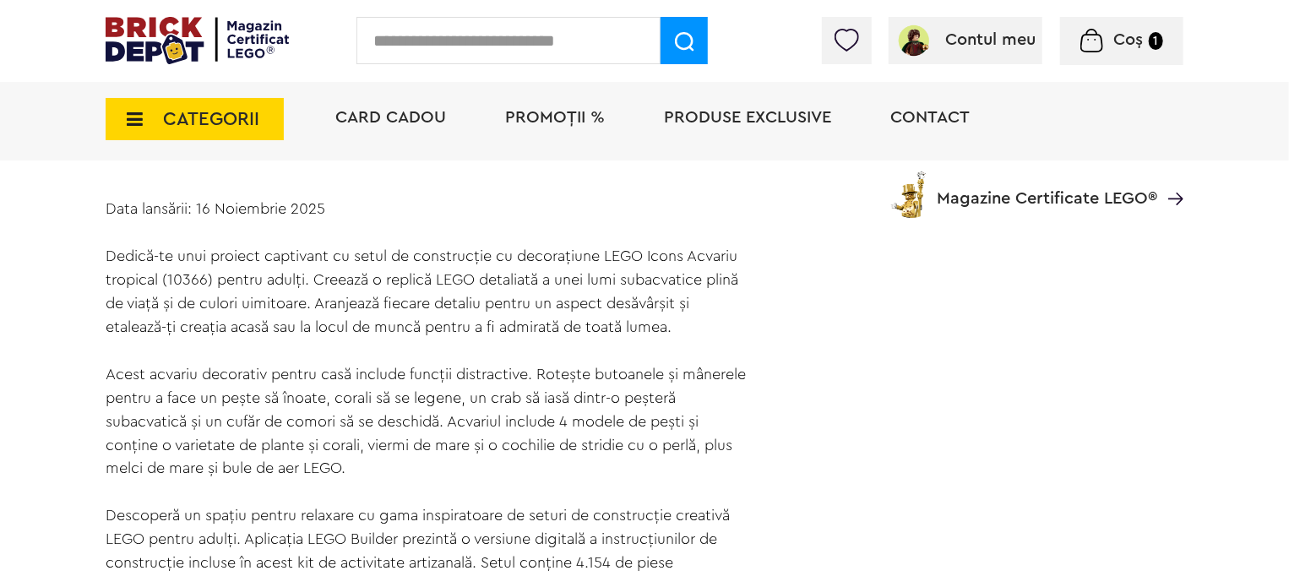
click at [952, 369] on section "Data lansării: 16 Noiembrie 2025 Dedică-te unui proiect captivant cu setul de c…" at bounding box center [645, 386] width 1078 height 378
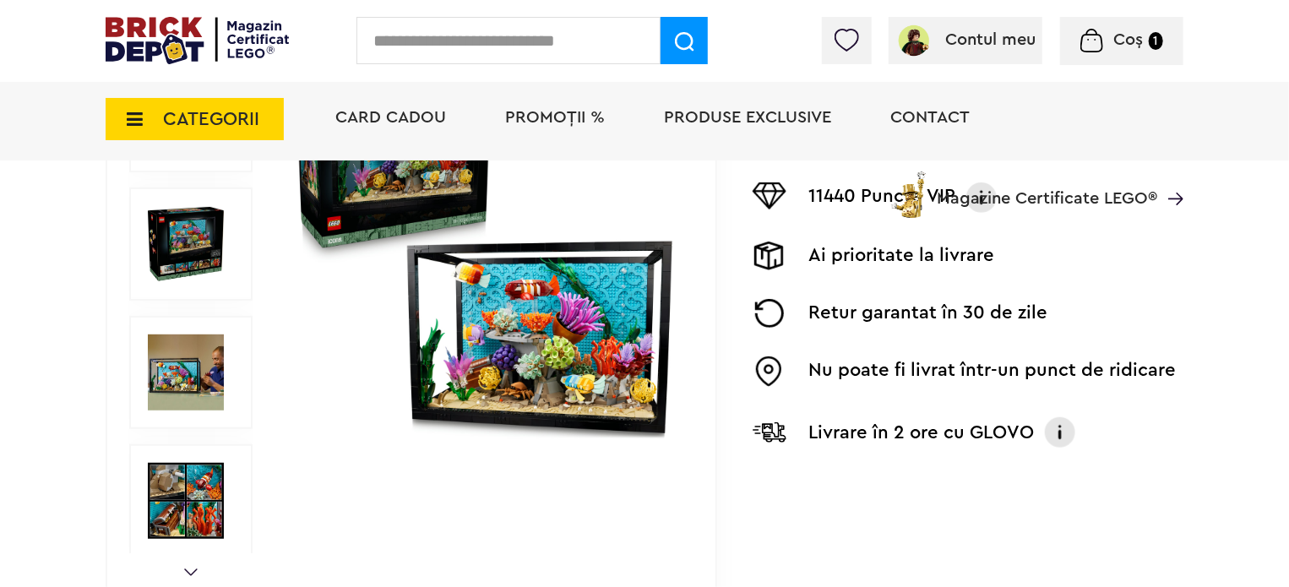
scroll to position [446, 0]
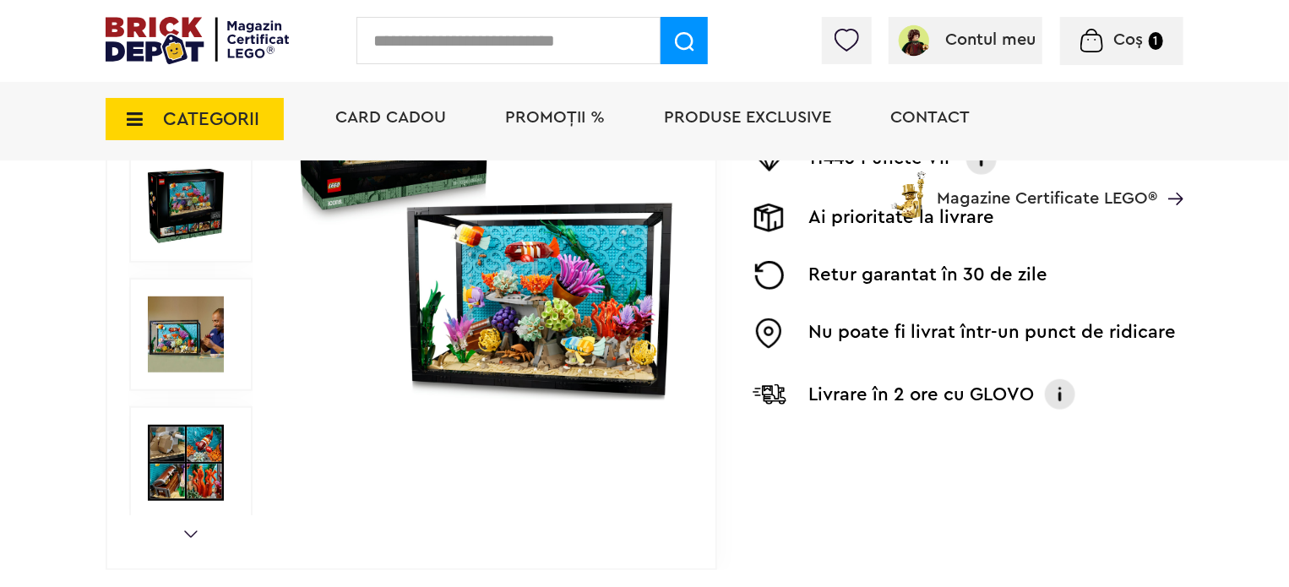
click at [219, 323] on img at bounding box center [186, 334] width 76 height 76
